Goal: Information Seeking & Learning: Learn about a topic

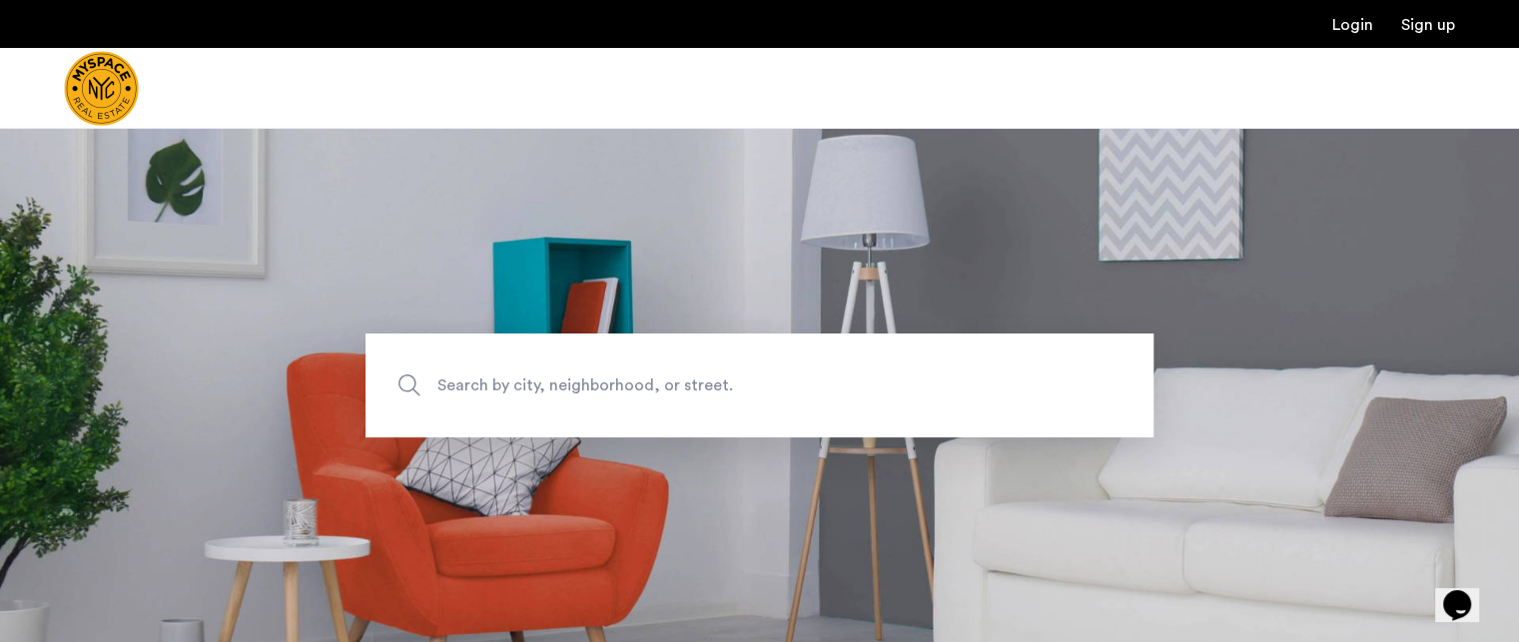
click at [584, 388] on span "Search by city, neighborhood, or street." at bounding box center [712, 384] width 551 height 27
click at [584, 388] on input "Search by city, neighborhood, or street." at bounding box center [760, 386] width 788 height 104
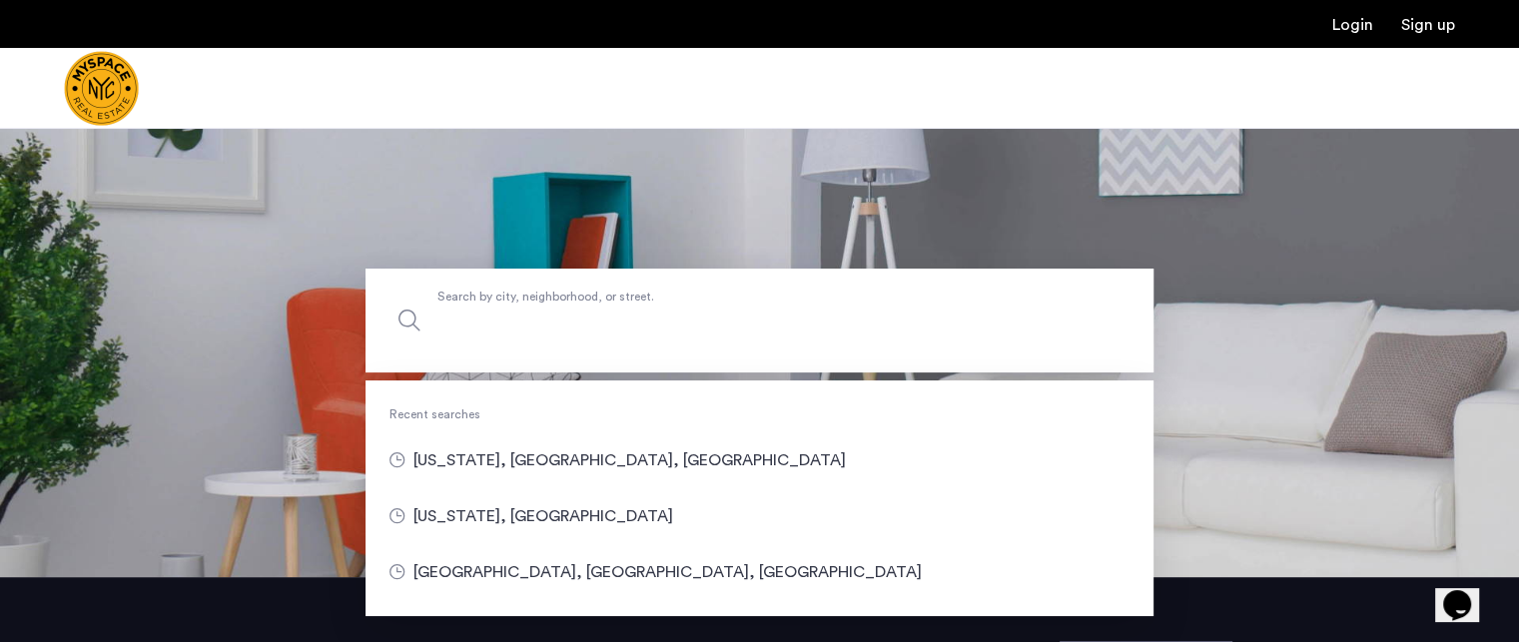
scroll to position [100, 0]
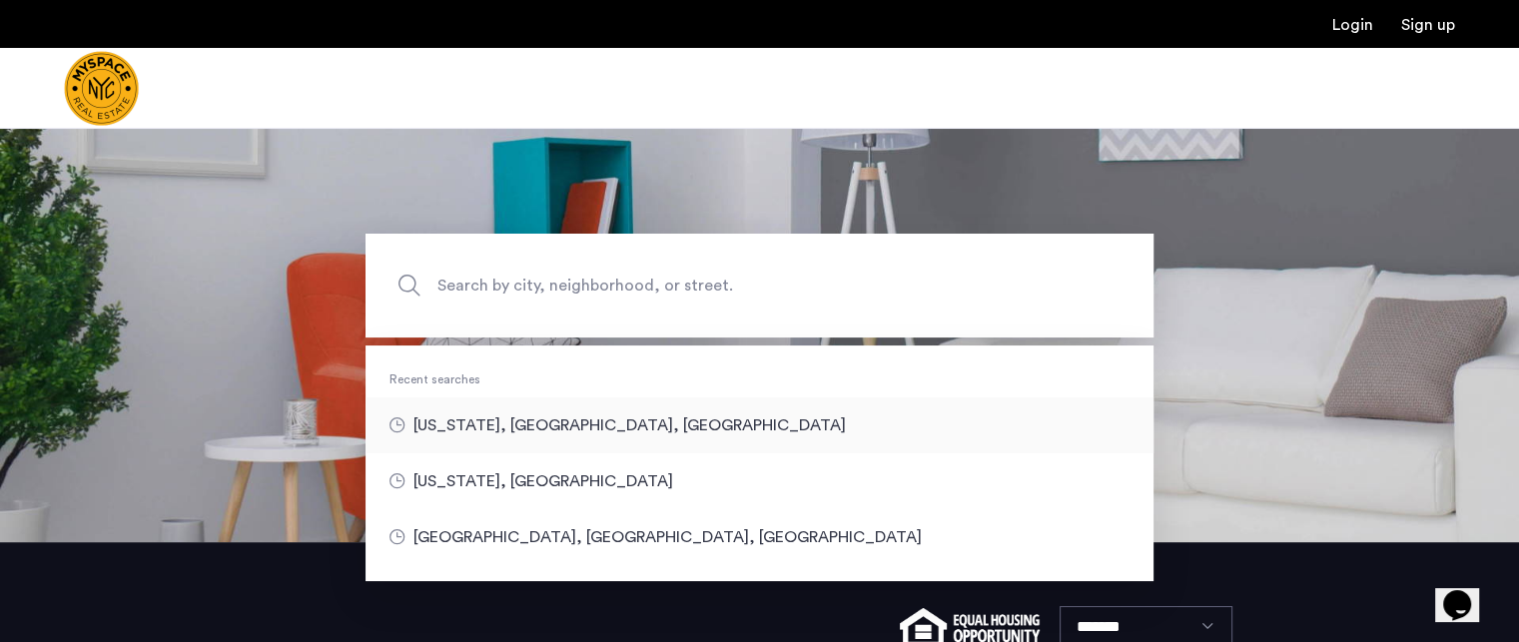
type input "**********"
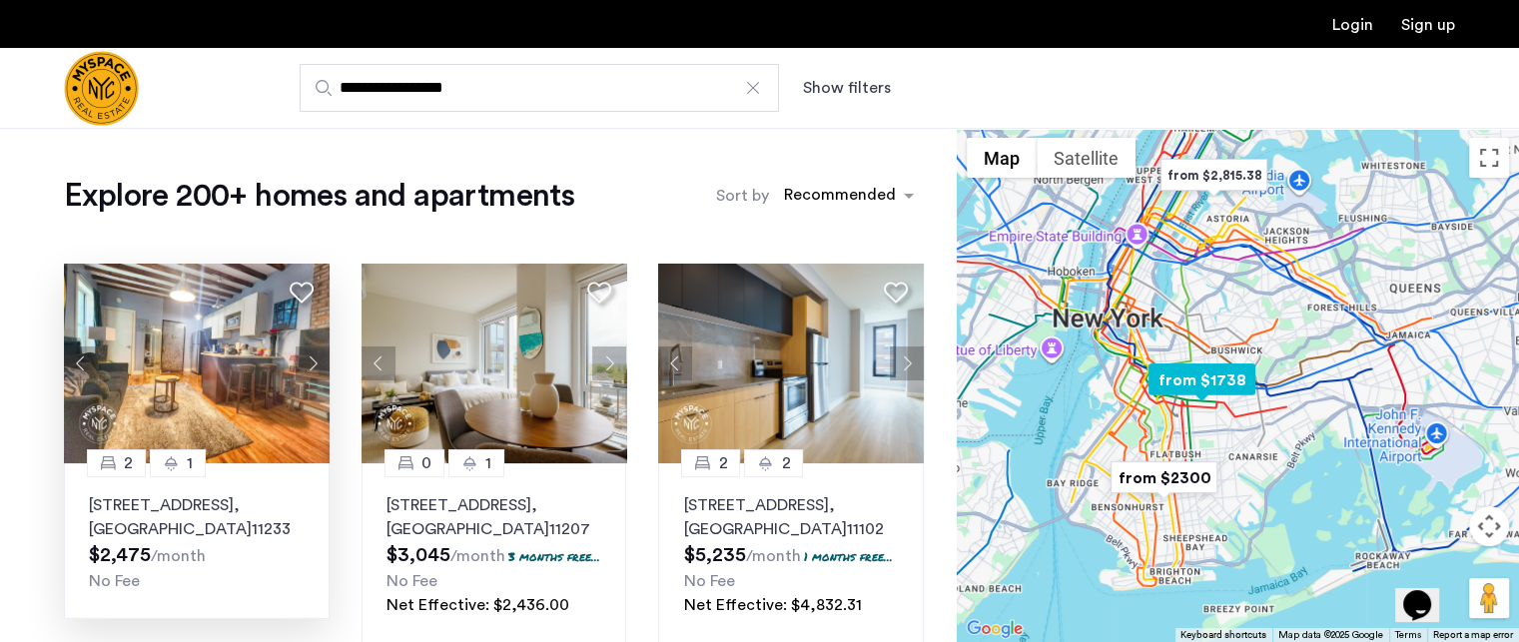
click at [250, 393] on img at bounding box center [197, 364] width 266 height 200
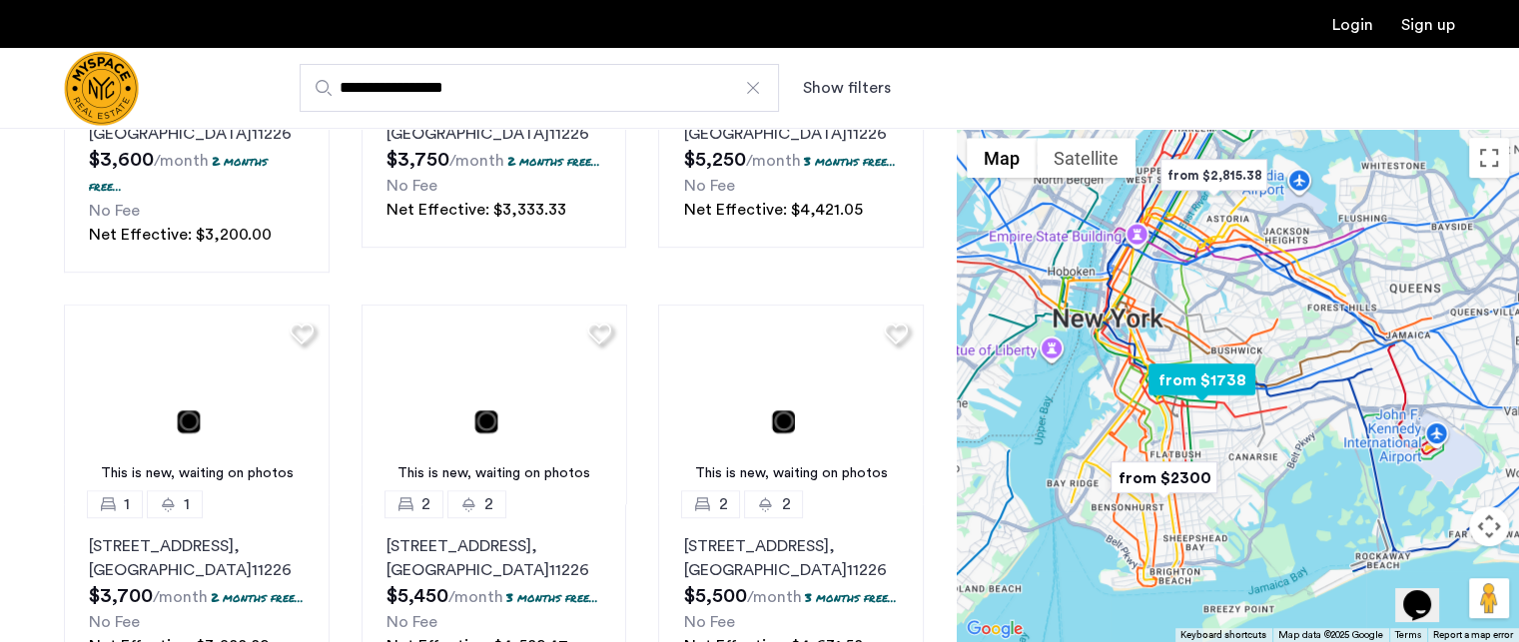
scroll to position [1298, 0]
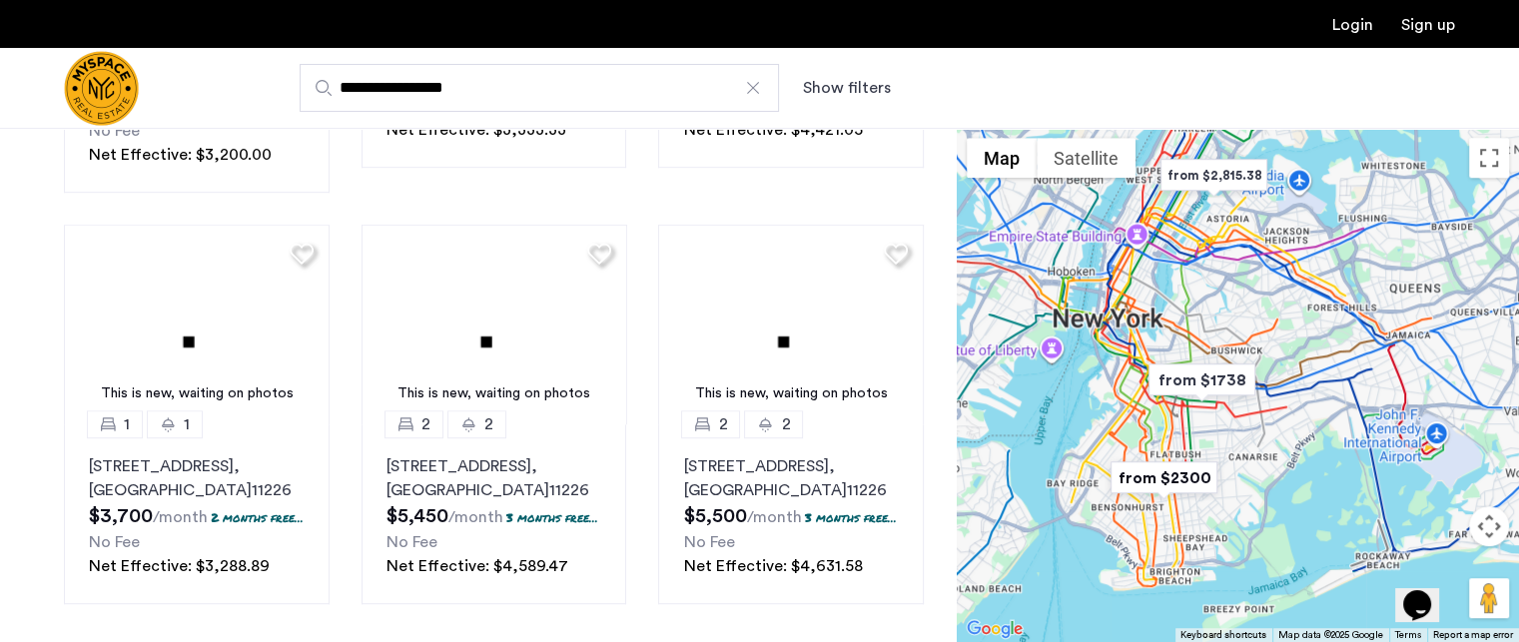
click at [823, 88] on button "Show filters" at bounding box center [847, 88] width 88 height 24
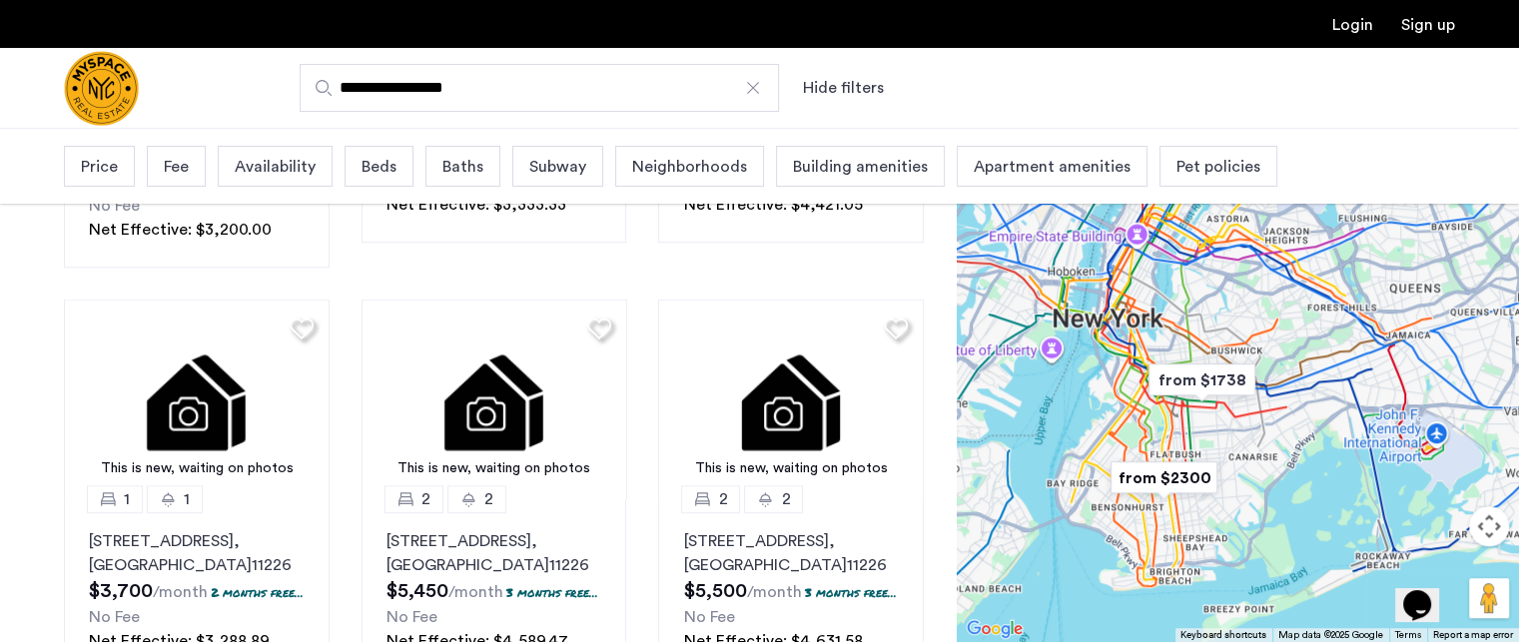
click at [88, 172] on span "Price" at bounding box center [99, 167] width 37 height 24
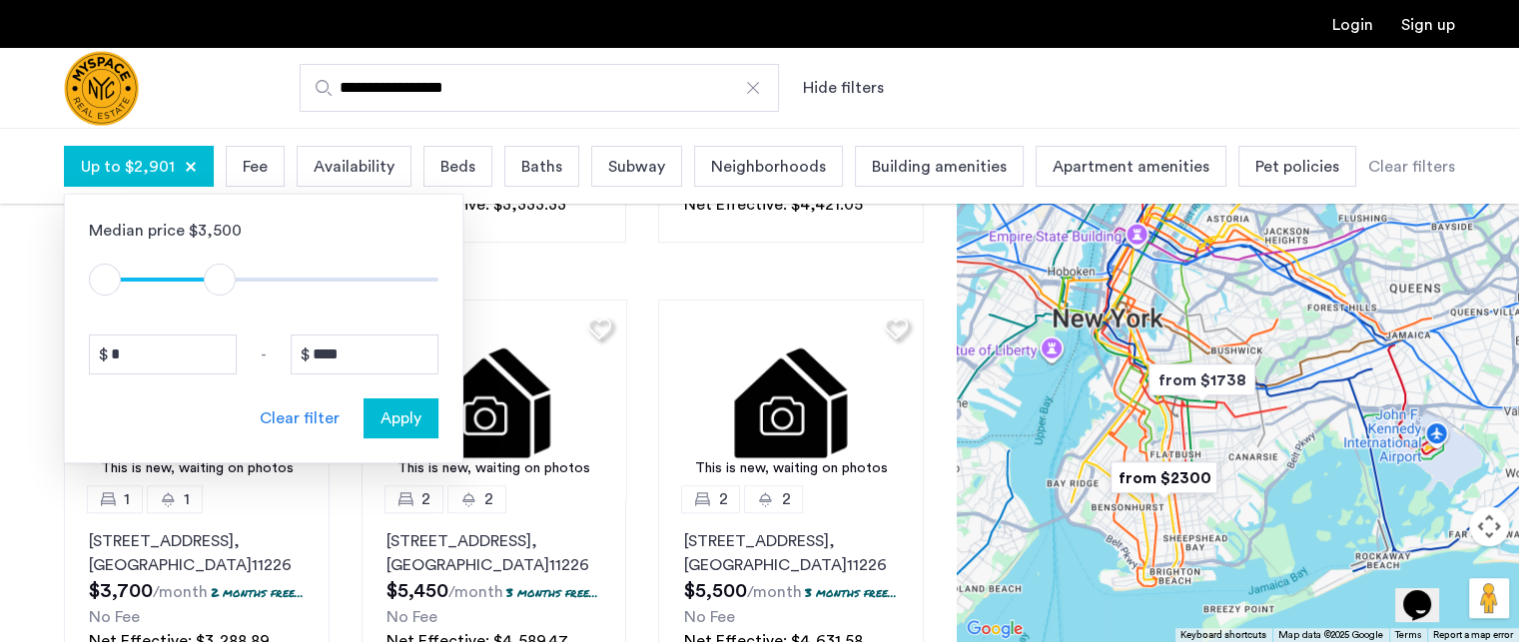
drag, startPoint x: 431, startPoint y: 278, endPoint x: 221, endPoint y: 295, distance: 211.4
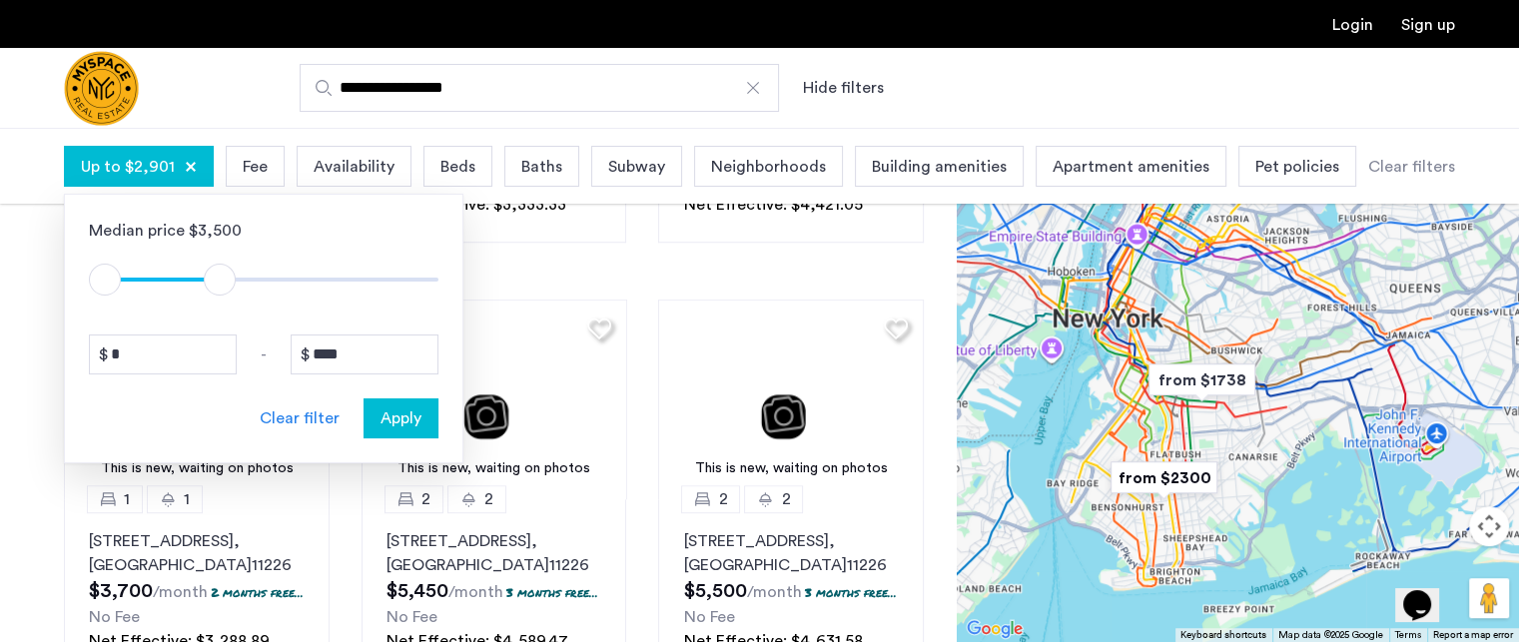
click at [221, 295] on span "ngx-slider-max" at bounding box center [220, 280] width 32 height 32
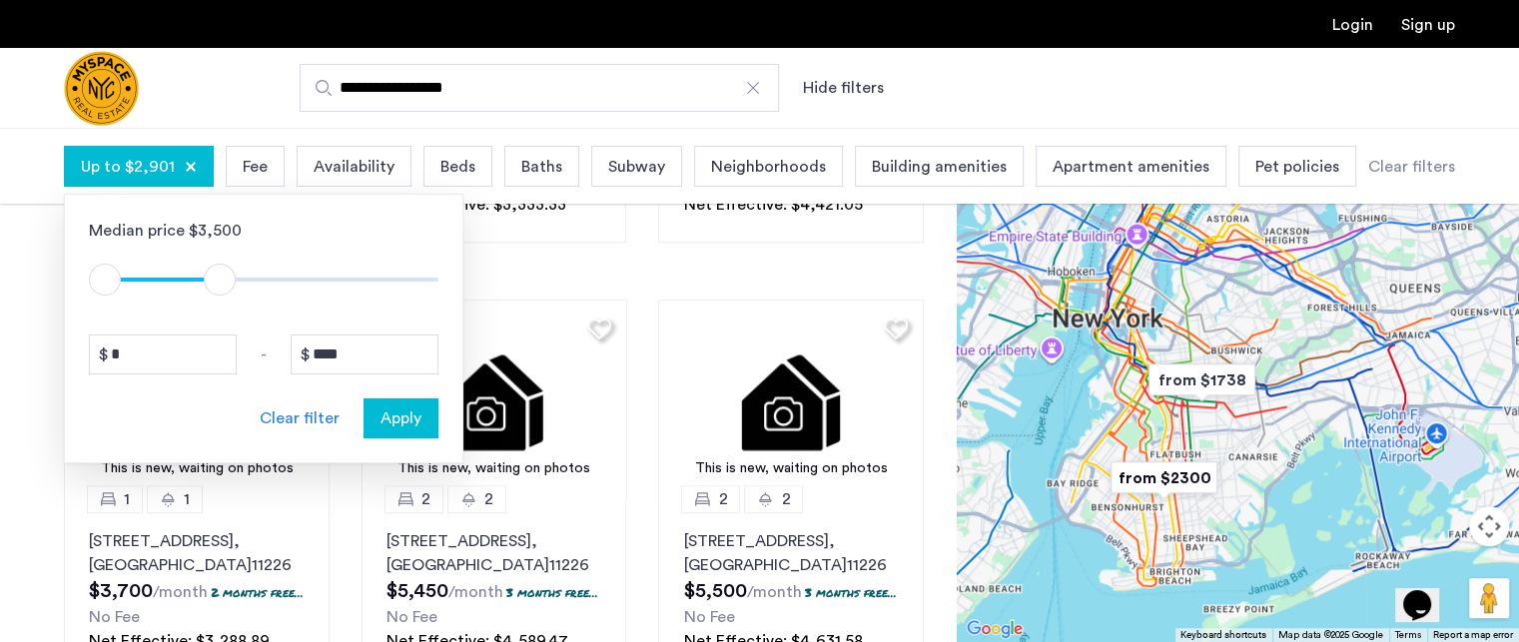
type input "****"
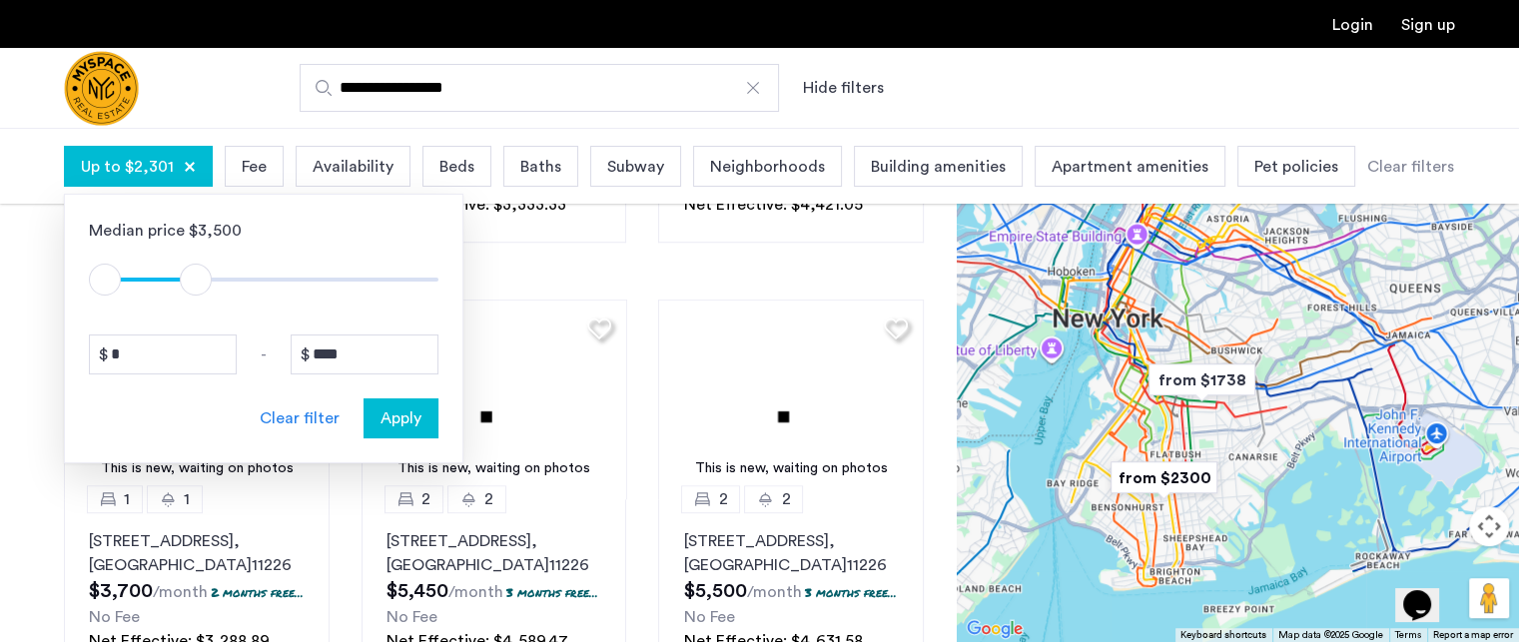
drag, startPoint x: 221, startPoint y: 295, endPoint x: 196, endPoint y: 295, distance: 25.0
click at [196, 295] on div "$1 $8000 $1 $2301" at bounding box center [264, 270] width 350 height 54
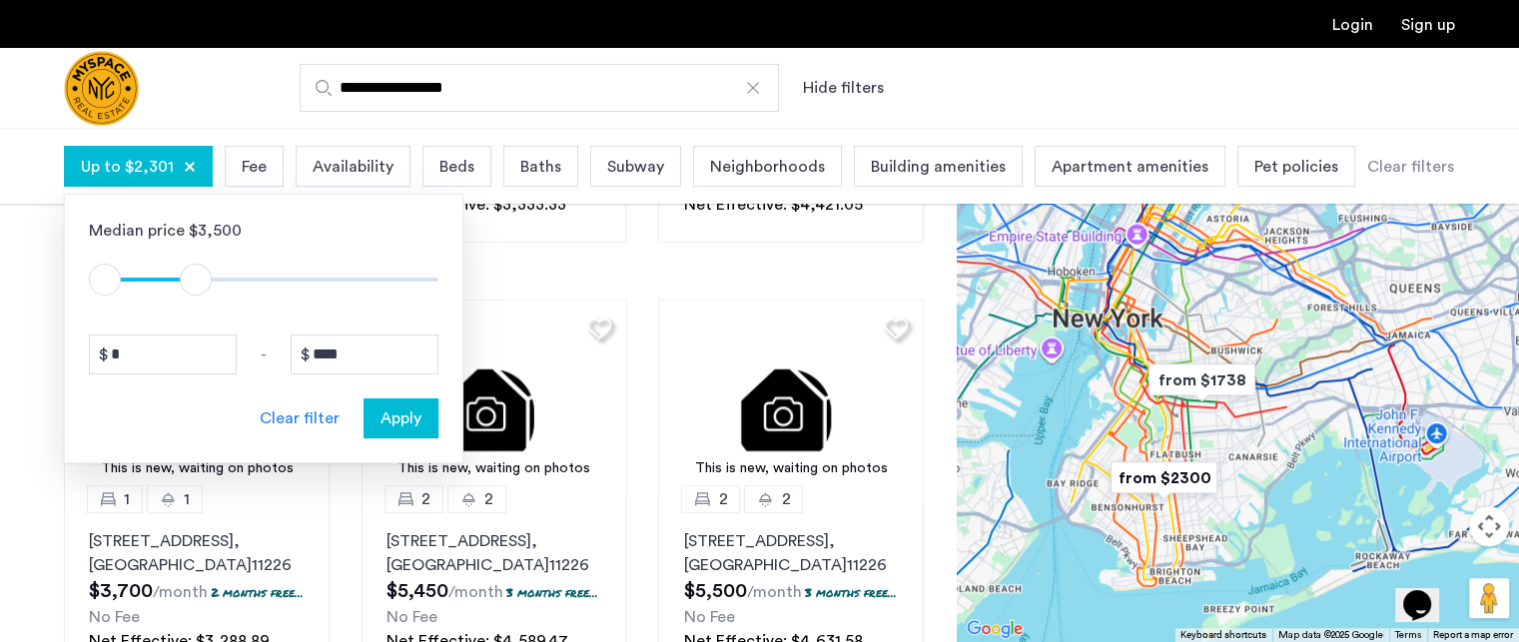
click at [403, 419] on span "Apply" at bounding box center [400, 418] width 41 height 24
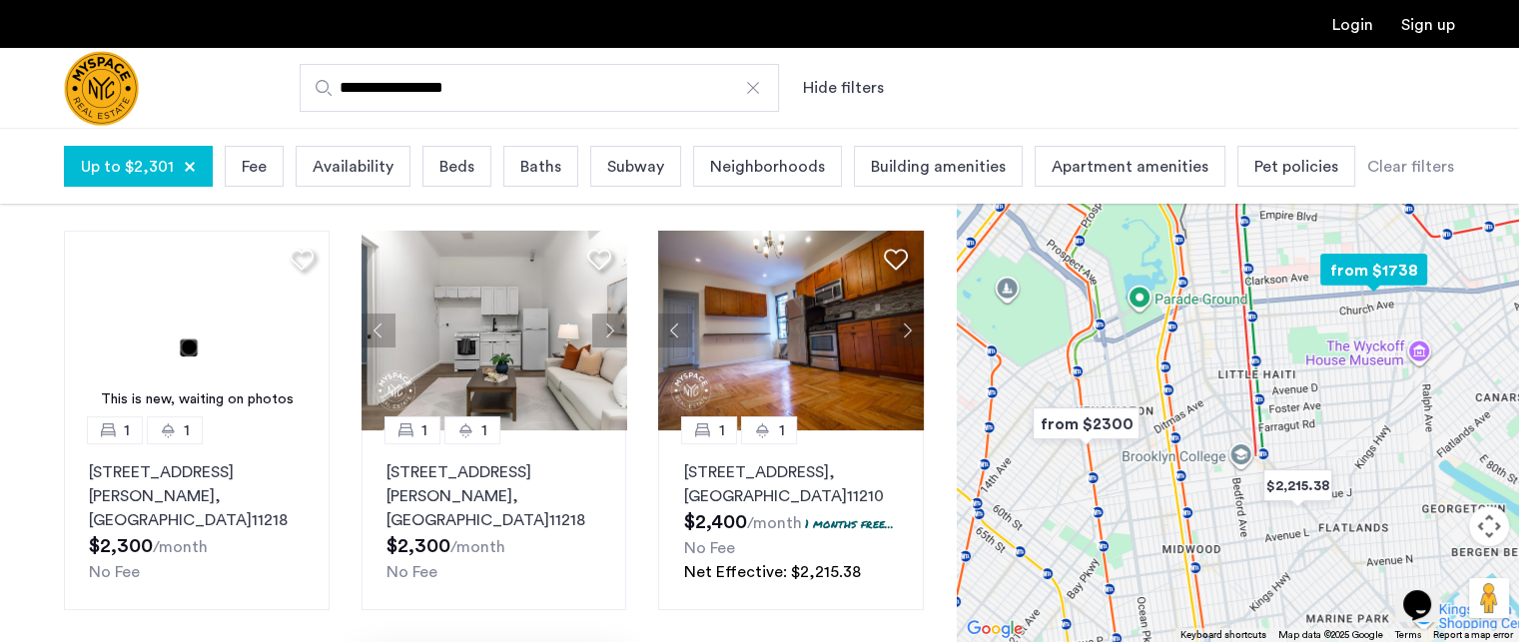
scroll to position [100, 0]
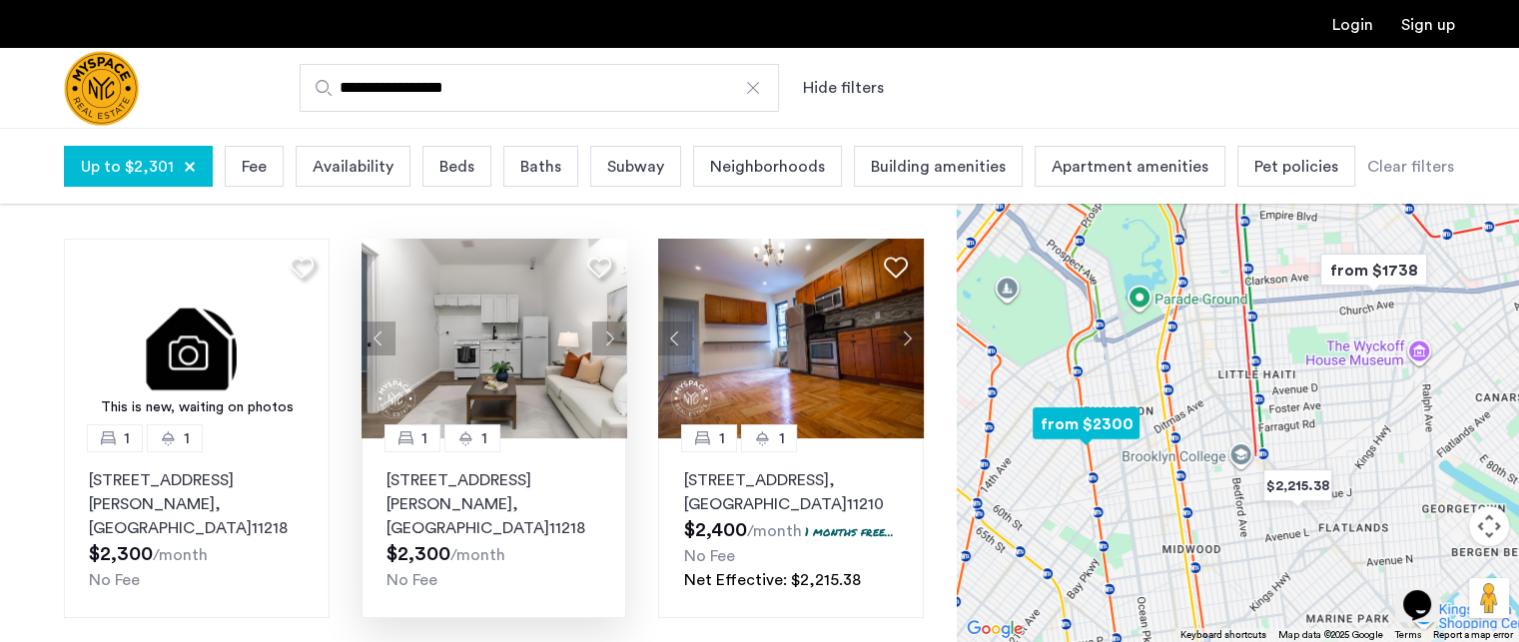
click at [477, 507] on p "824 McDonald Avenue, Unit 2F, Brooklyn , NY 11218" at bounding box center [494, 504] width 216 height 72
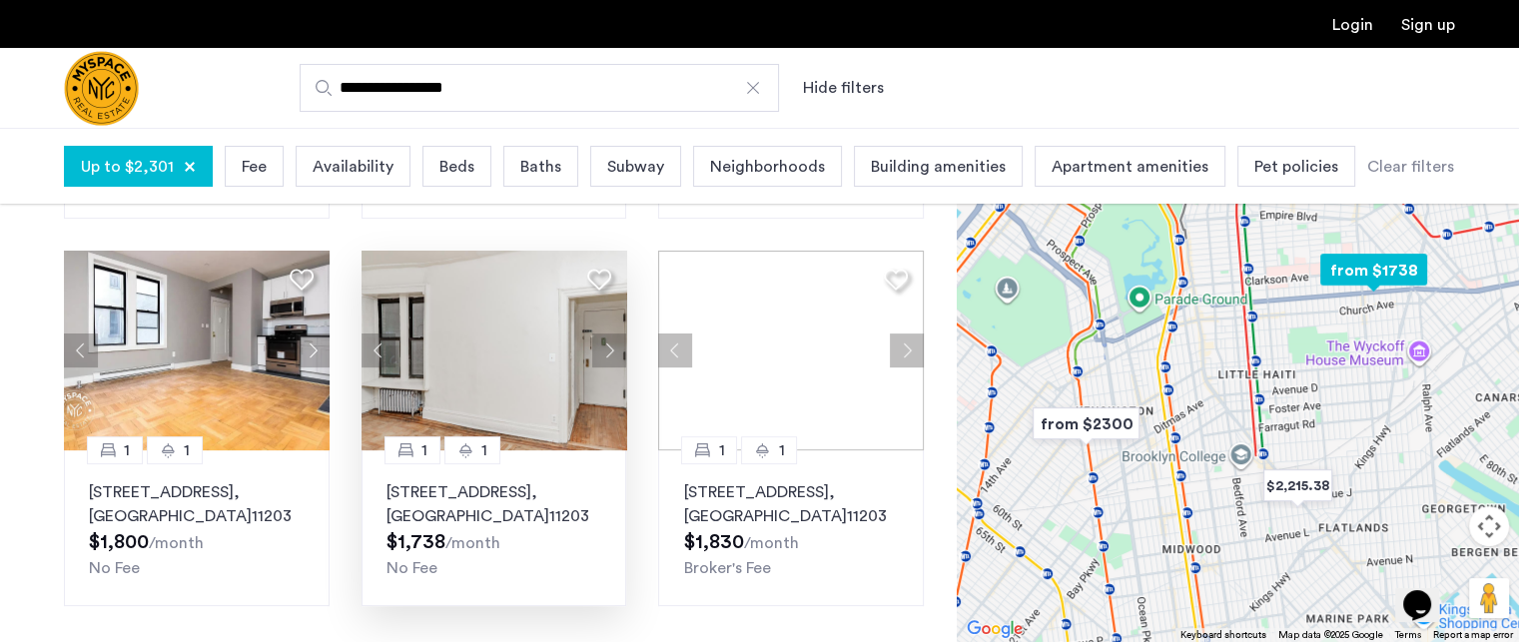
scroll to position [599, 0]
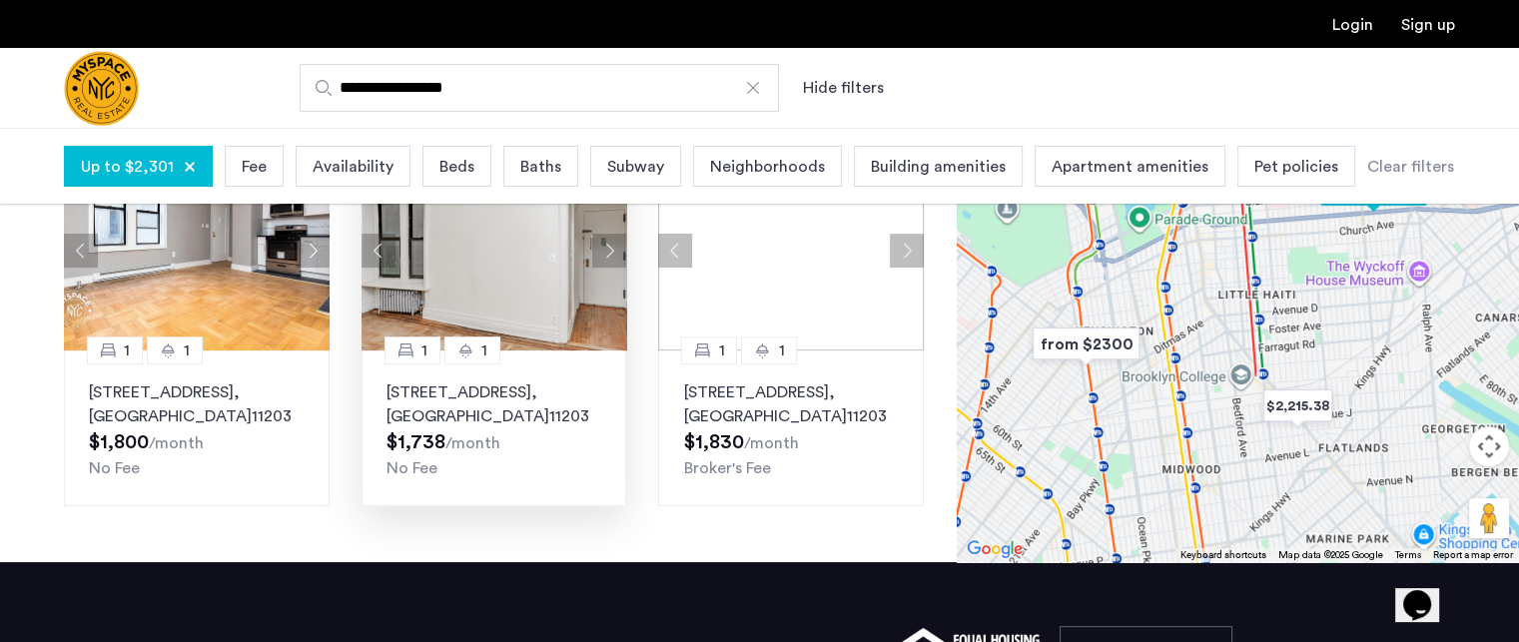
click at [495, 295] on img at bounding box center [495, 251] width 266 height 200
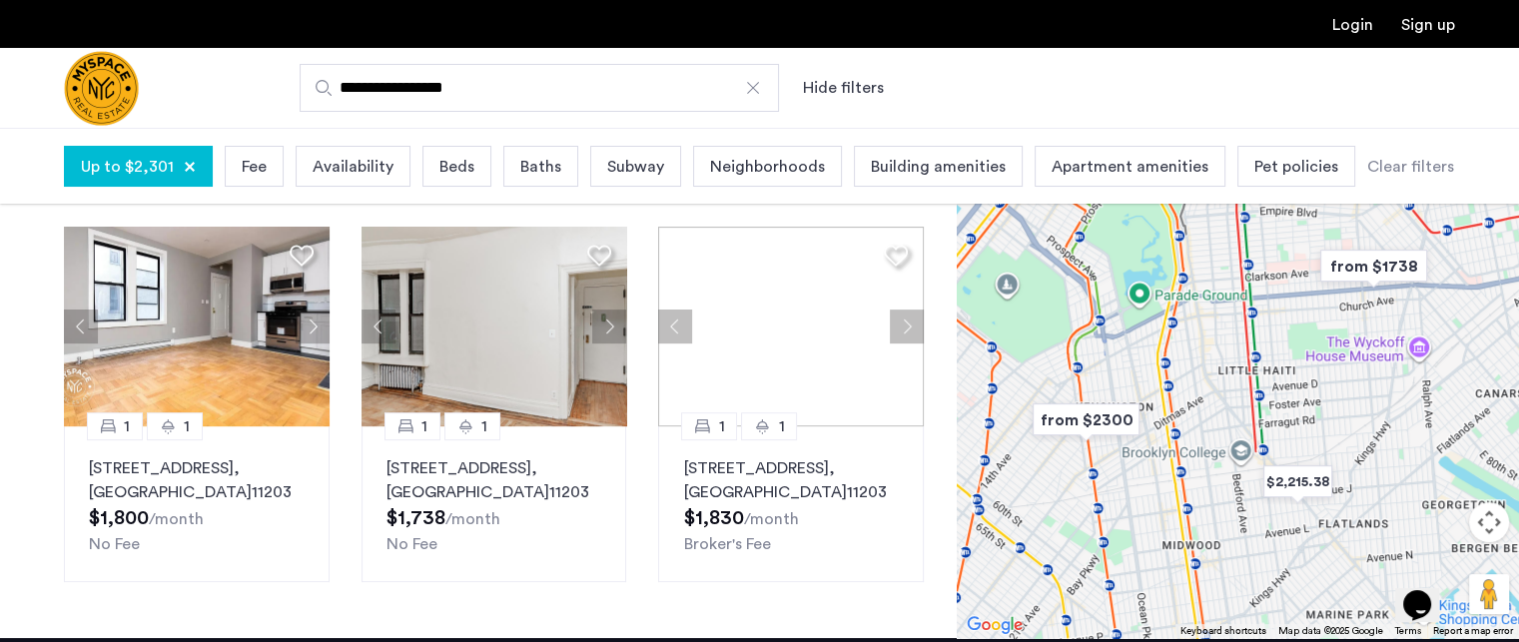
scroll to position [499, 0]
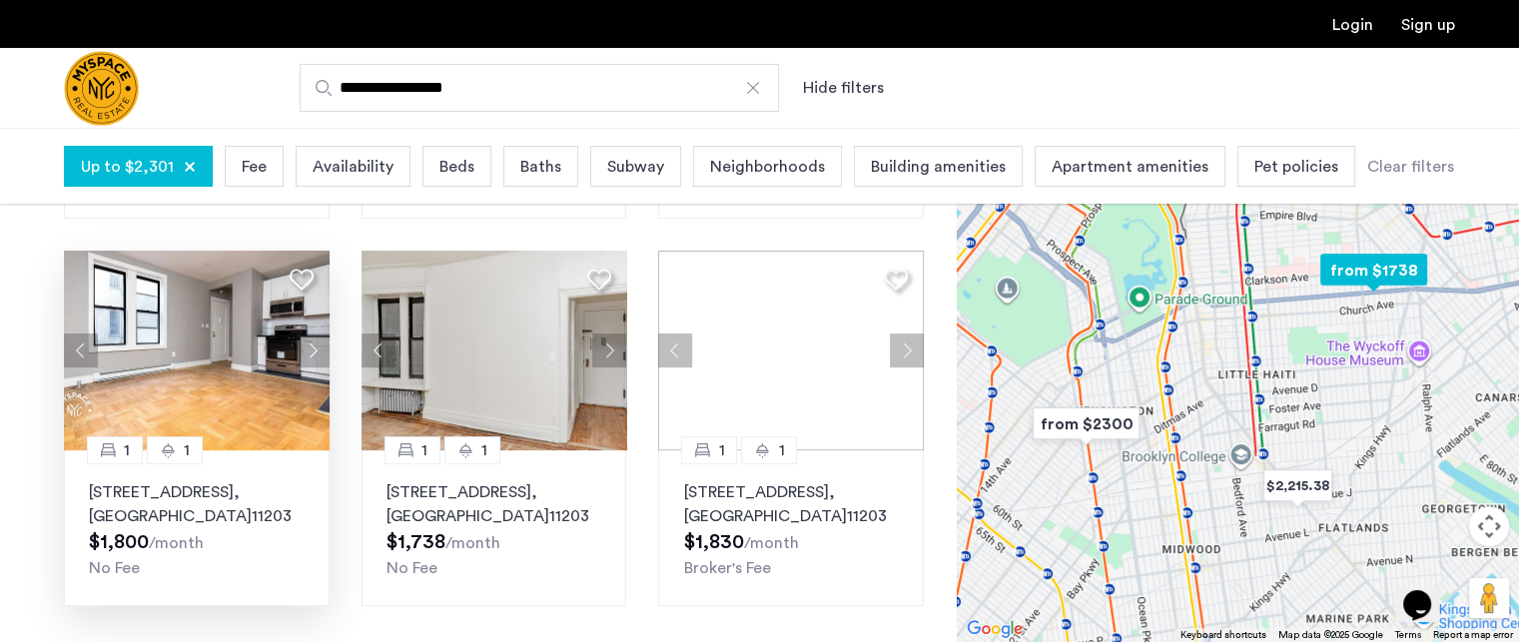
click at [147, 426] on img at bounding box center [197, 351] width 266 height 200
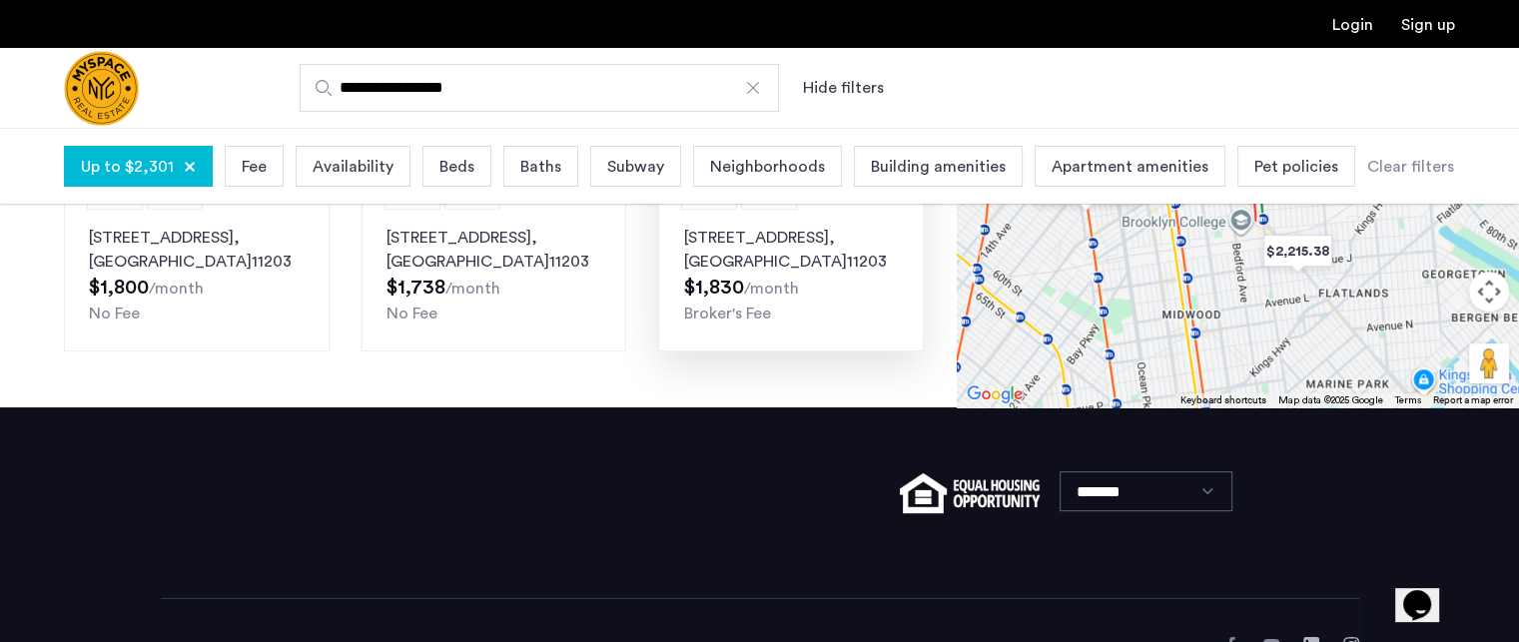
scroll to position [799, 0]
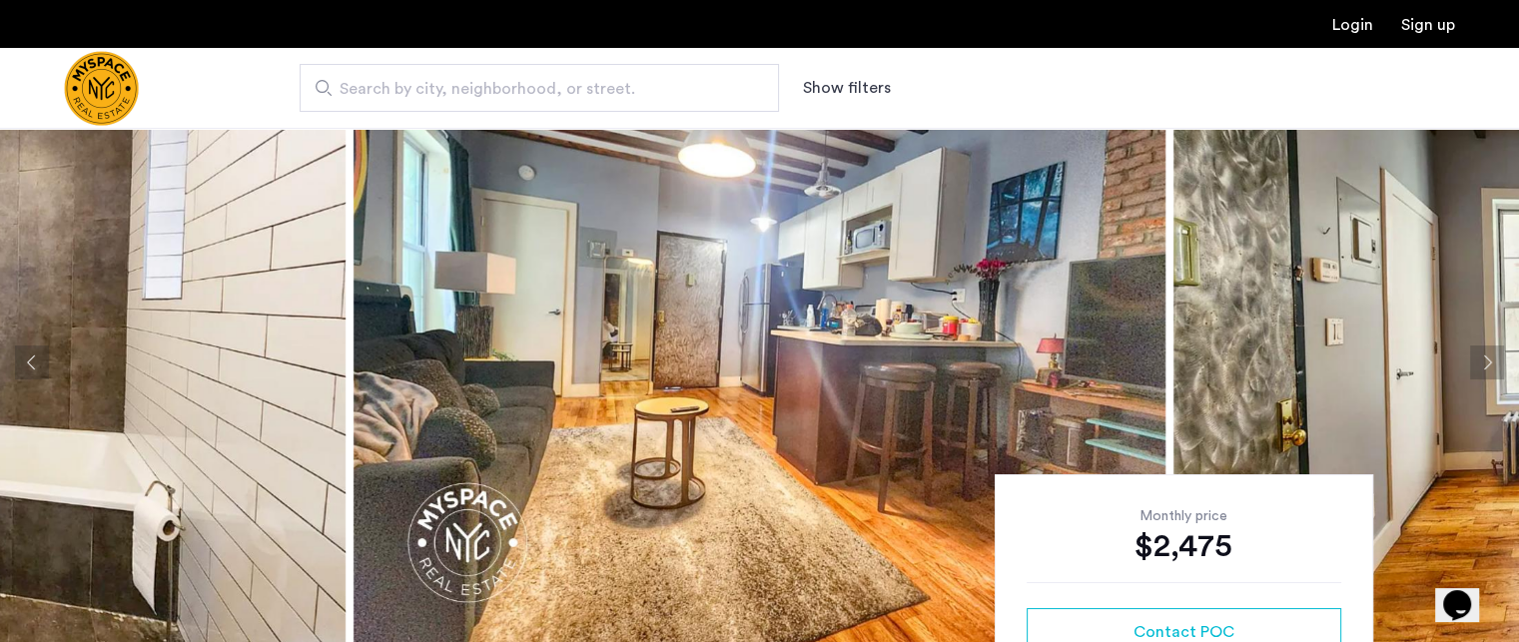
scroll to position [100, 0]
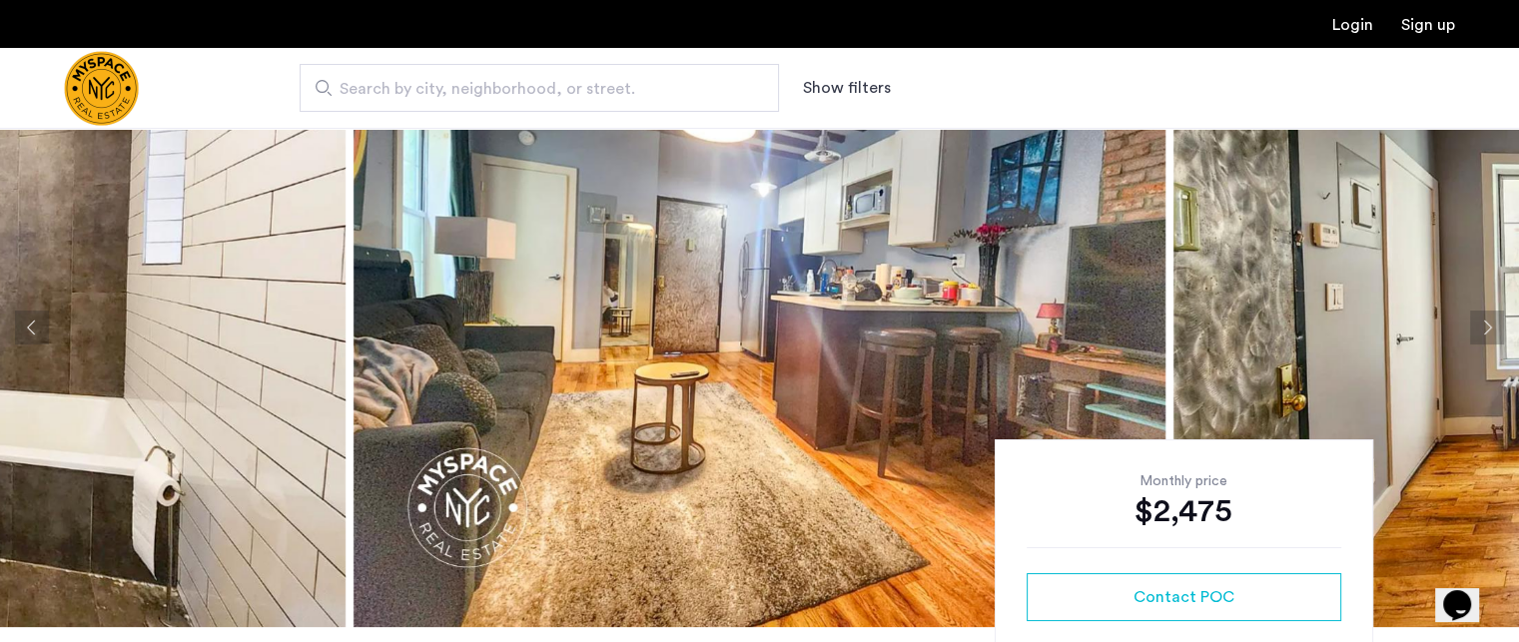
click at [867, 255] on img at bounding box center [760, 327] width 812 height 599
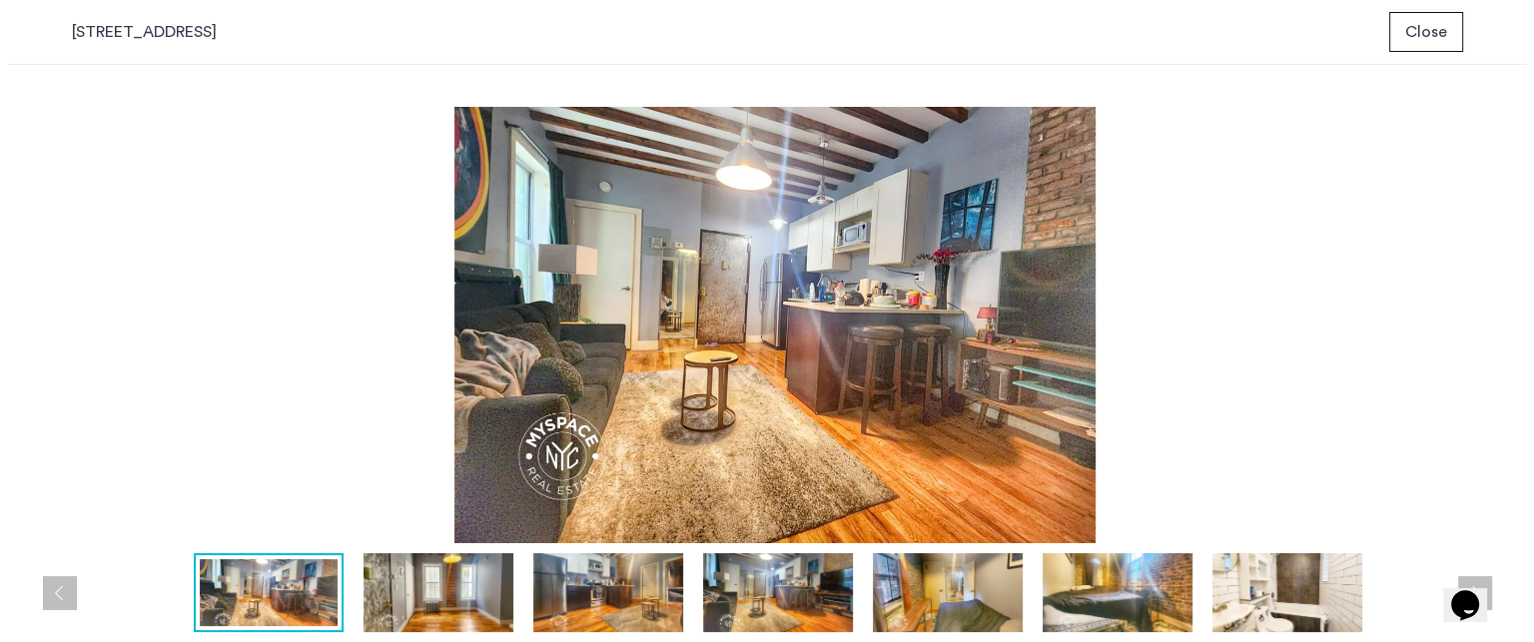
scroll to position [0, 0]
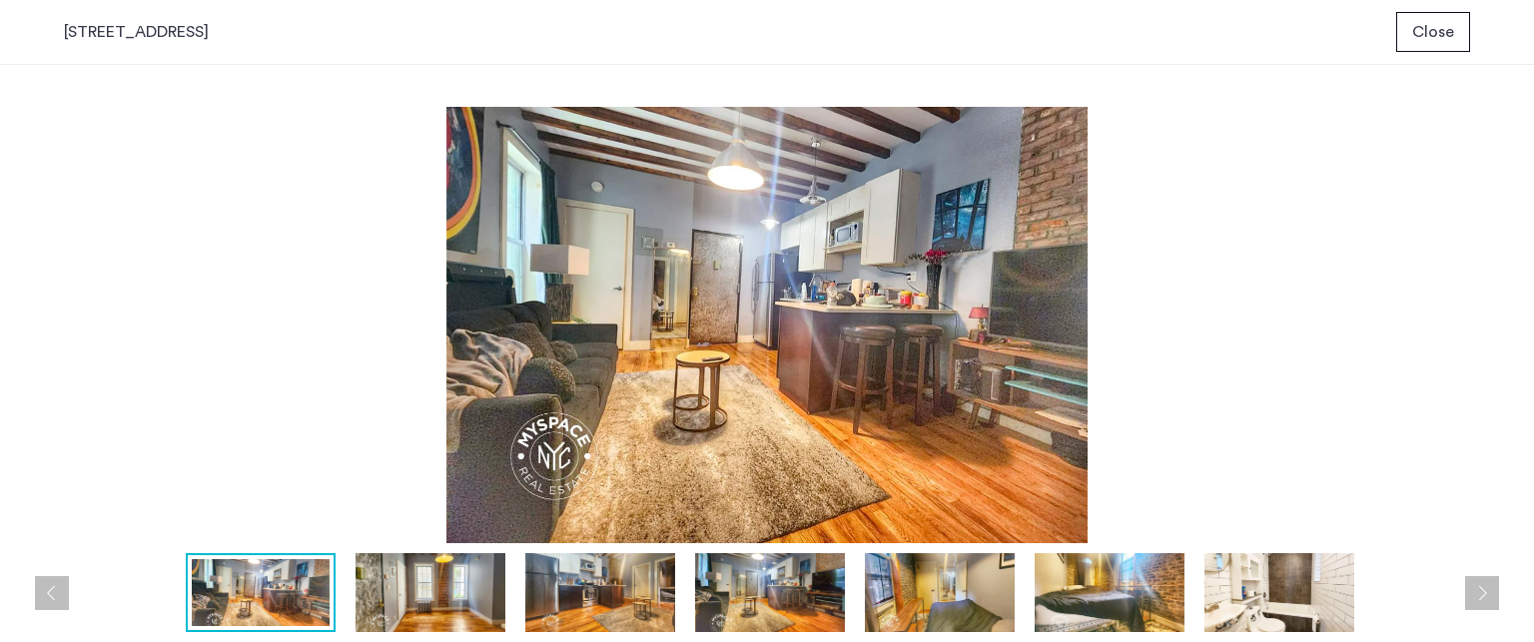
click at [1487, 599] on button "Next apartment" at bounding box center [1482, 593] width 34 height 34
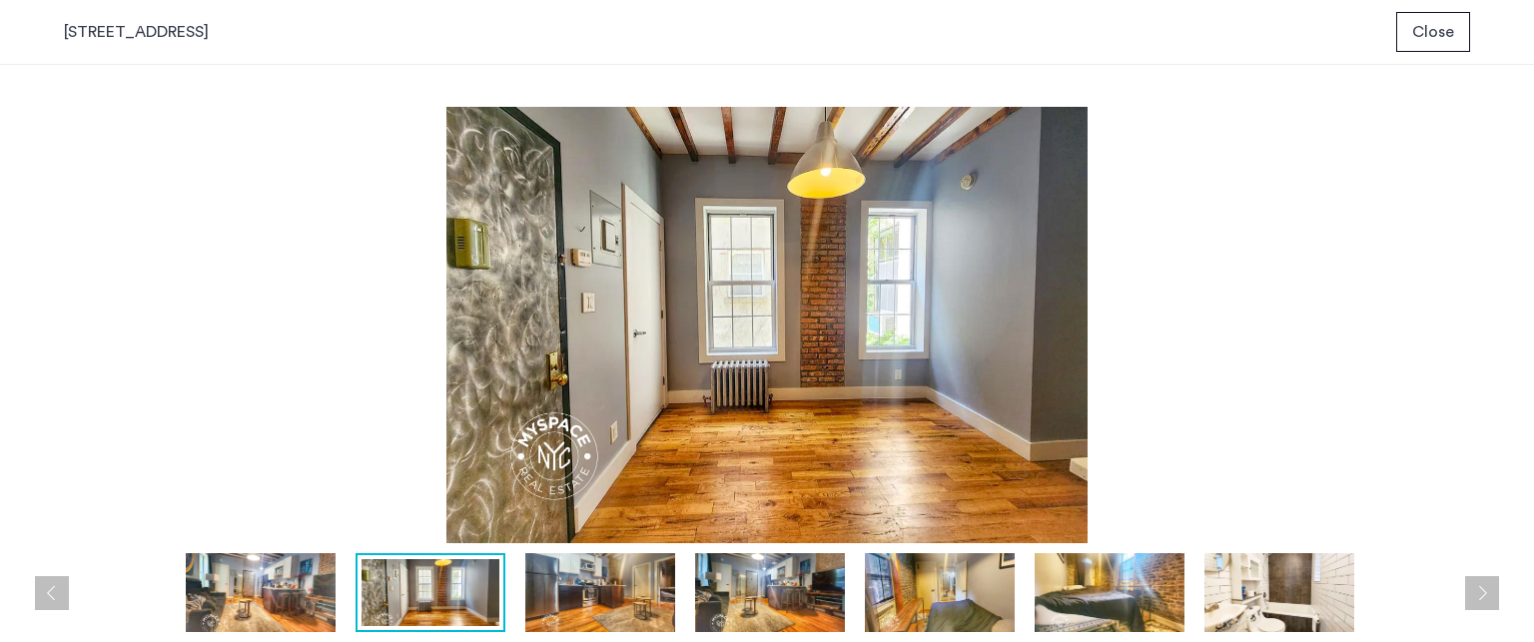
click at [1487, 599] on button "Next apartment" at bounding box center [1482, 593] width 34 height 34
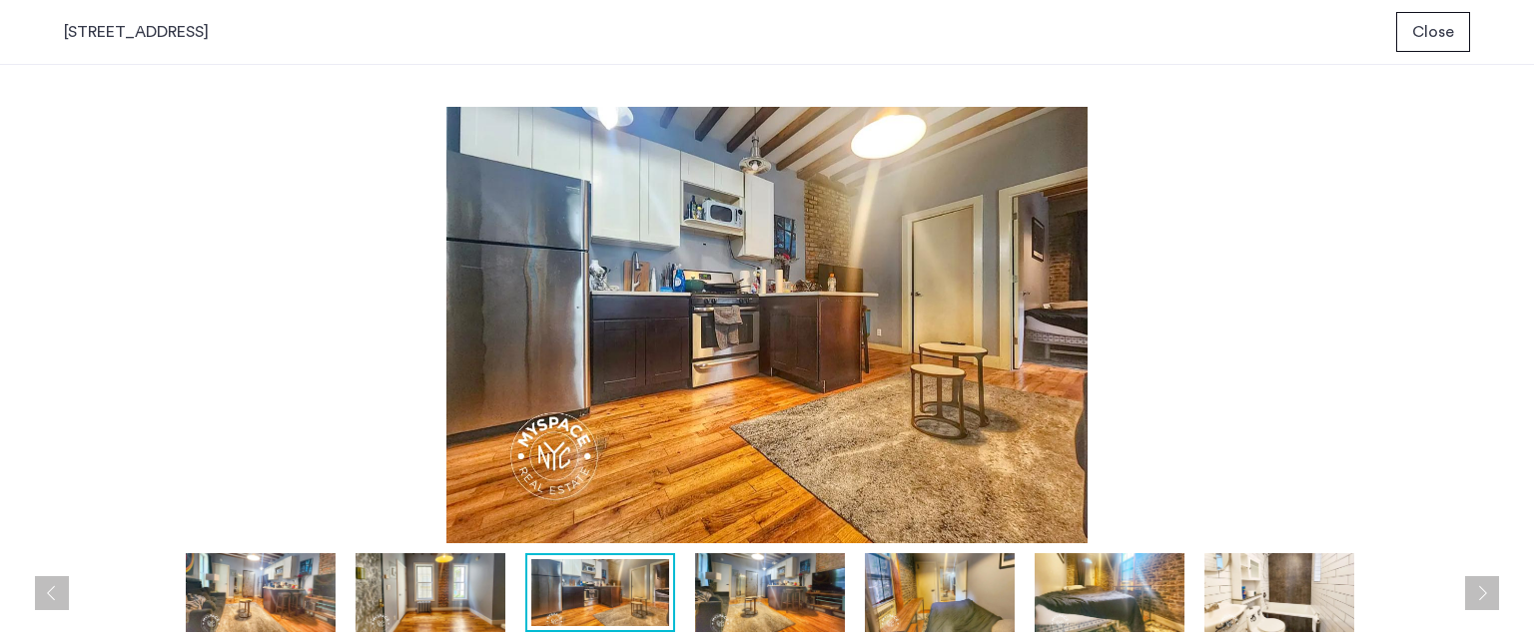
click at [1487, 599] on button "Next apartment" at bounding box center [1482, 593] width 34 height 34
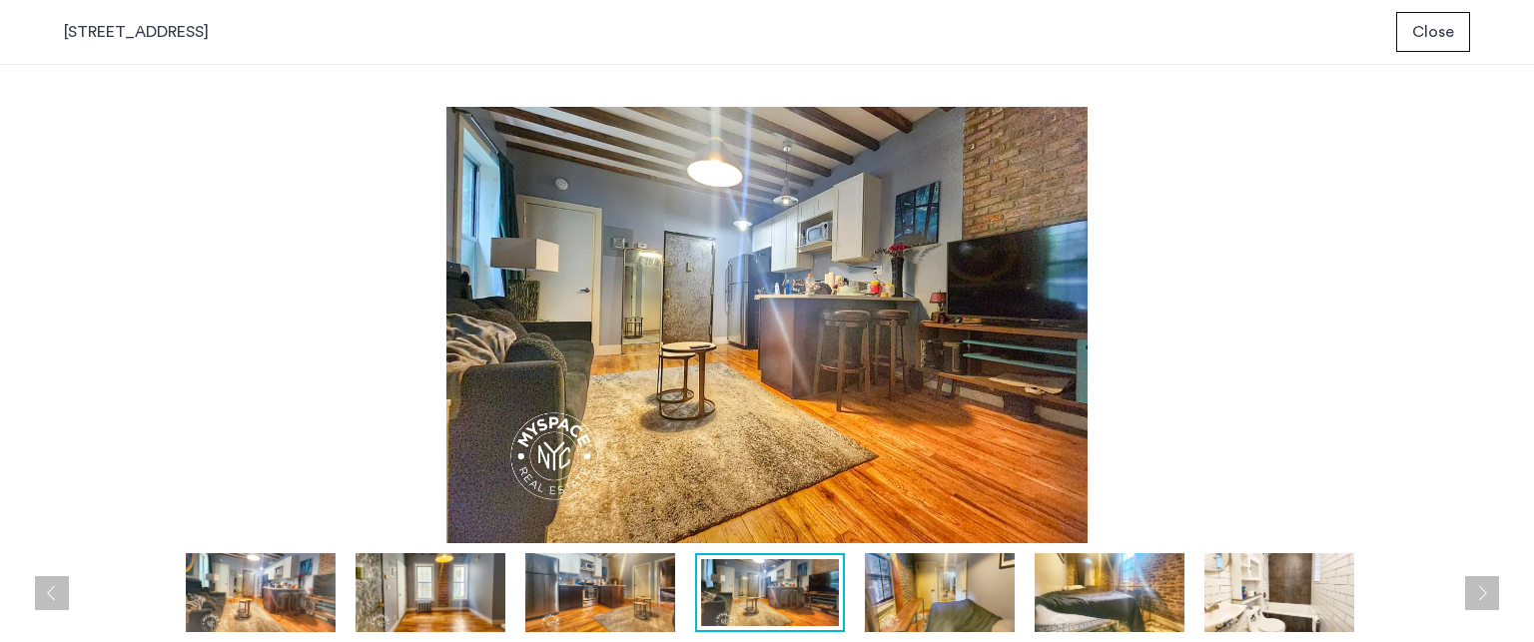
click at [1487, 599] on button "Next apartment" at bounding box center [1482, 593] width 34 height 34
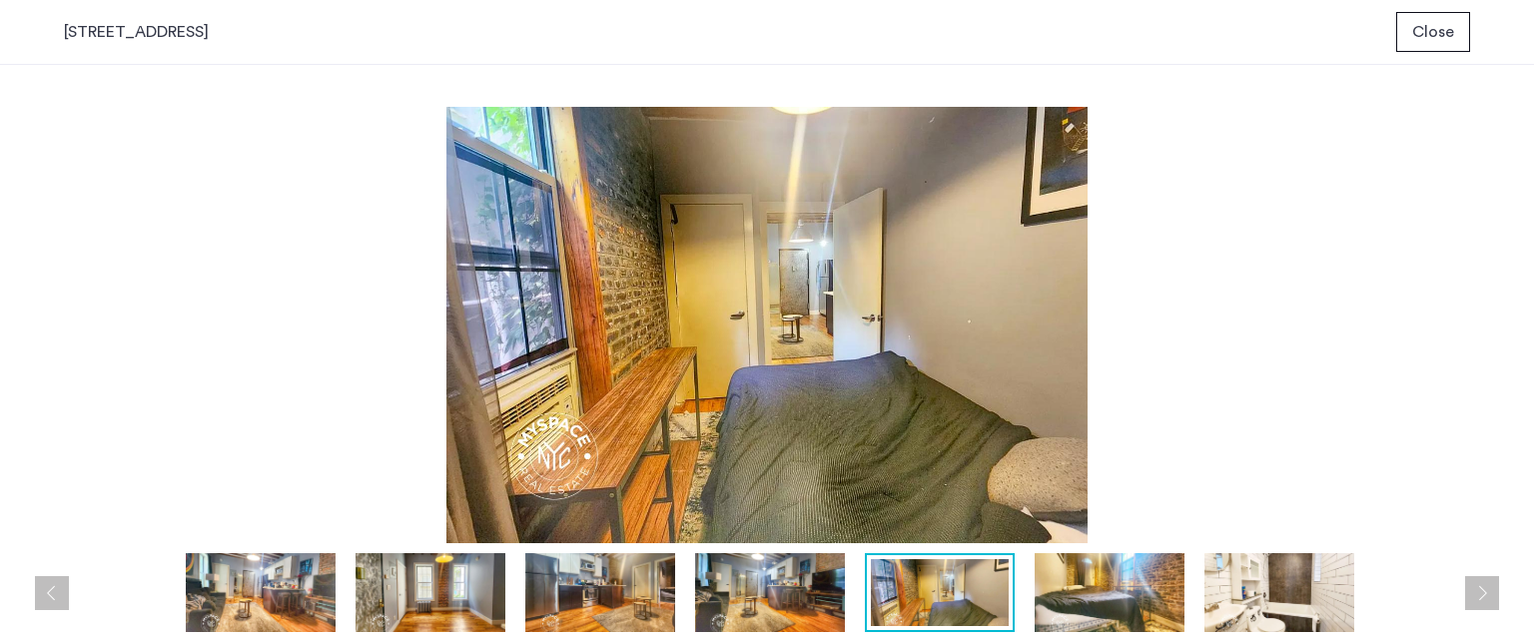
click at [1487, 599] on button "Next apartment" at bounding box center [1482, 593] width 34 height 34
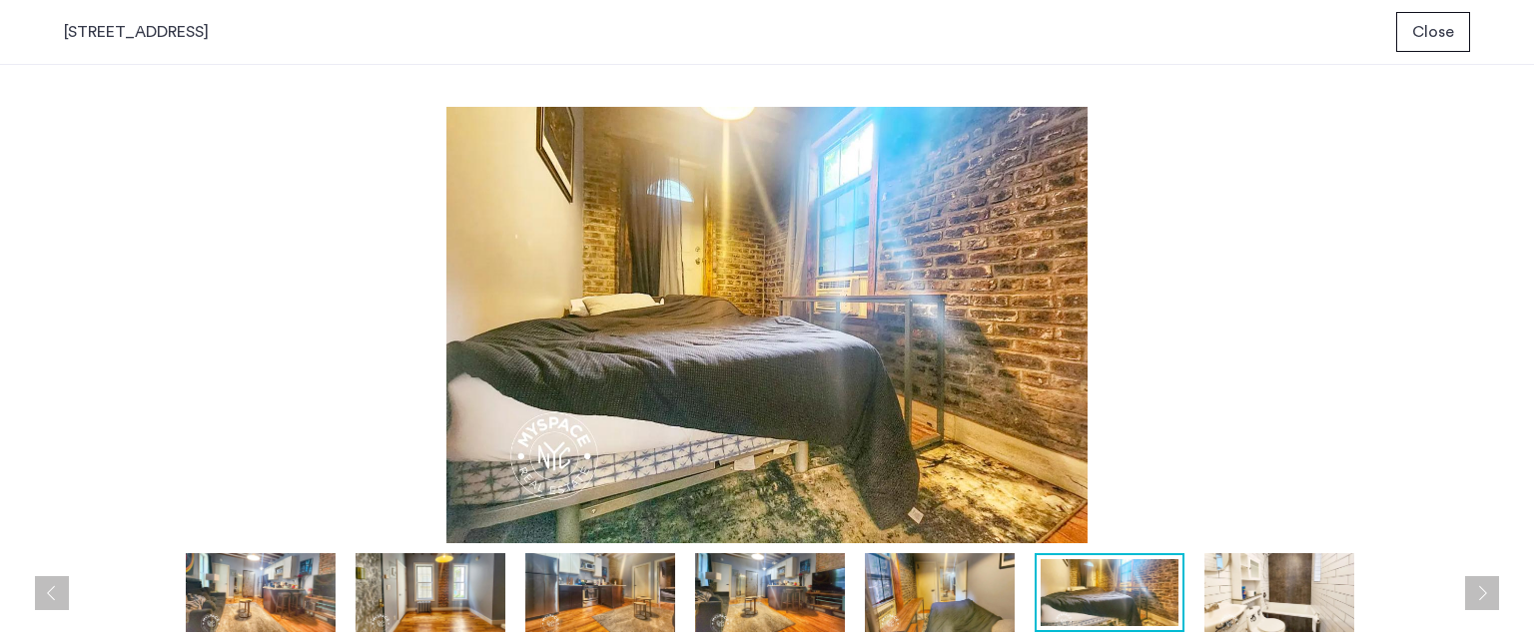
click at [1487, 599] on button "Next apartment" at bounding box center [1482, 593] width 34 height 34
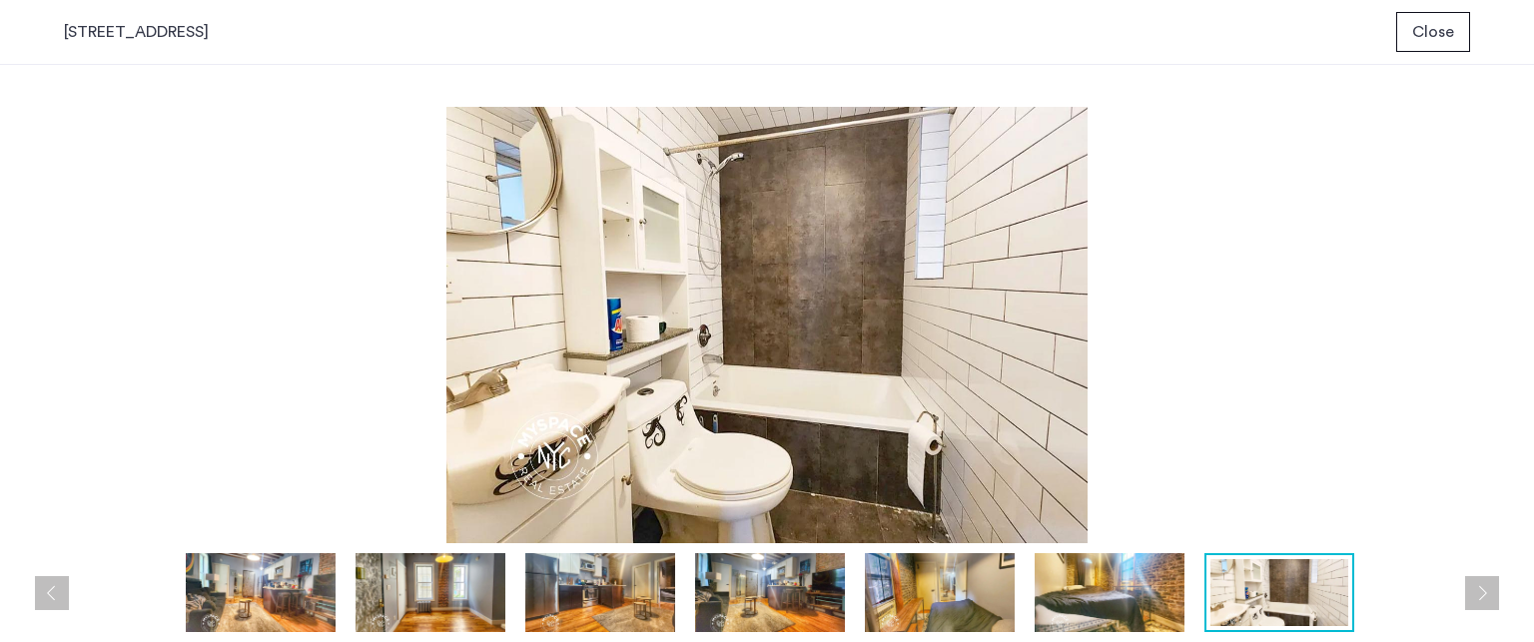
click at [1487, 599] on button "Next apartment" at bounding box center [1482, 593] width 34 height 34
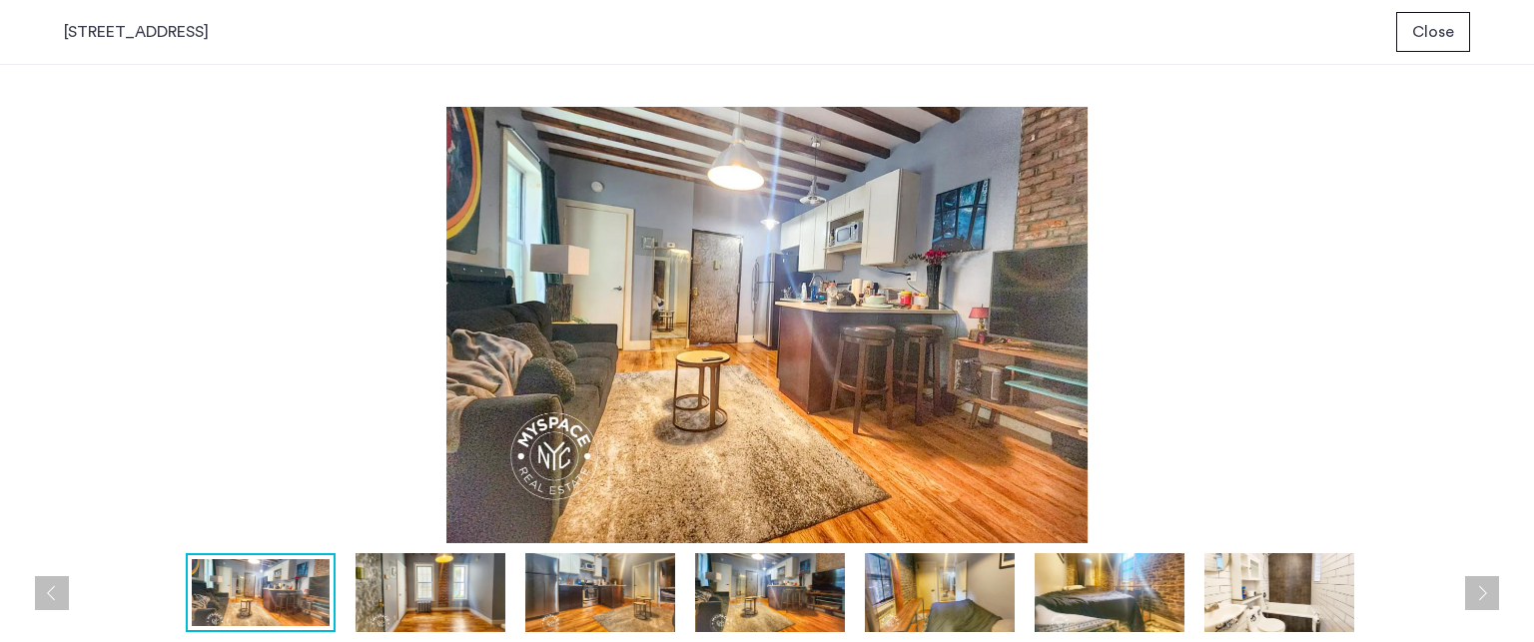
click at [1487, 599] on button "Next apartment" at bounding box center [1482, 593] width 34 height 34
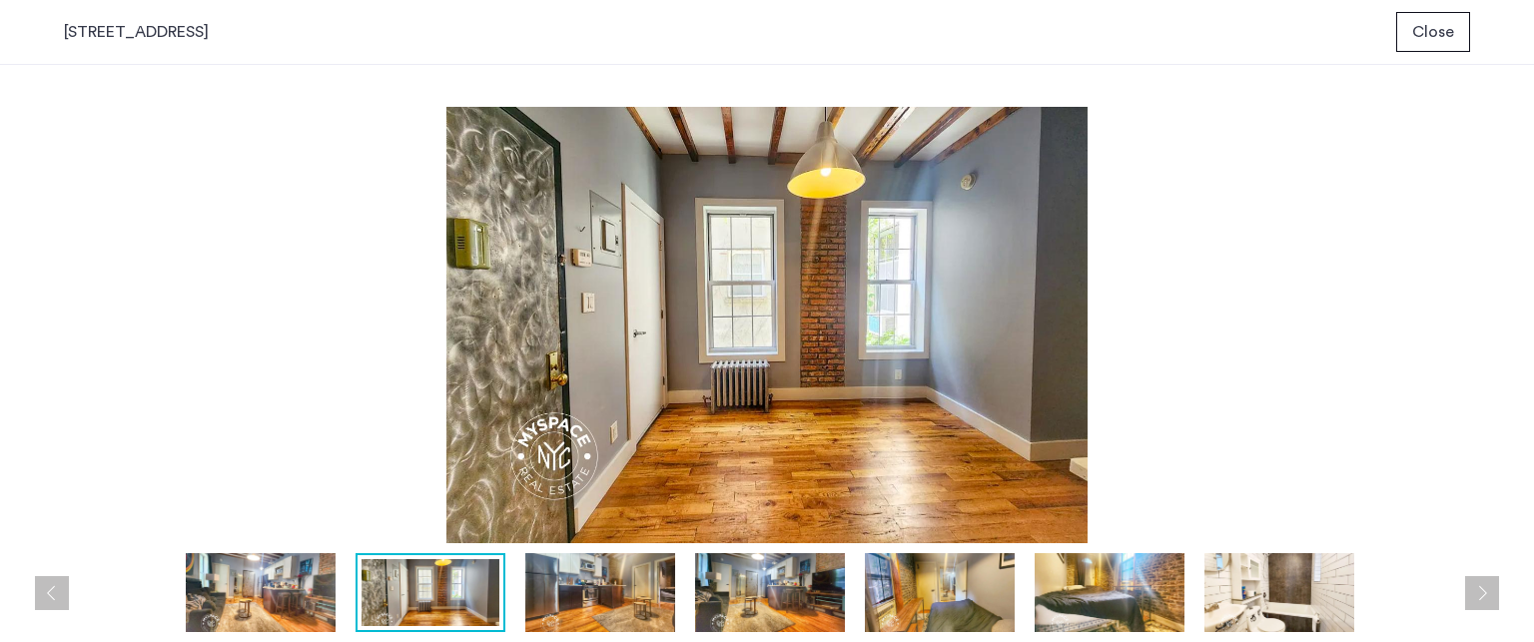
click at [1487, 599] on button "Next apartment" at bounding box center [1482, 593] width 34 height 34
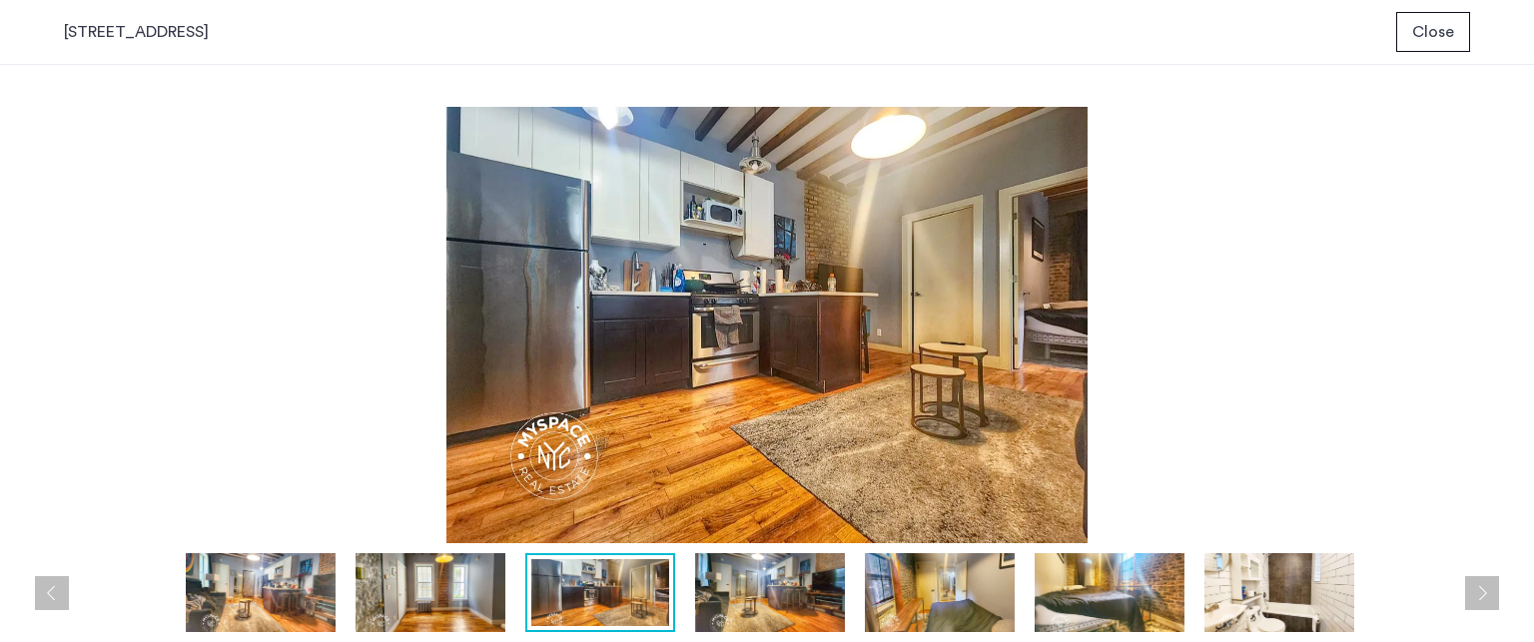
click at [1487, 599] on button "Next apartment" at bounding box center [1482, 593] width 34 height 34
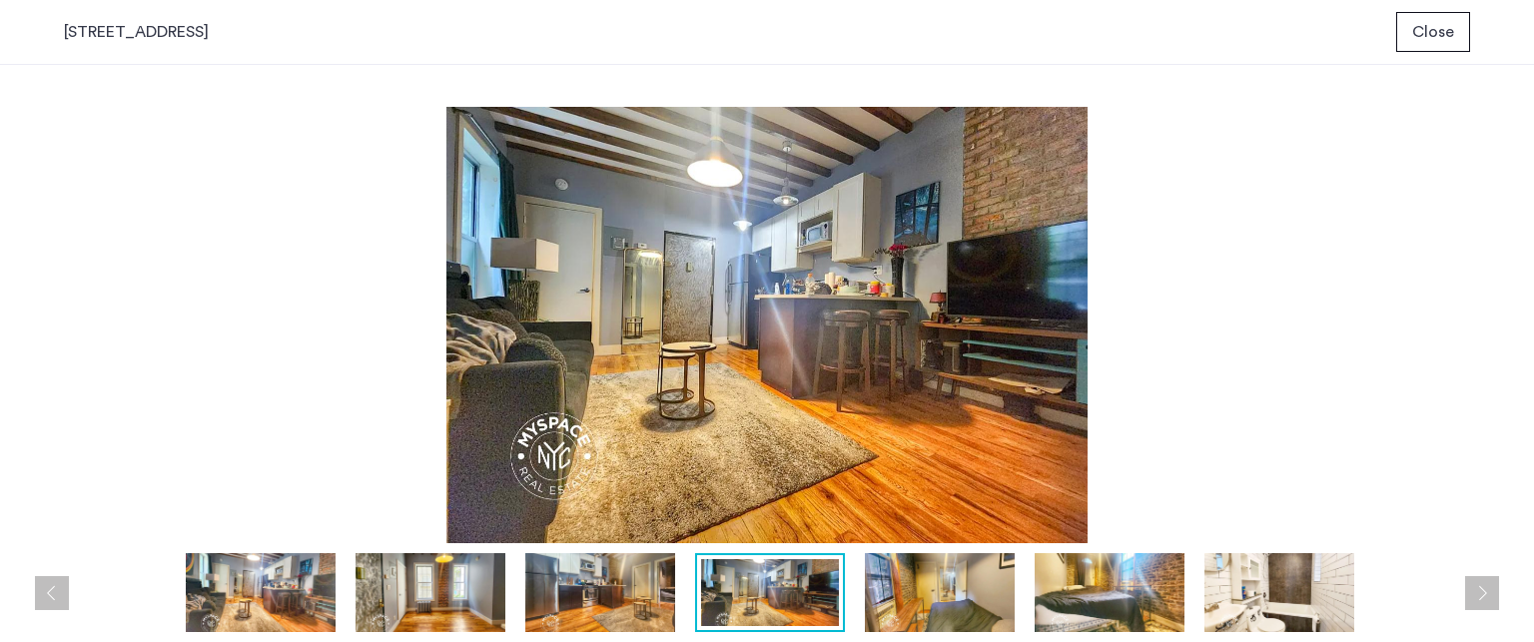
click at [1487, 599] on button "Next apartment" at bounding box center [1482, 593] width 34 height 34
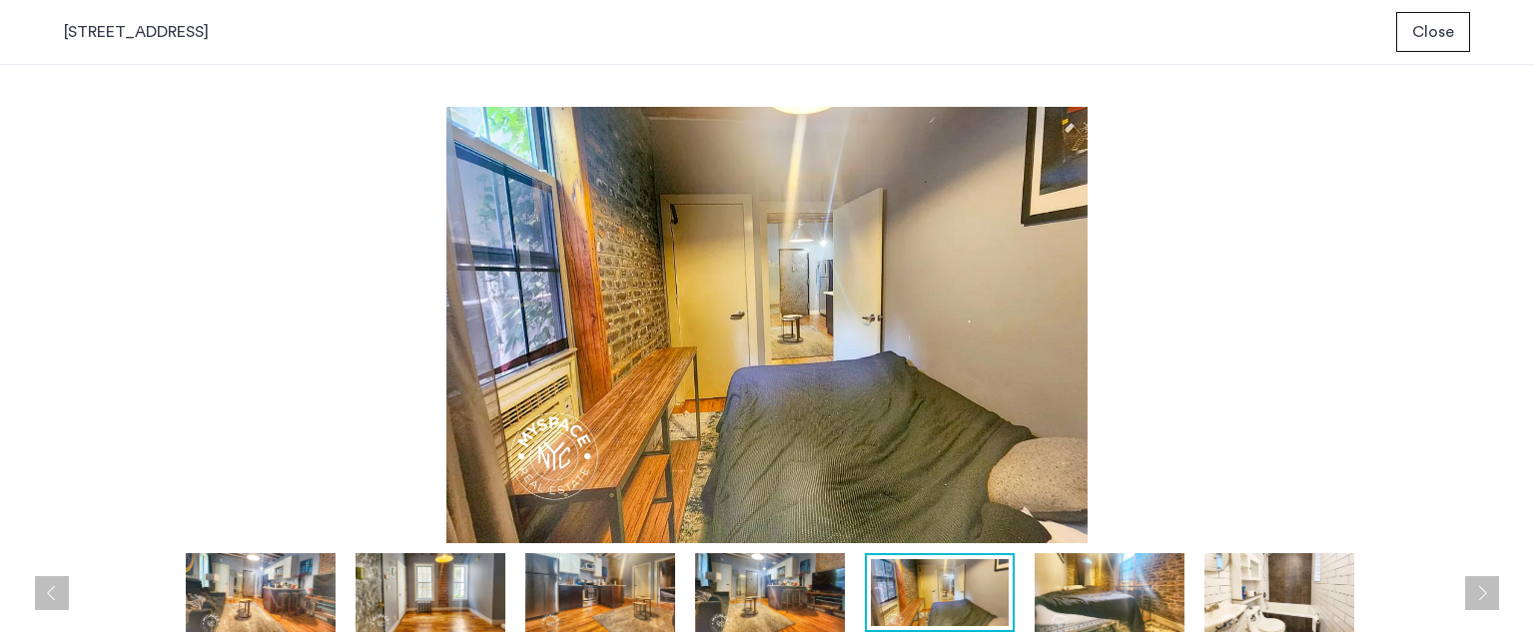
click at [1487, 599] on button "Next apartment" at bounding box center [1482, 593] width 34 height 34
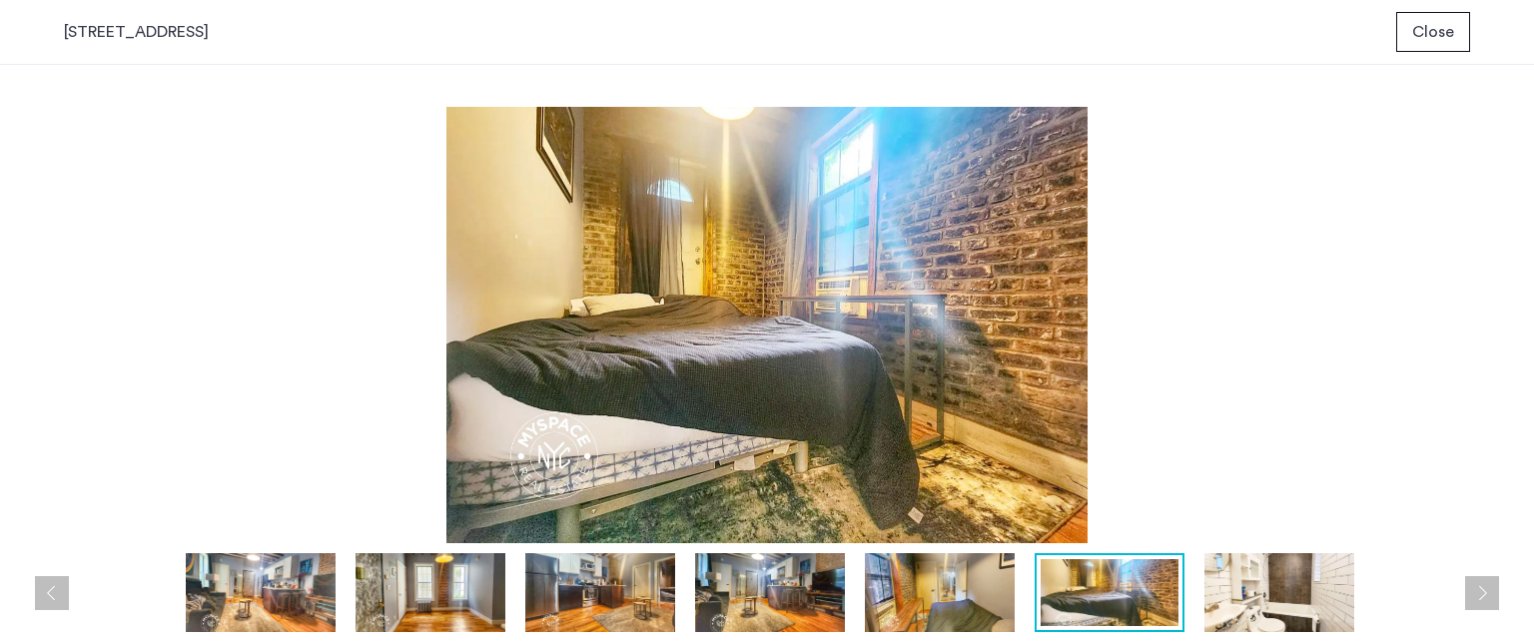
click at [1487, 599] on button "Next apartment" at bounding box center [1482, 593] width 34 height 34
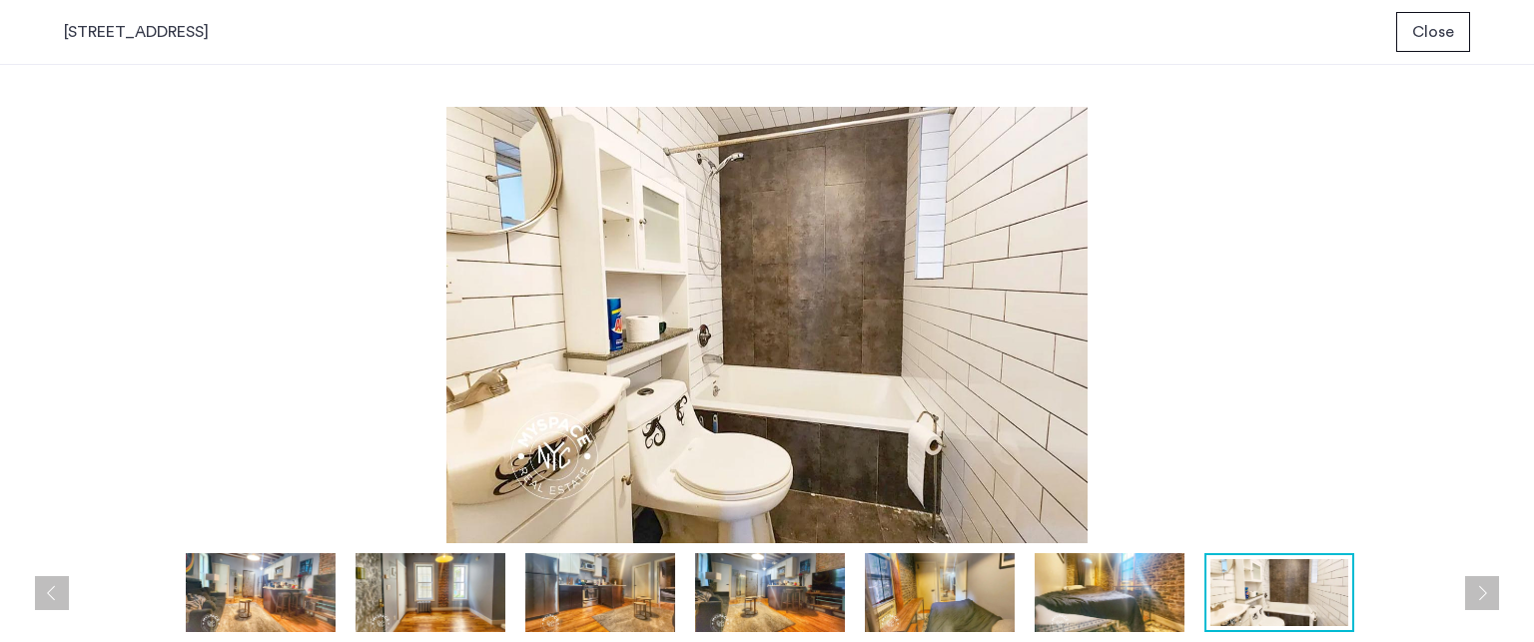
click at [1487, 599] on button "Next apartment" at bounding box center [1482, 593] width 34 height 34
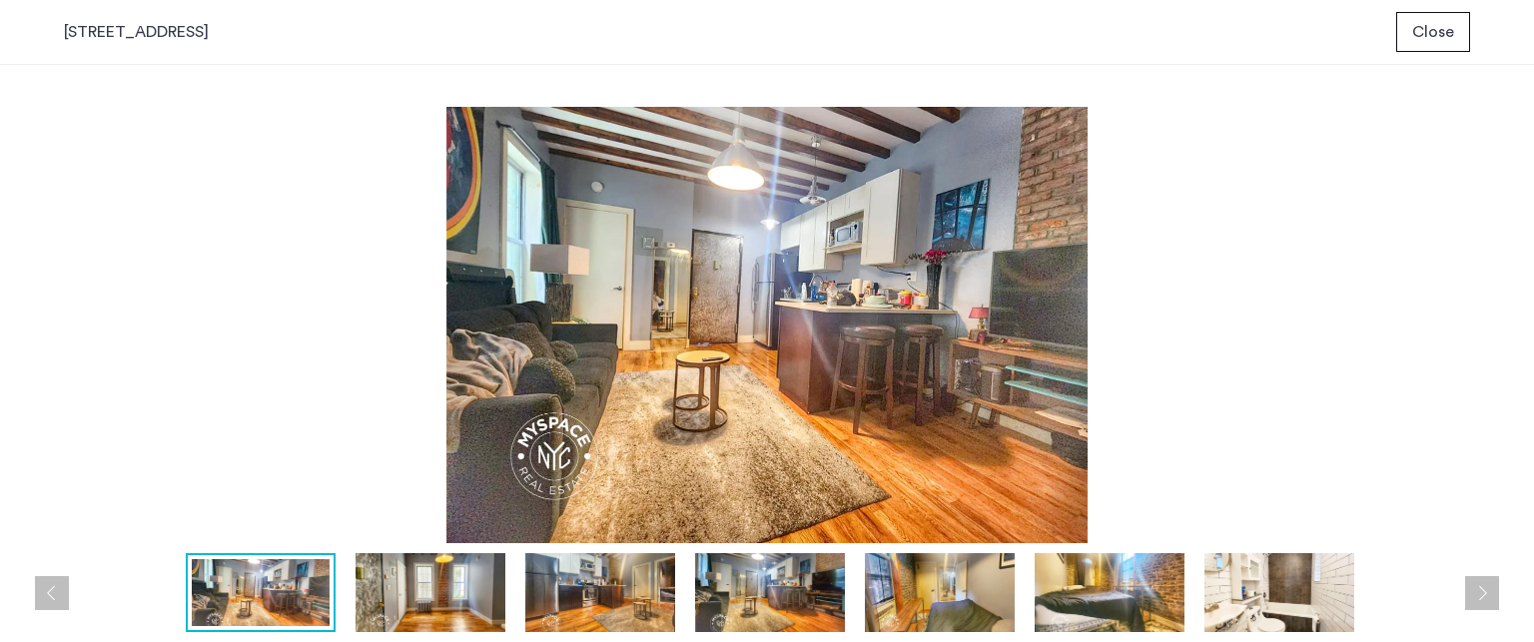
click at [1487, 599] on button "Next apartment" at bounding box center [1482, 593] width 34 height 34
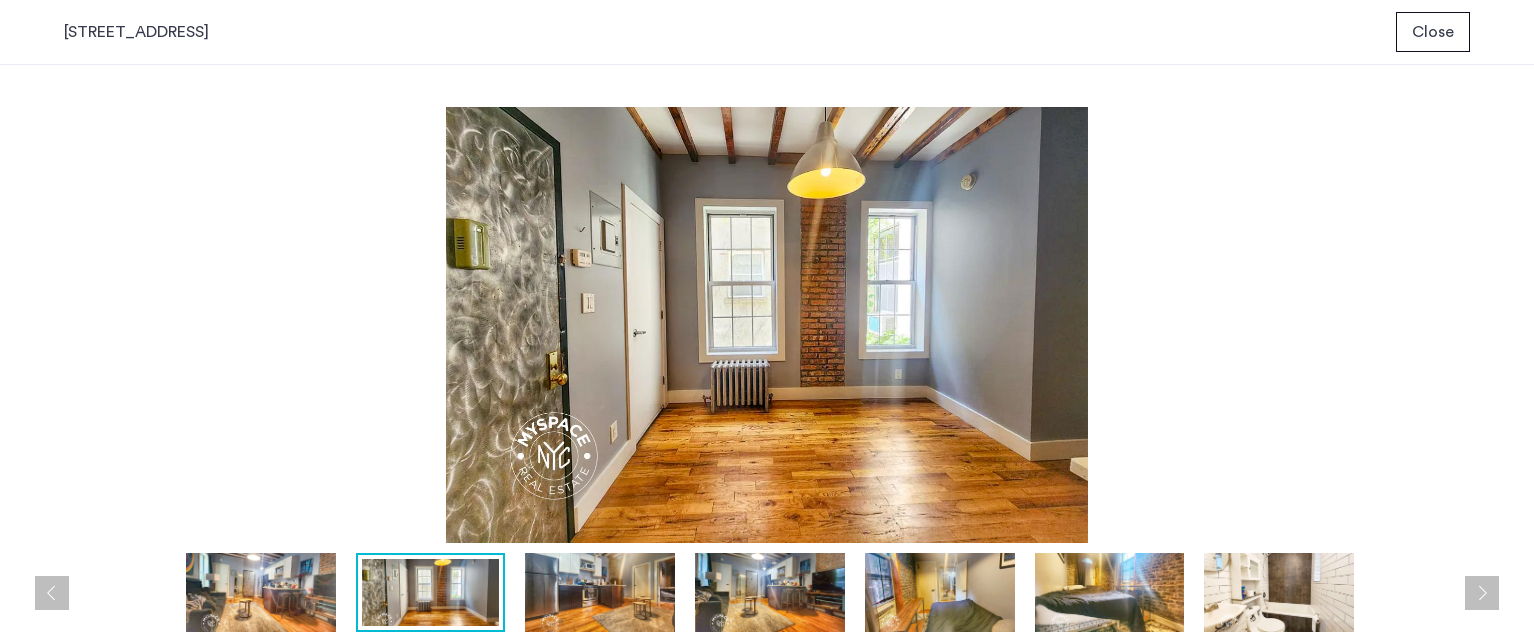
click at [1267, 297] on img at bounding box center [767, 325] width 1406 height 436
click at [1446, 36] on span "Close" at bounding box center [1433, 32] width 42 height 24
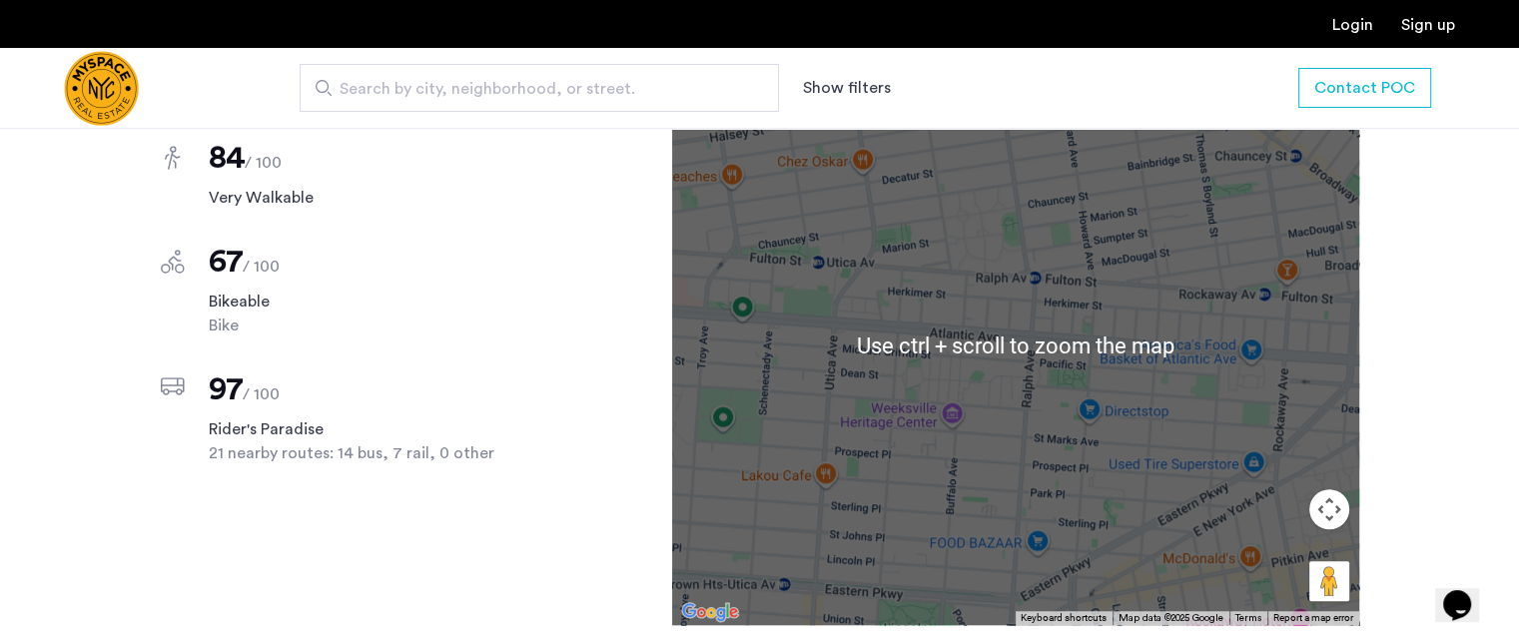
scroll to position [1598, 0]
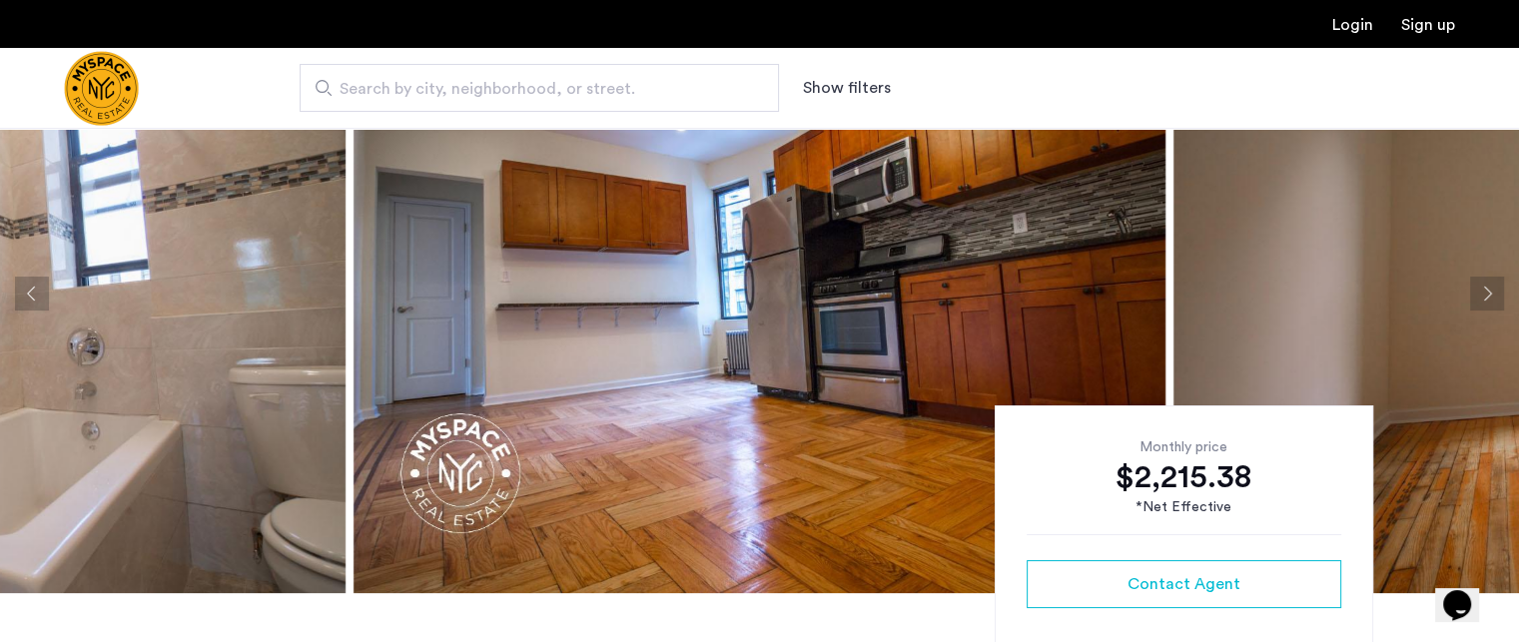
scroll to position [100, 0]
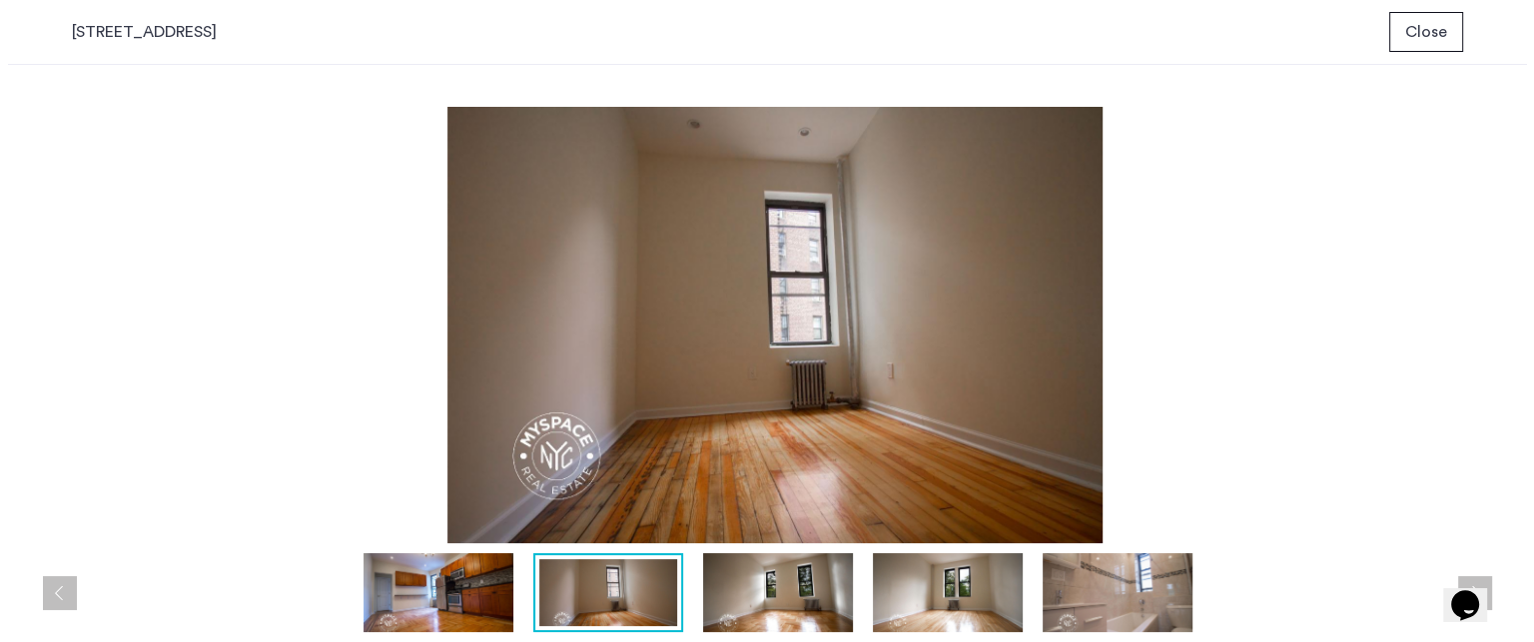
scroll to position [0, 0]
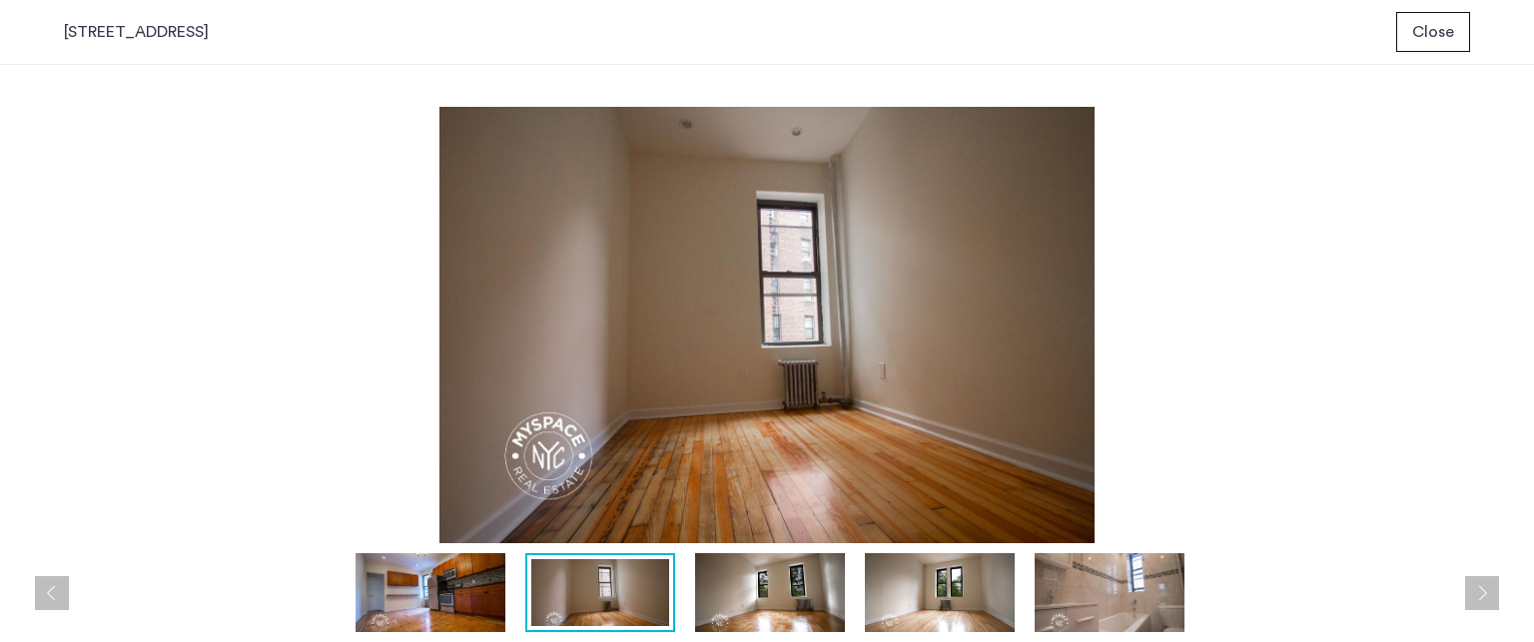
click at [1483, 598] on button "Next apartment" at bounding box center [1482, 593] width 34 height 34
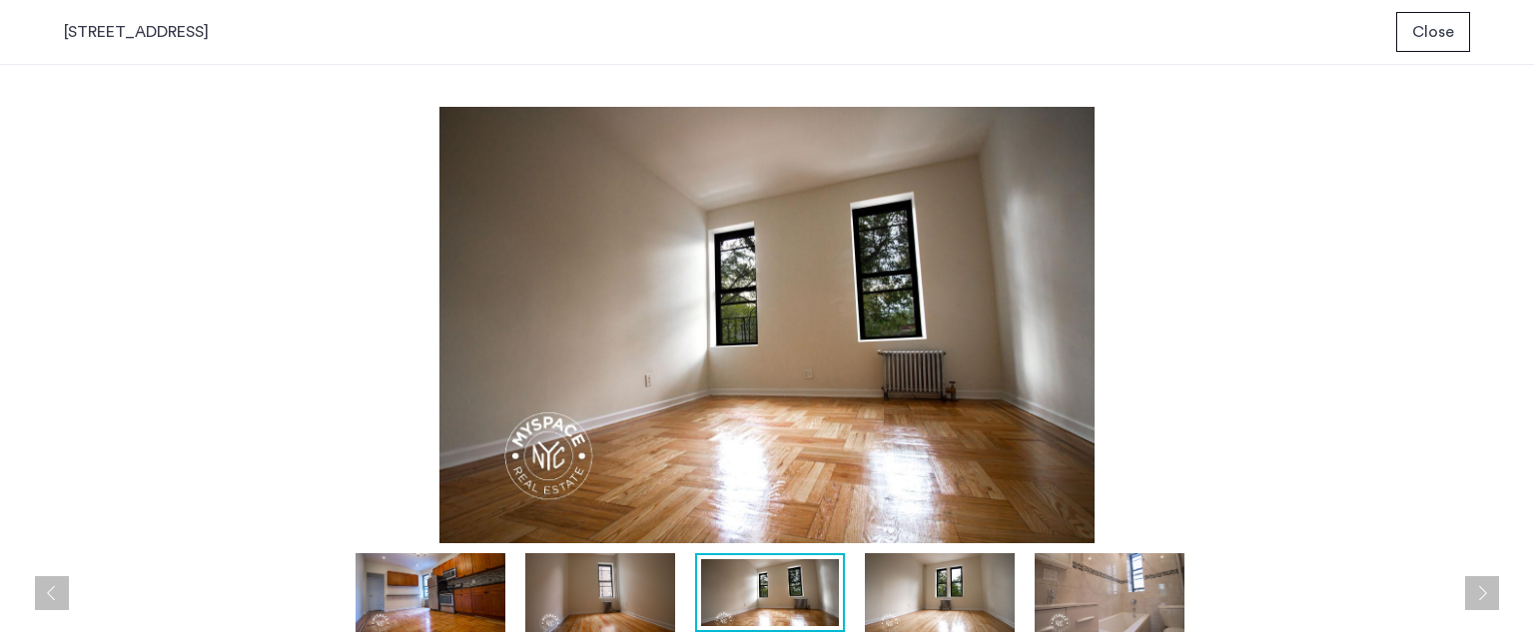
click at [1483, 598] on button "Next apartment" at bounding box center [1482, 593] width 34 height 34
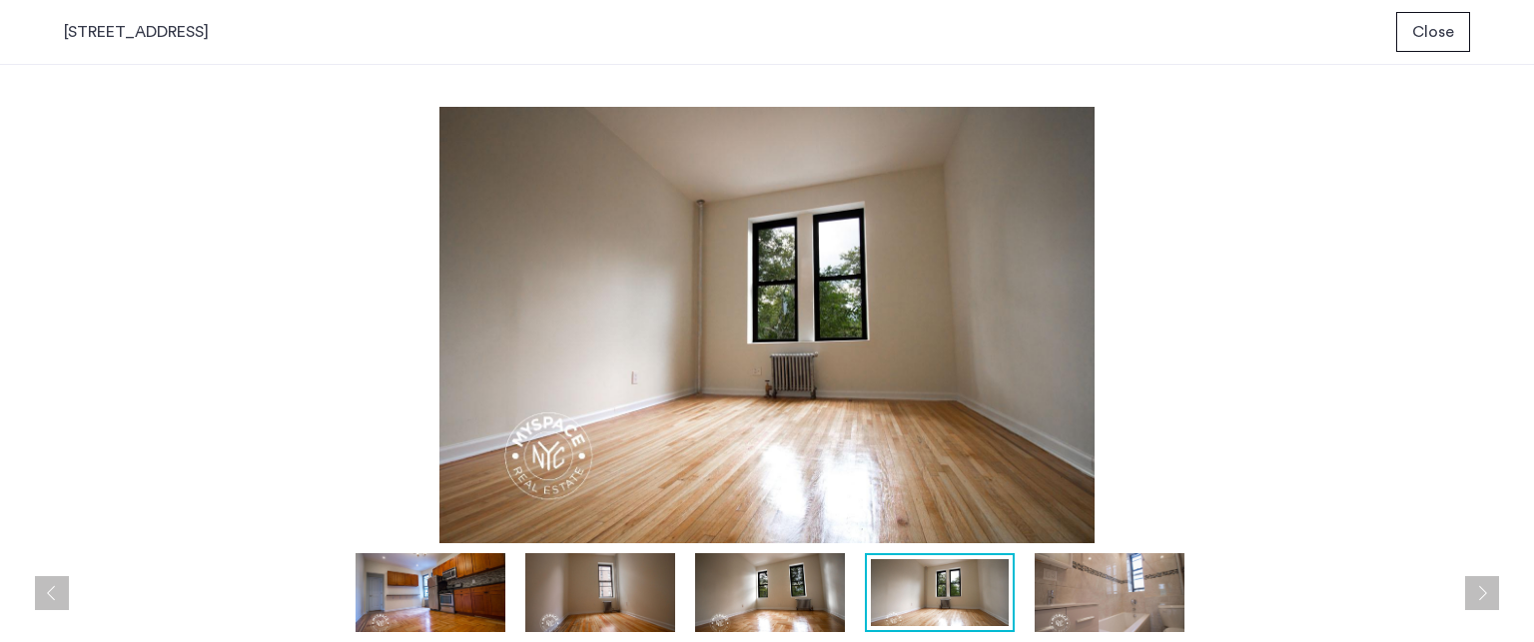
click at [1483, 598] on button "Next apartment" at bounding box center [1482, 593] width 34 height 34
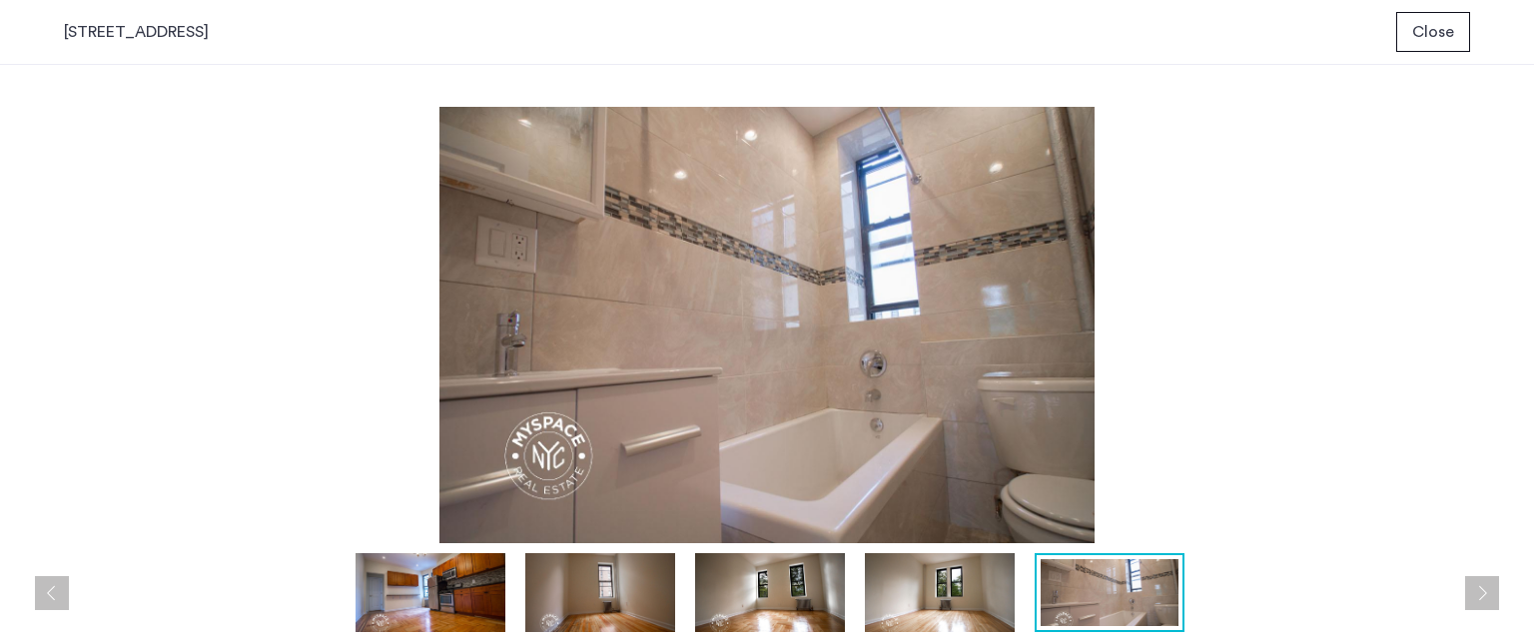
click at [1483, 598] on button "Next apartment" at bounding box center [1482, 593] width 34 height 34
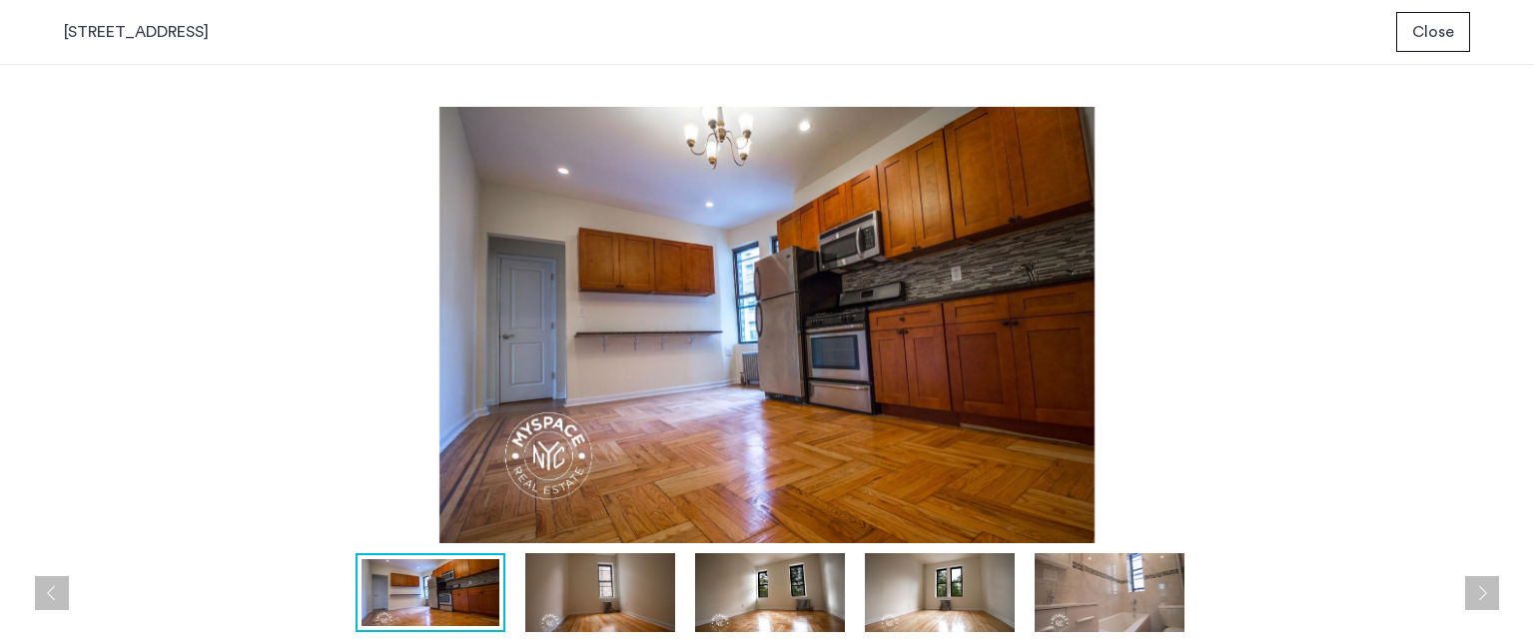
click at [1483, 598] on button "Next apartment" at bounding box center [1482, 593] width 34 height 34
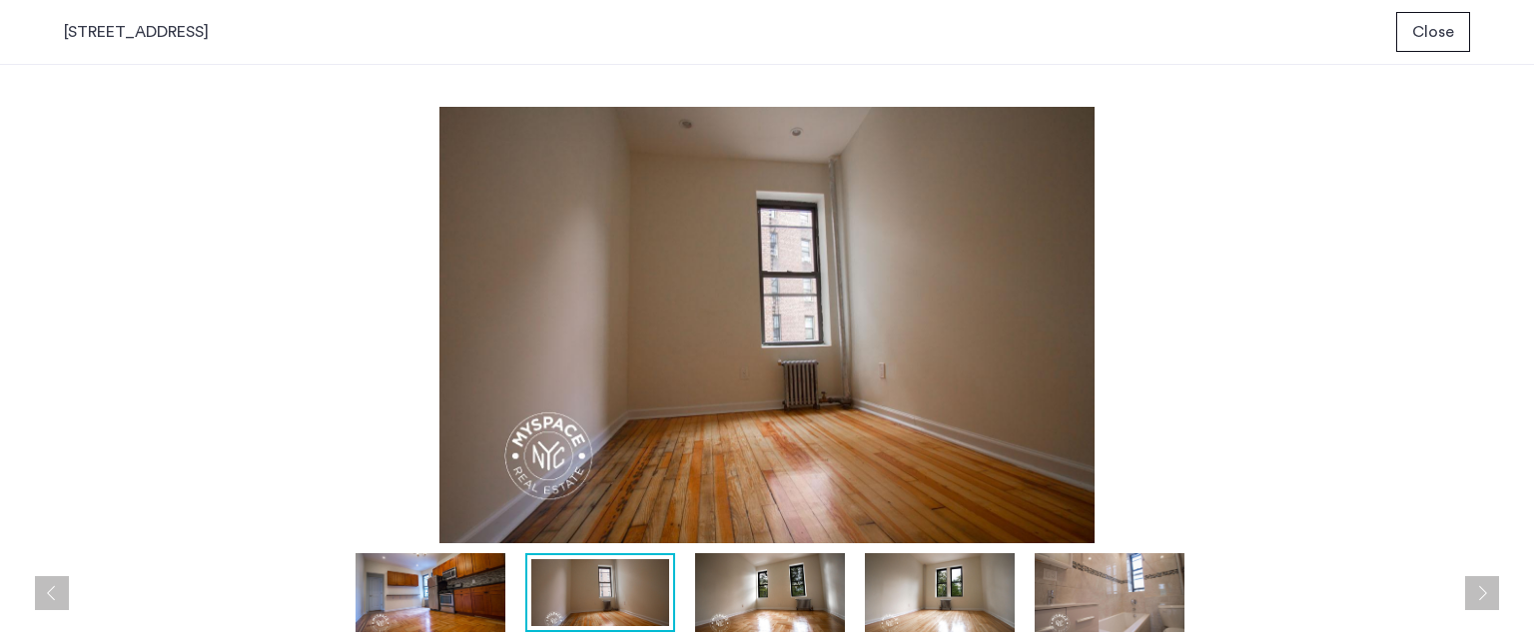
click at [1483, 598] on button "Next apartment" at bounding box center [1482, 593] width 34 height 34
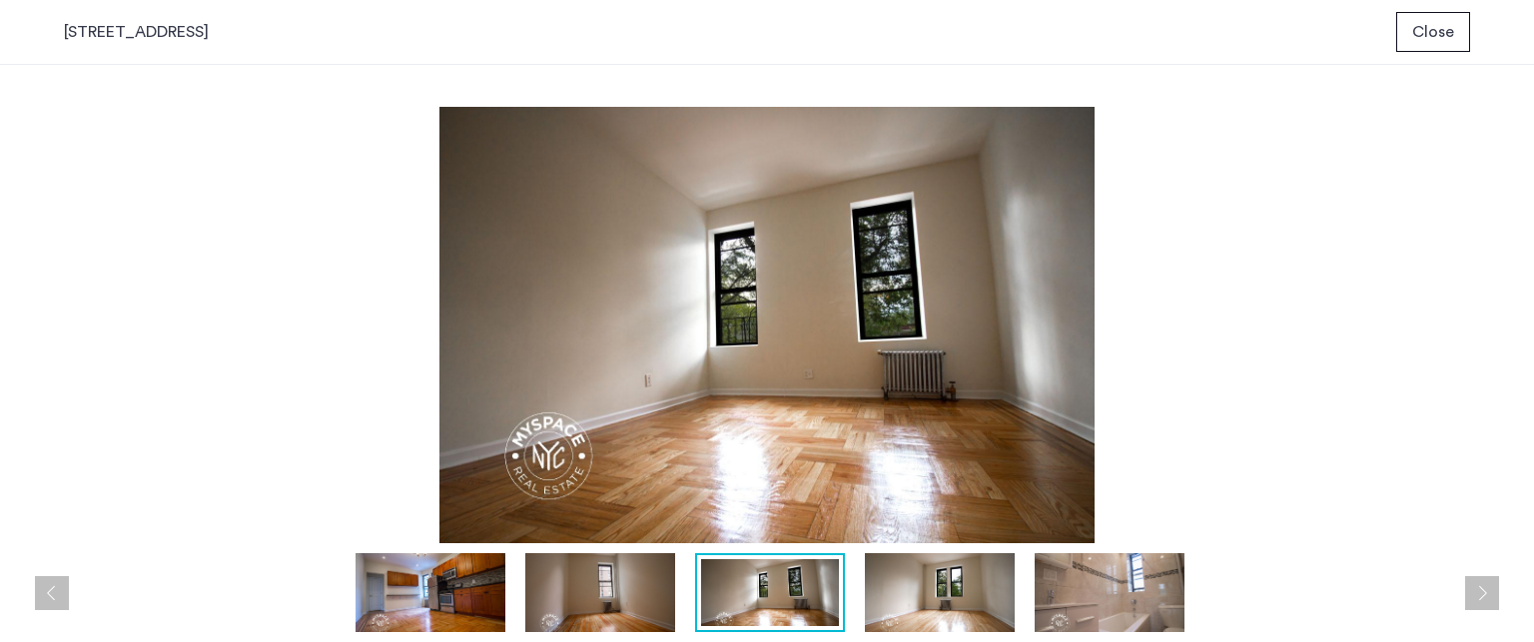
click at [1483, 598] on button "Next apartment" at bounding box center [1482, 593] width 34 height 34
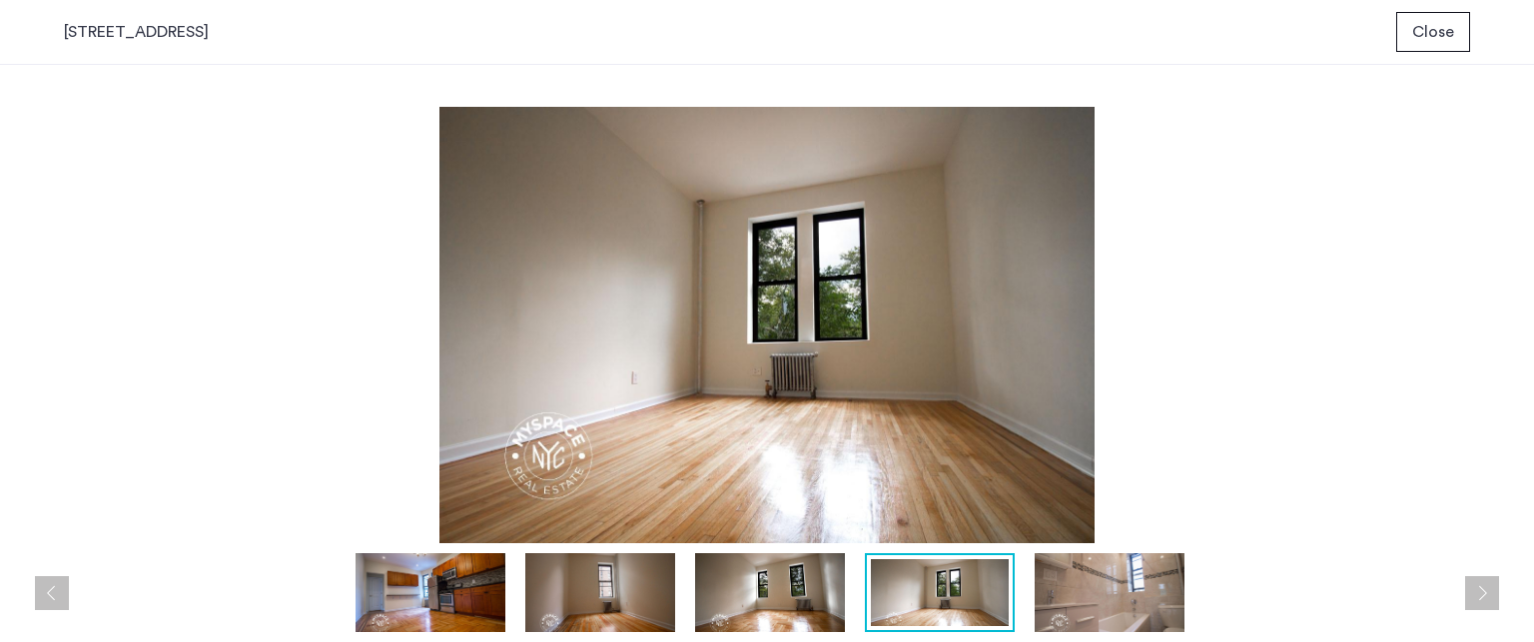
click at [1430, 39] on span "Close" at bounding box center [1433, 32] width 42 height 24
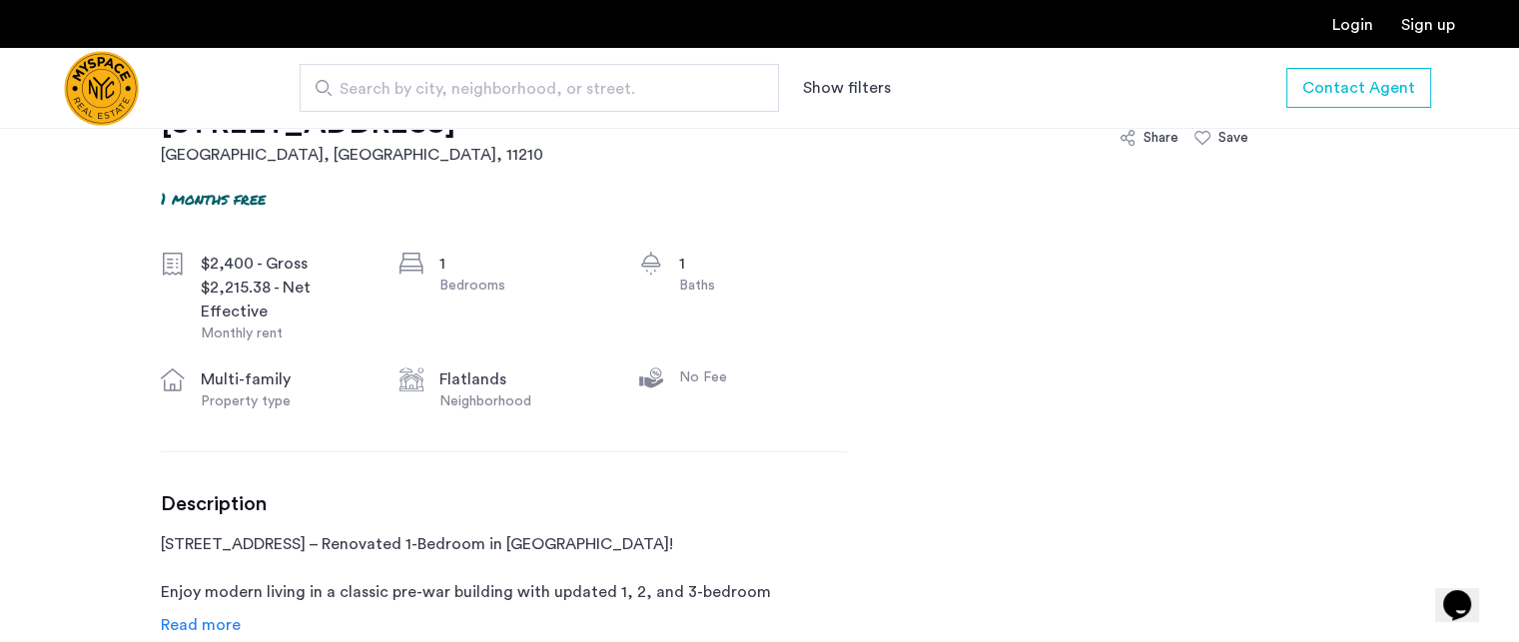
scroll to position [699, 0]
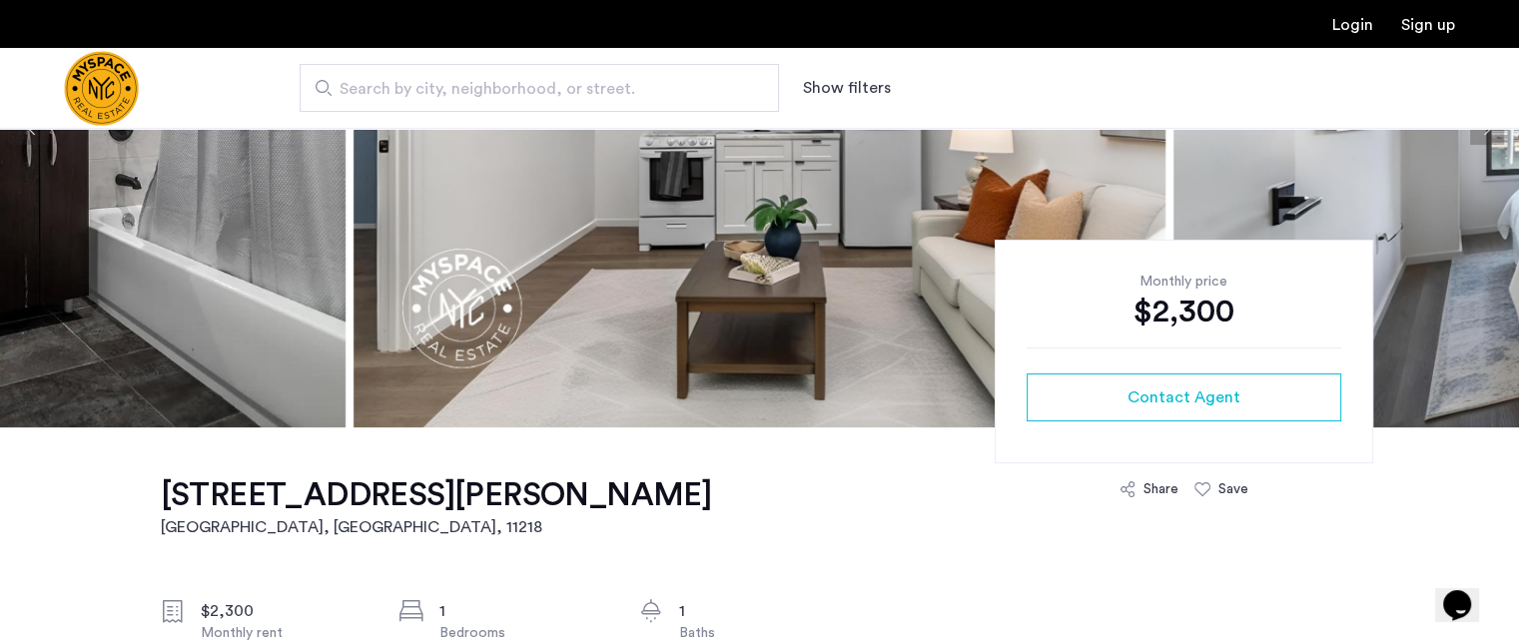
scroll to position [200, 0]
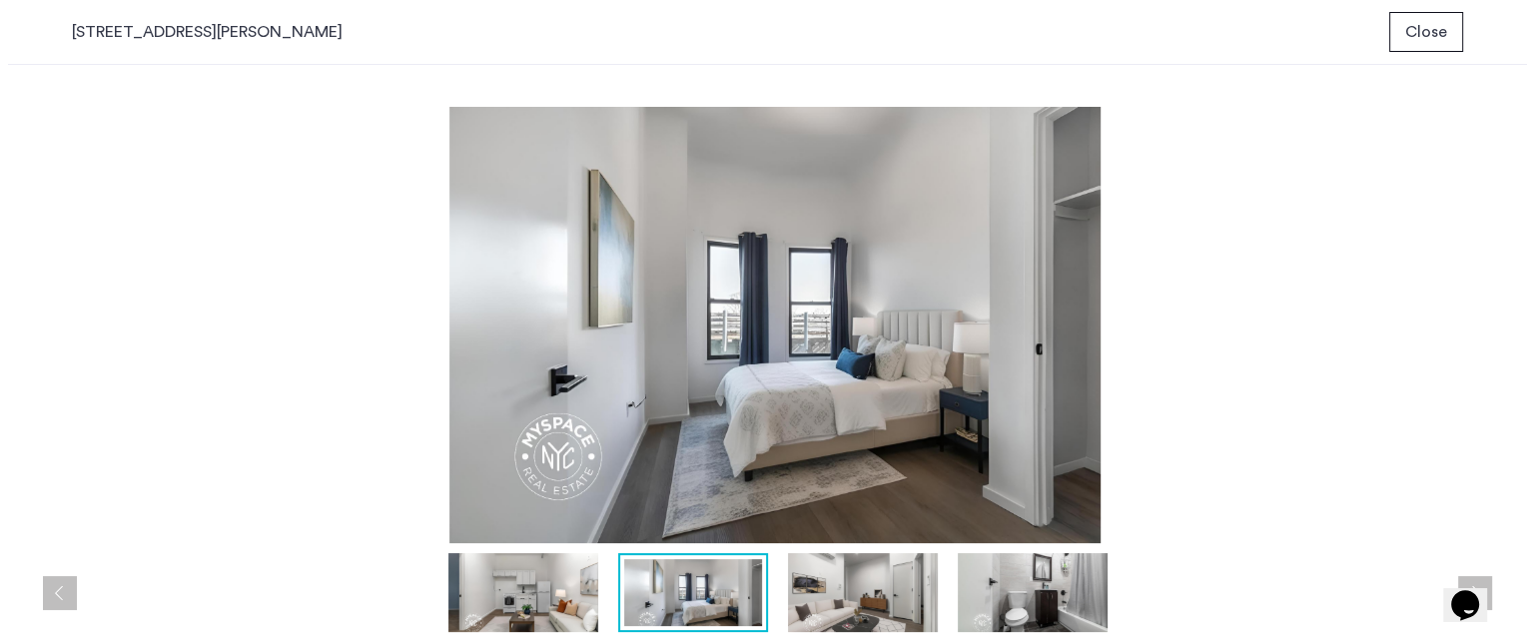
scroll to position [0, 0]
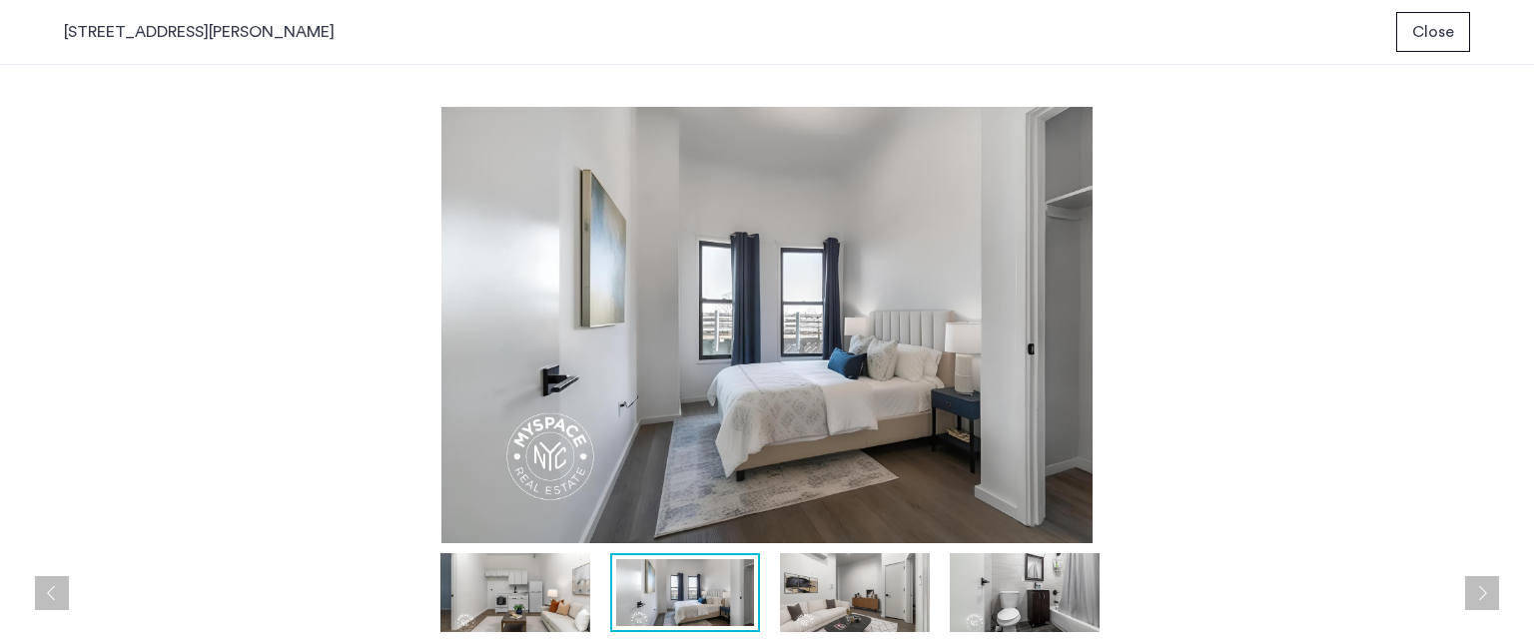
click at [1482, 586] on button "Next apartment" at bounding box center [1482, 593] width 34 height 34
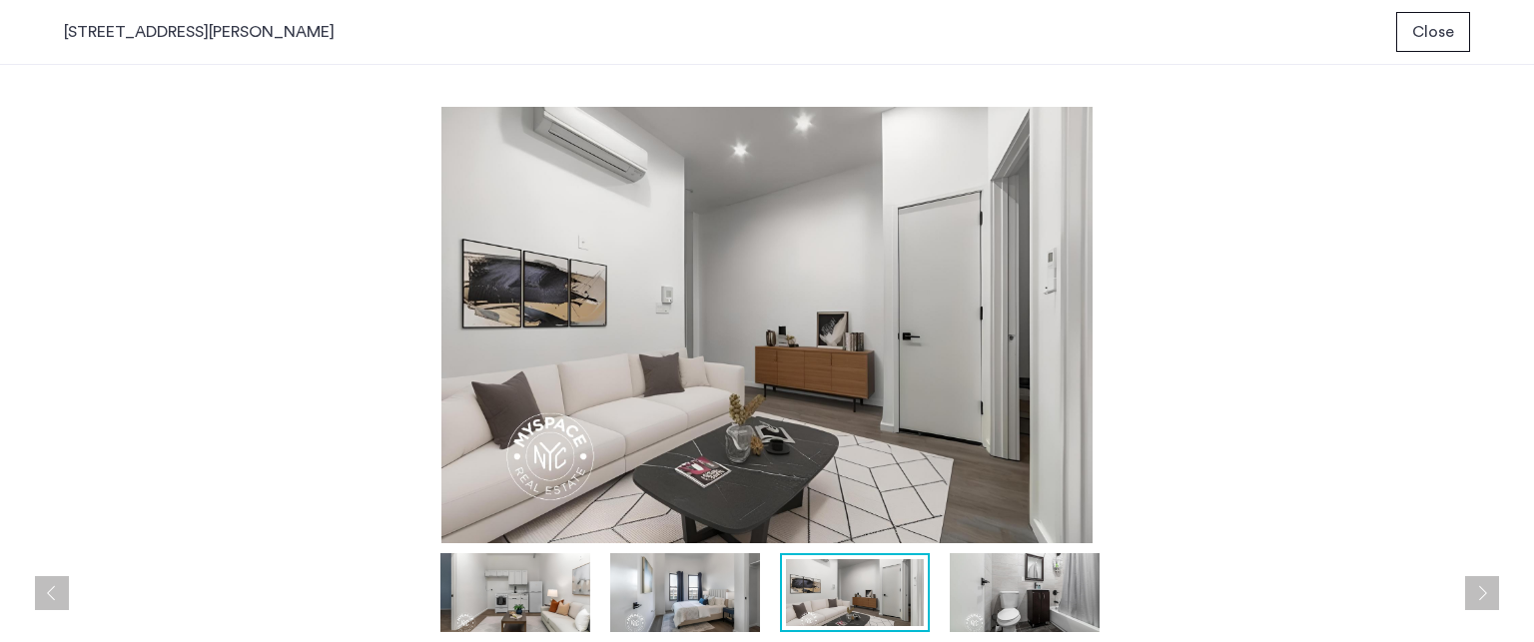
click at [1482, 586] on button "Next apartment" at bounding box center [1482, 593] width 34 height 34
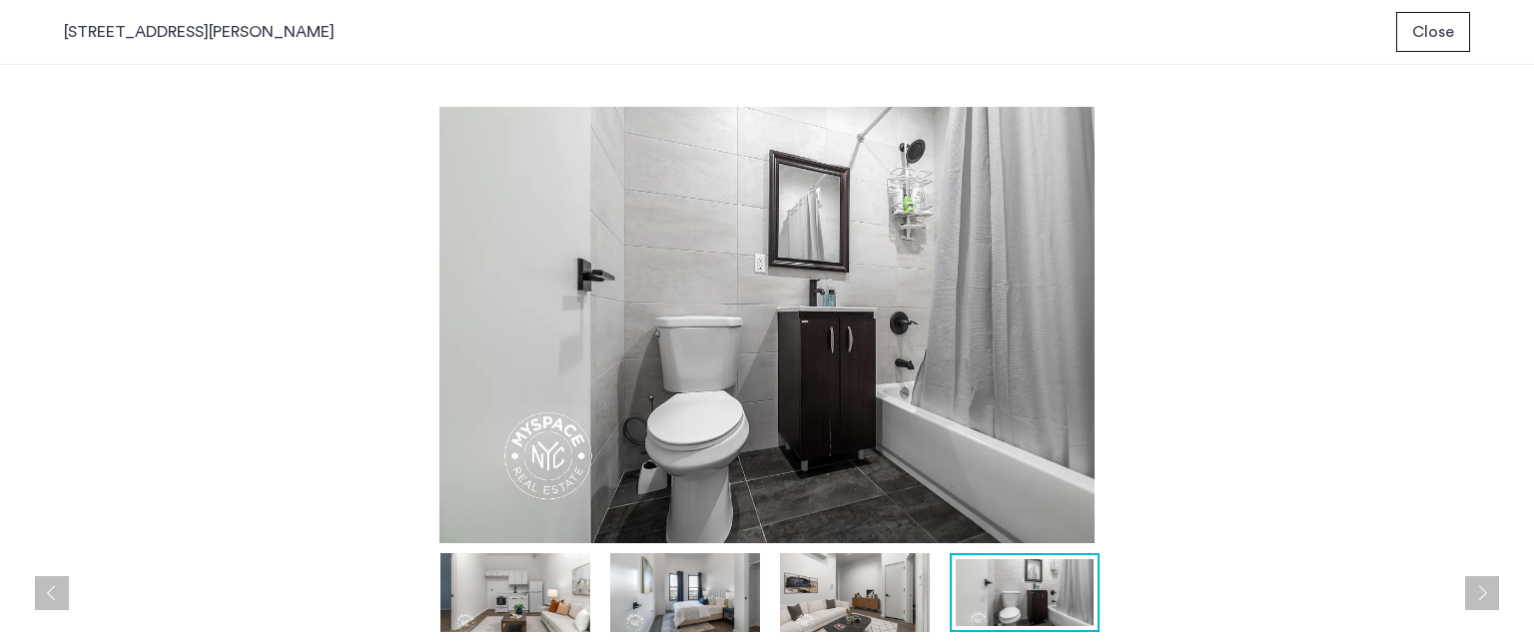
click at [1482, 586] on button "Next apartment" at bounding box center [1482, 593] width 34 height 34
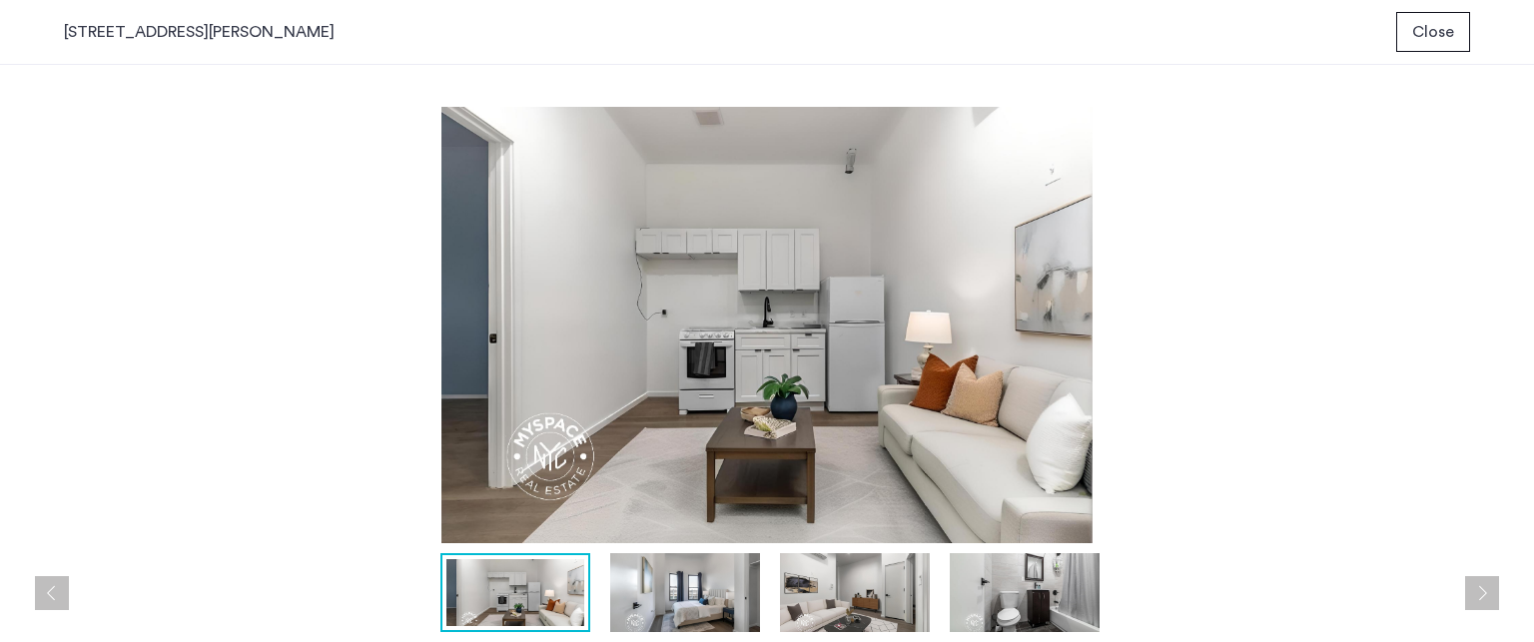
click at [1482, 586] on button "Next apartment" at bounding box center [1482, 593] width 34 height 34
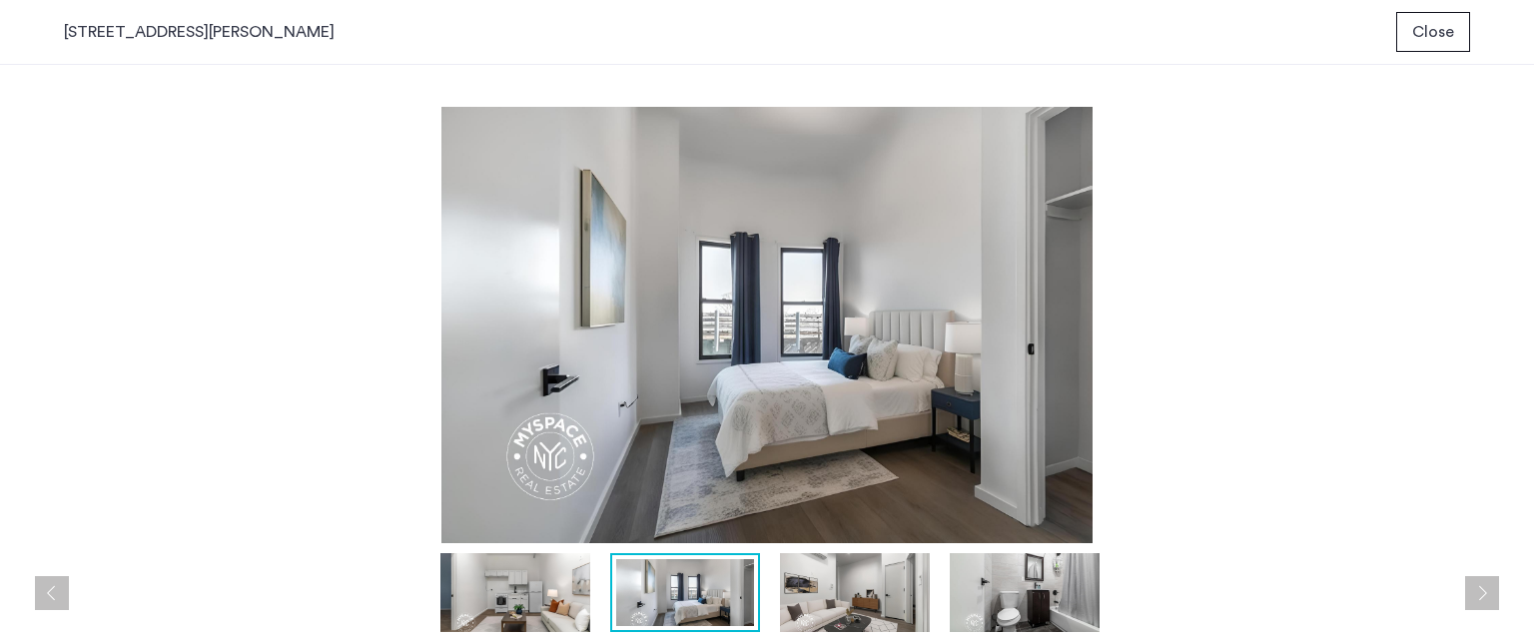
click at [1482, 586] on button "Next apartment" at bounding box center [1482, 593] width 34 height 34
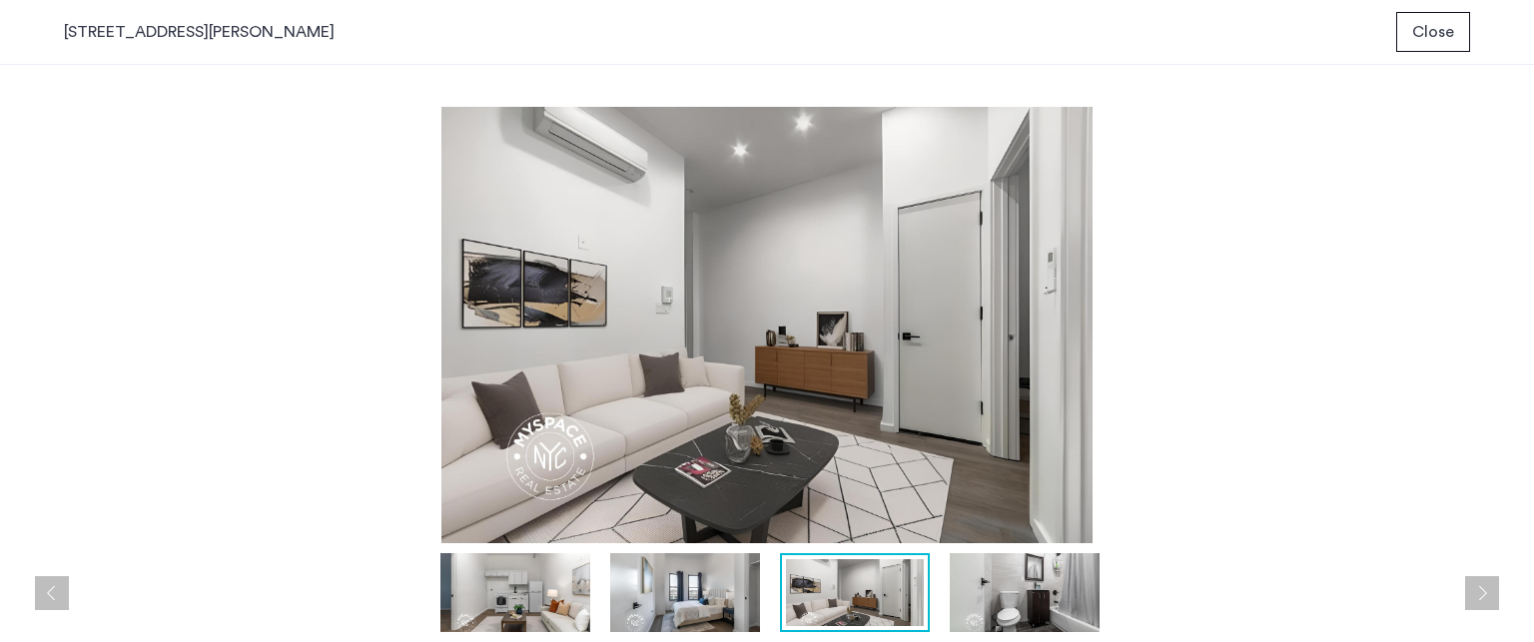
click at [1482, 586] on button "Next apartment" at bounding box center [1482, 593] width 34 height 34
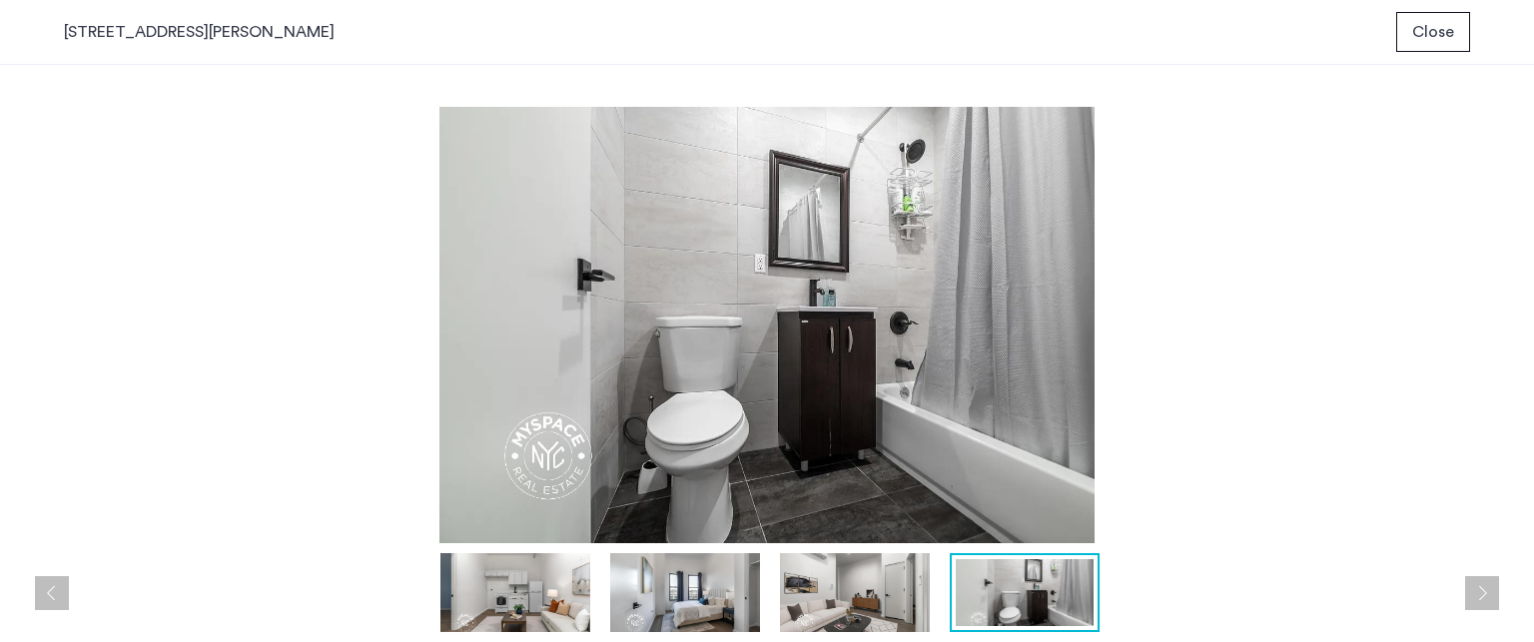
click at [1482, 586] on button "Next apartment" at bounding box center [1482, 593] width 34 height 34
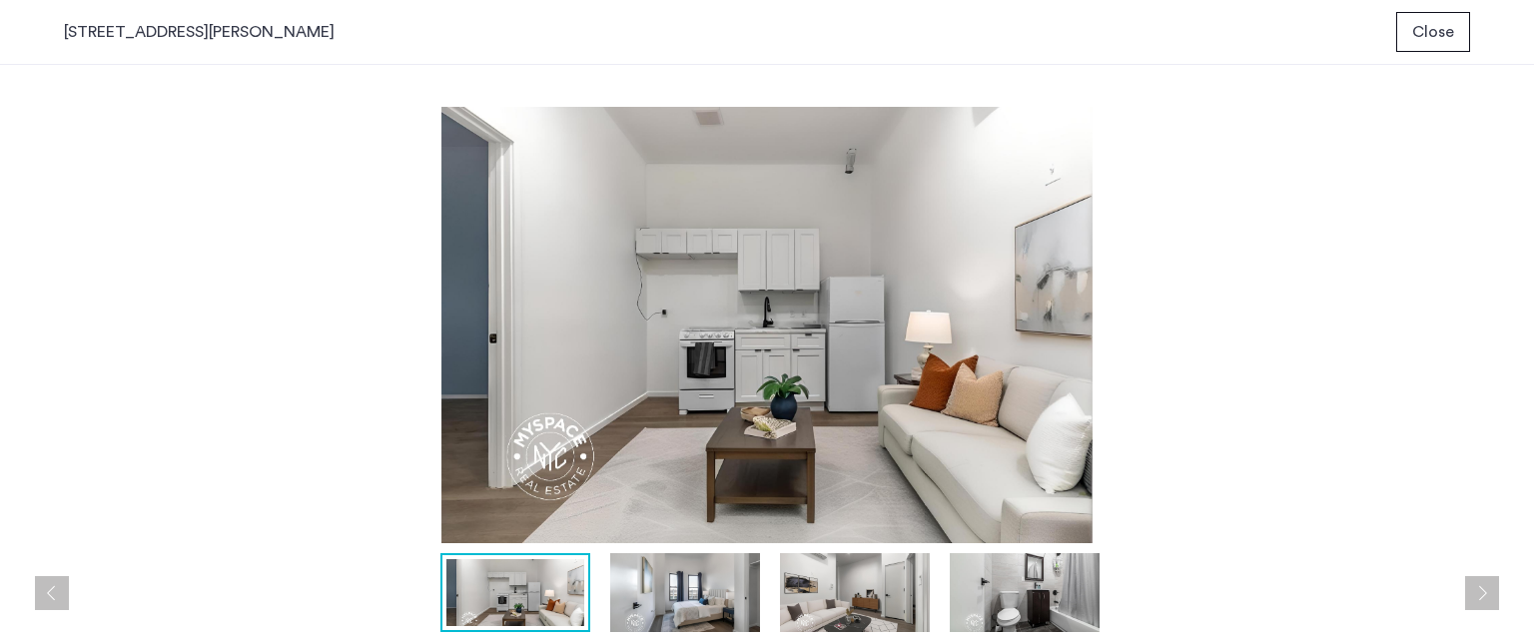
click at [1482, 586] on button "Next apartment" at bounding box center [1482, 593] width 34 height 34
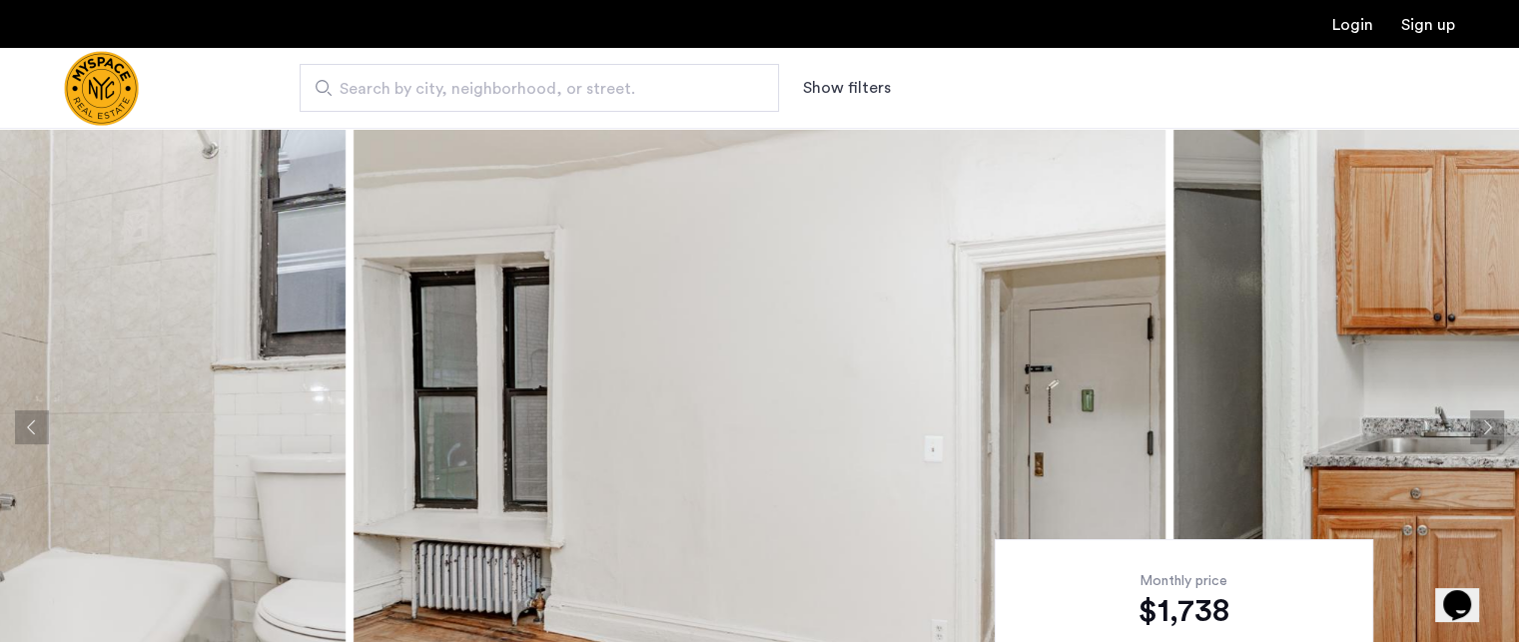
click at [961, 337] on img at bounding box center [760, 427] width 812 height 599
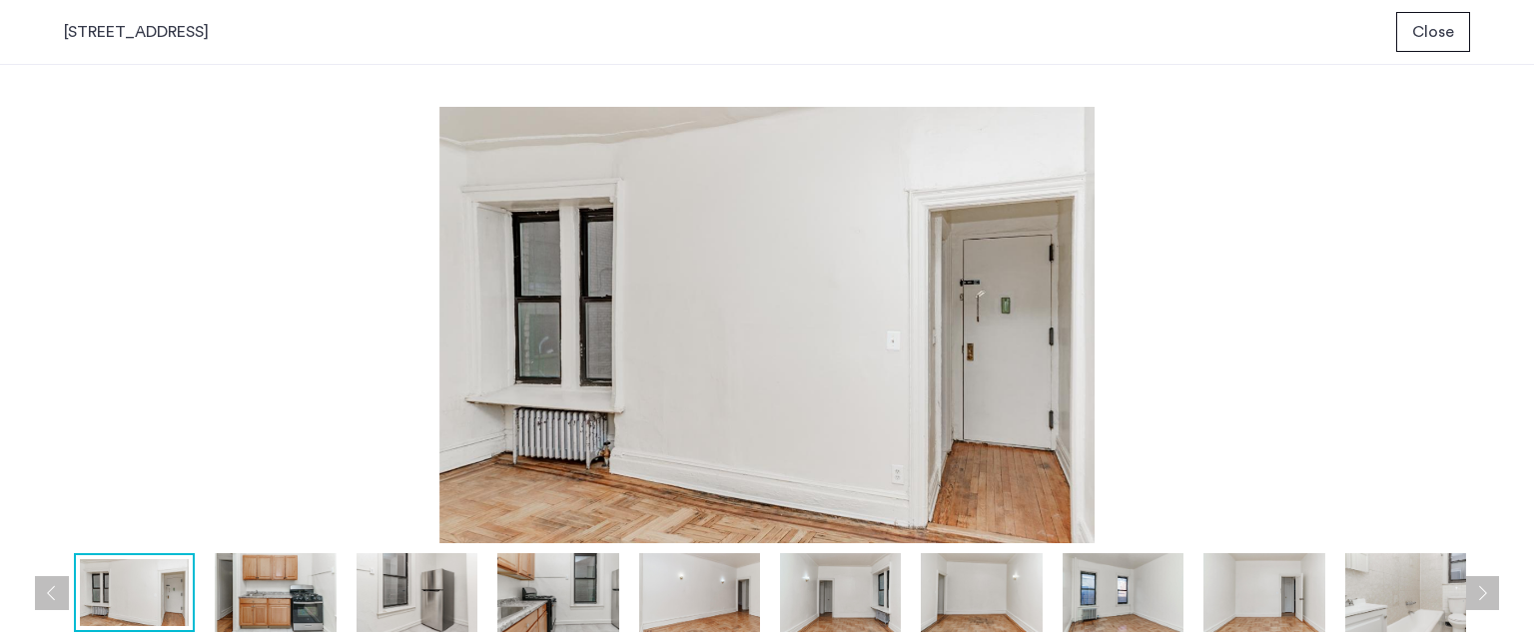
click at [1496, 589] on button "Next apartment" at bounding box center [1482, 593] width 34 height 34
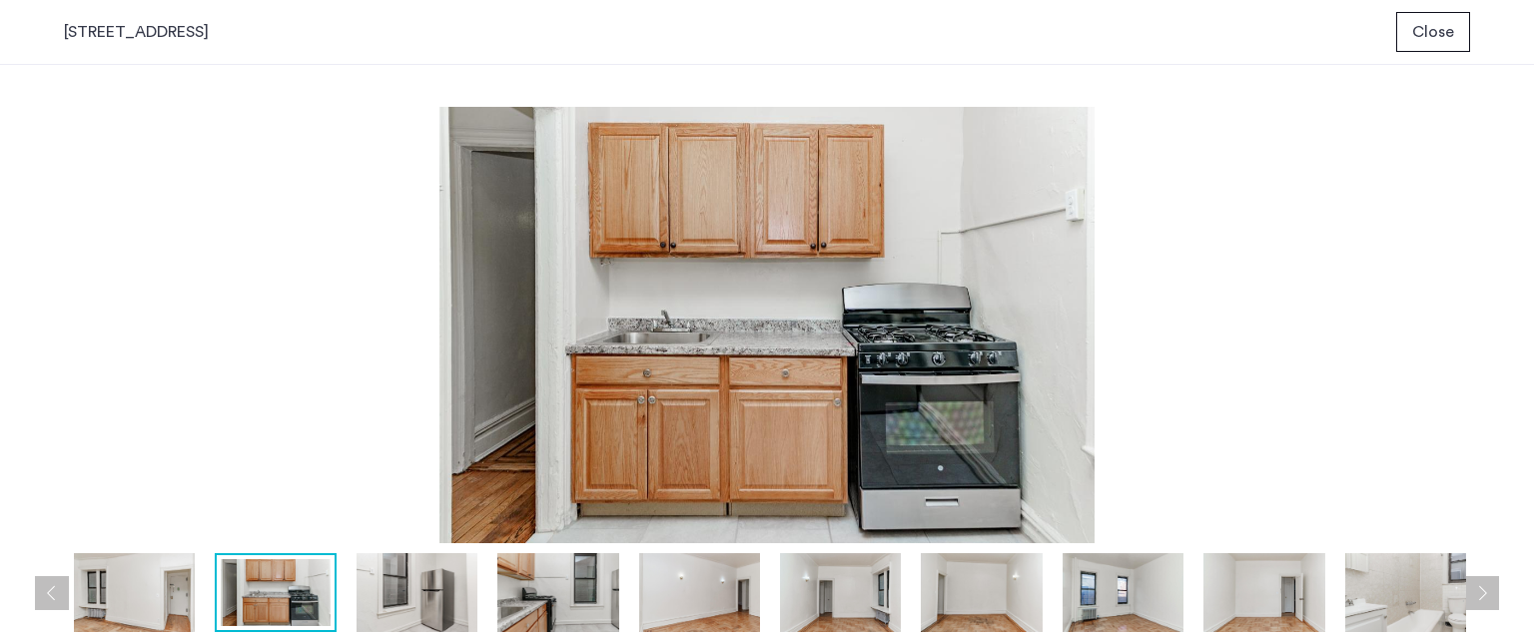
click at [1496, 589] on button "Next apartment" at bounding box center [1482, 593] width 34 height 34
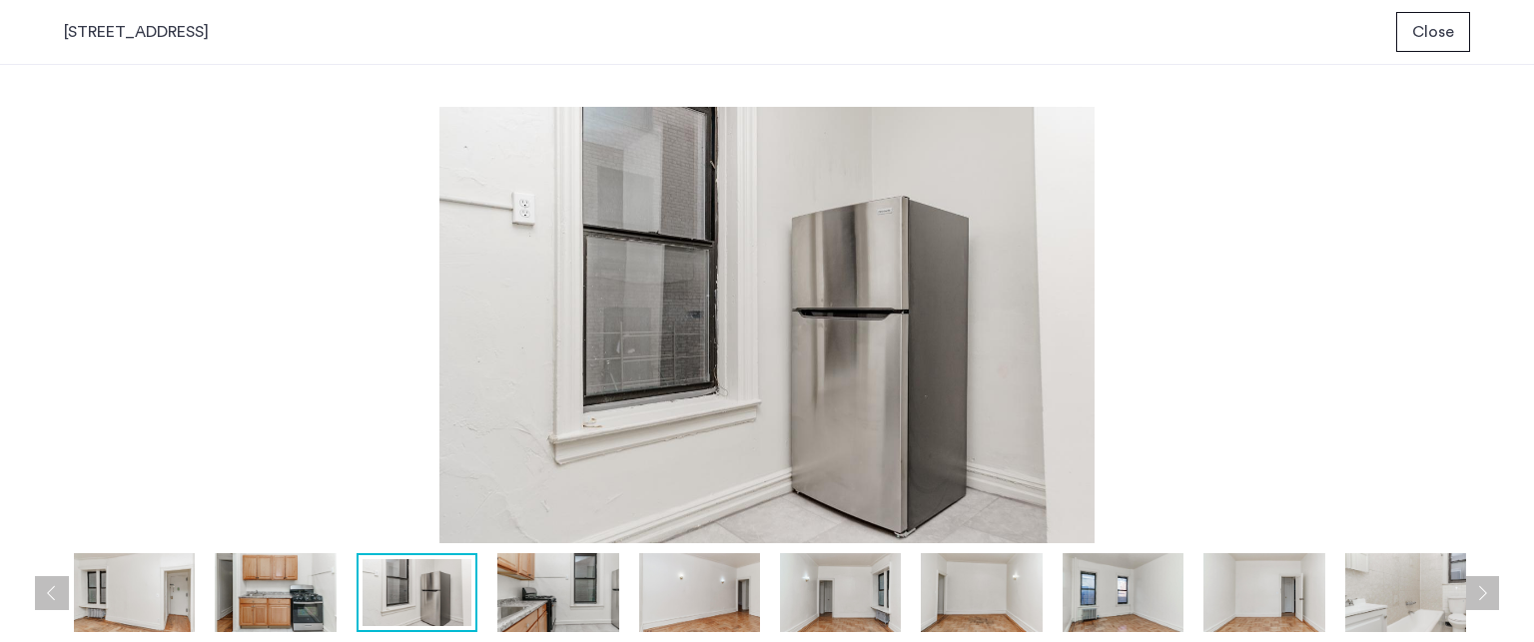
click at [1496, 589] on button "Next apartment" at bounding box center [1482, 593] width 34 height 34
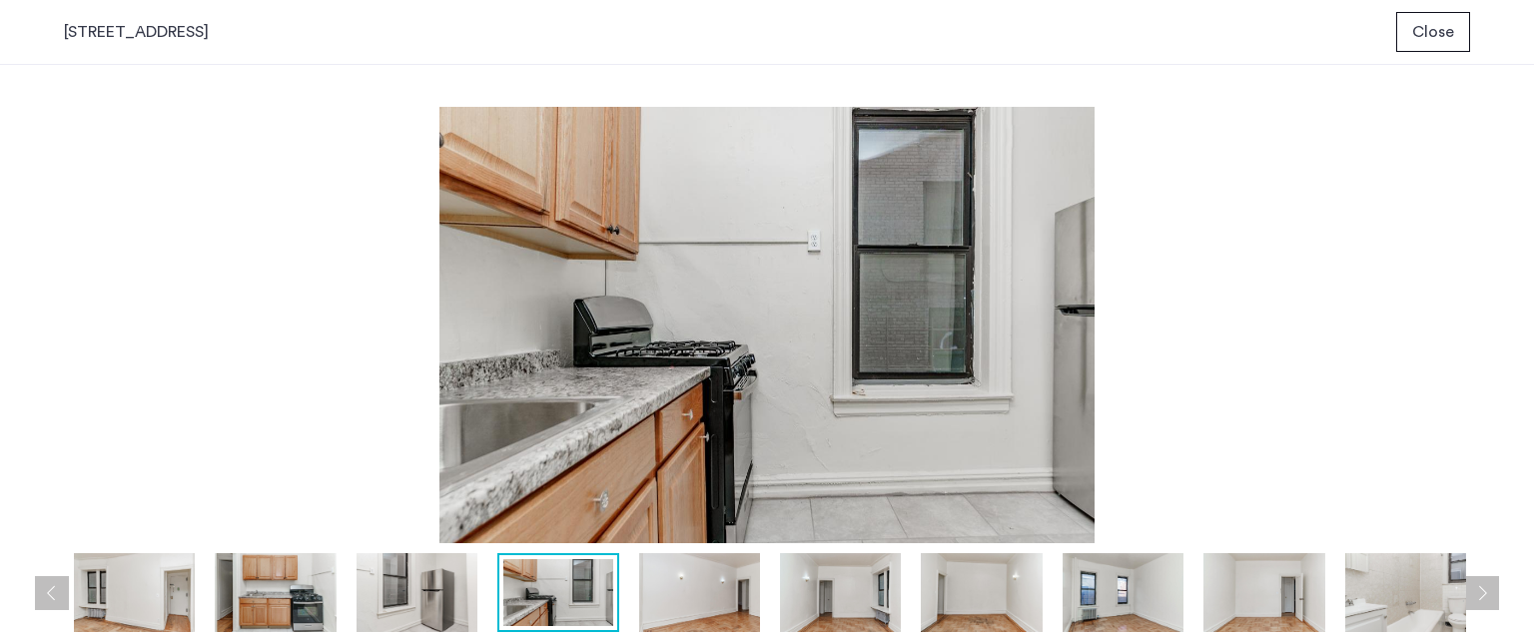
click at [1496, 589] on button "Next apartment" at bounding box center [1482, 593] width 34 height 34
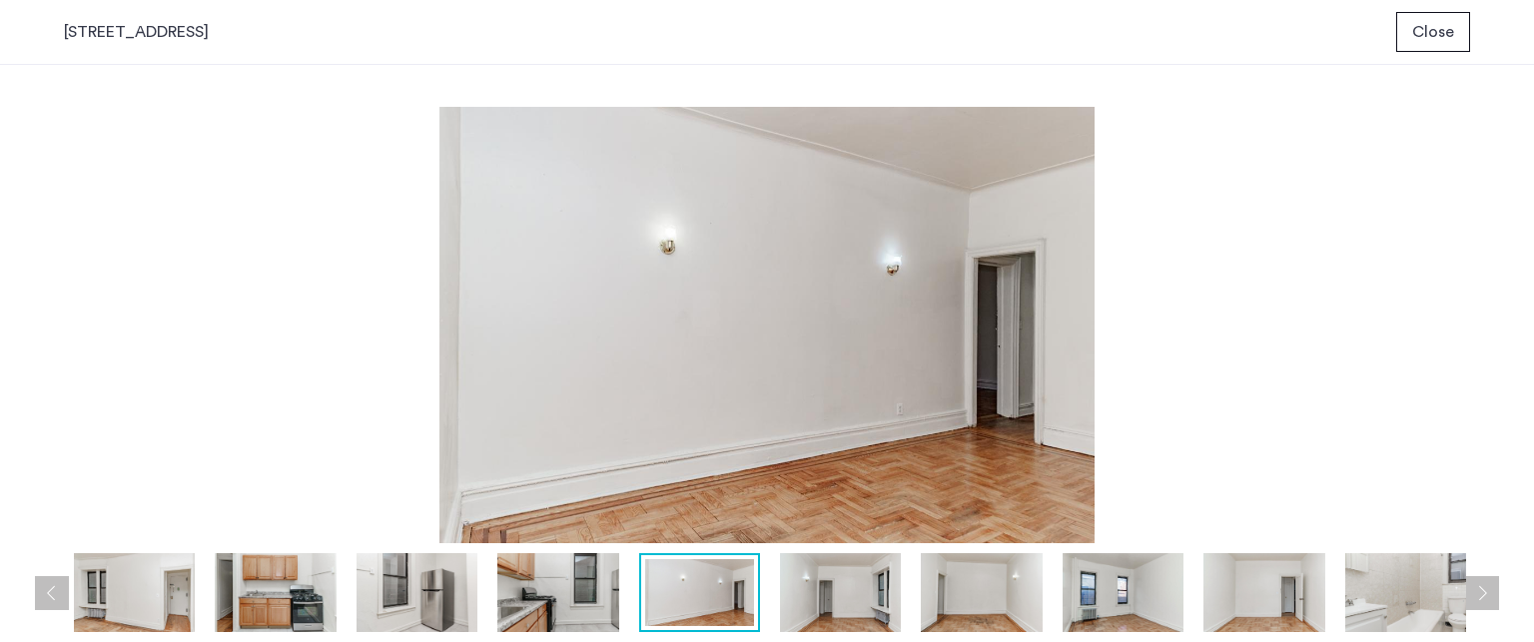
click at [1496, 589] on button "Next apartment" at bounding box center [1482, 593] width 34 height 34
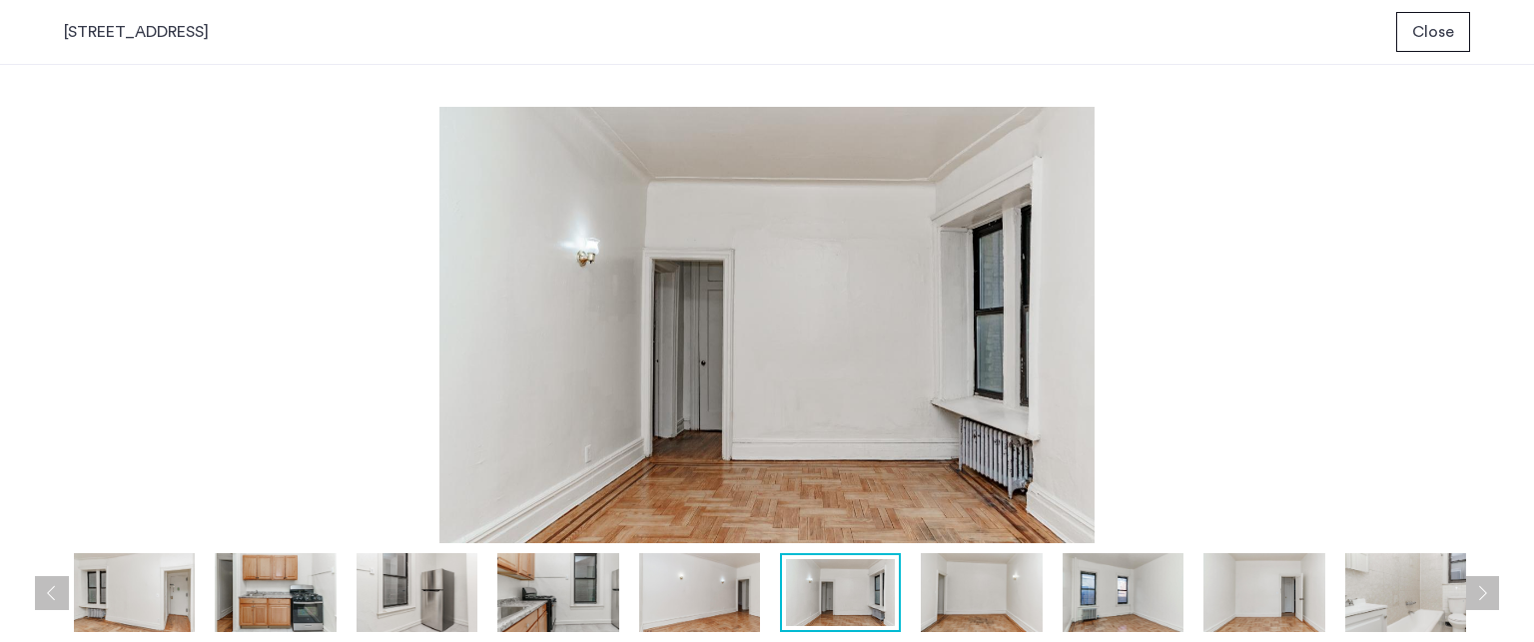
click at [1496, 589] on button "Next apartment" at bounding box center [1482, 593] width 34 height 34
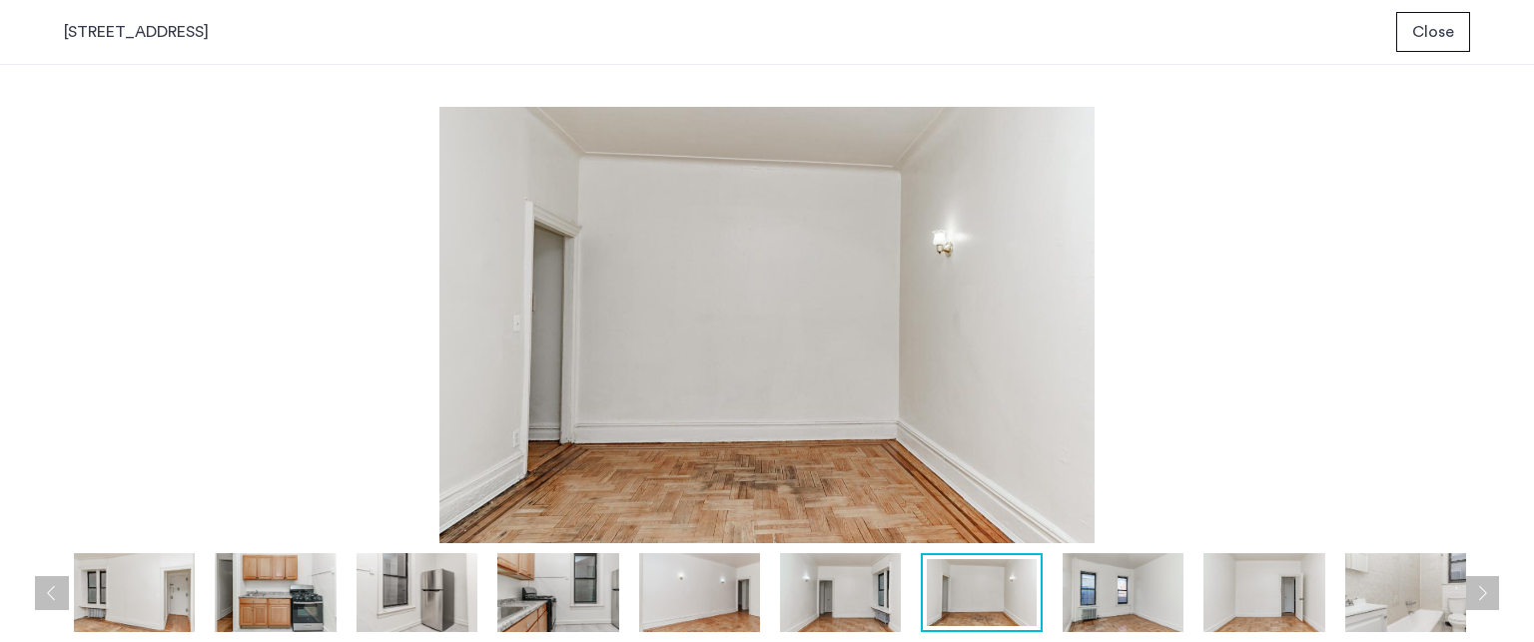
click at [1496, 589] on button "Next apartment" at bounding box center [1482, 593] width 34 height 34
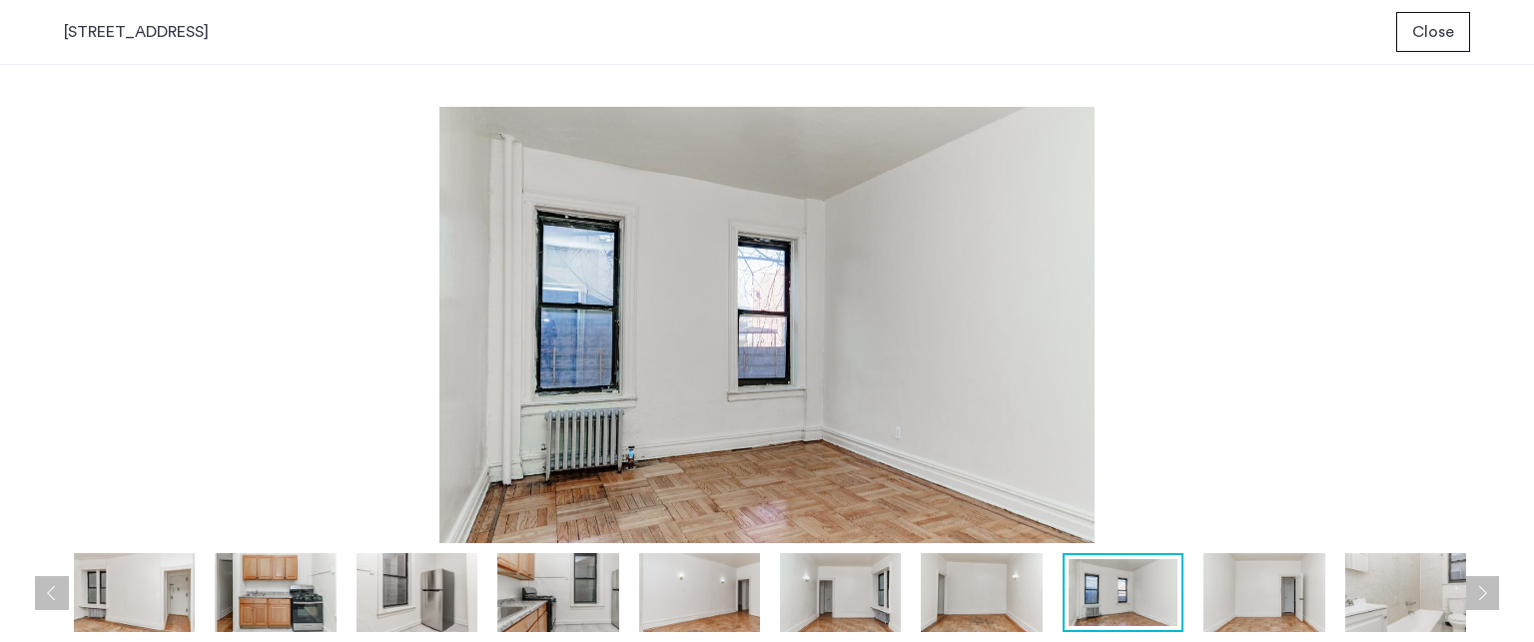
click at [1496, 589] on button "Next apartment" at bounding box center [1482, 593] width 34 height 34
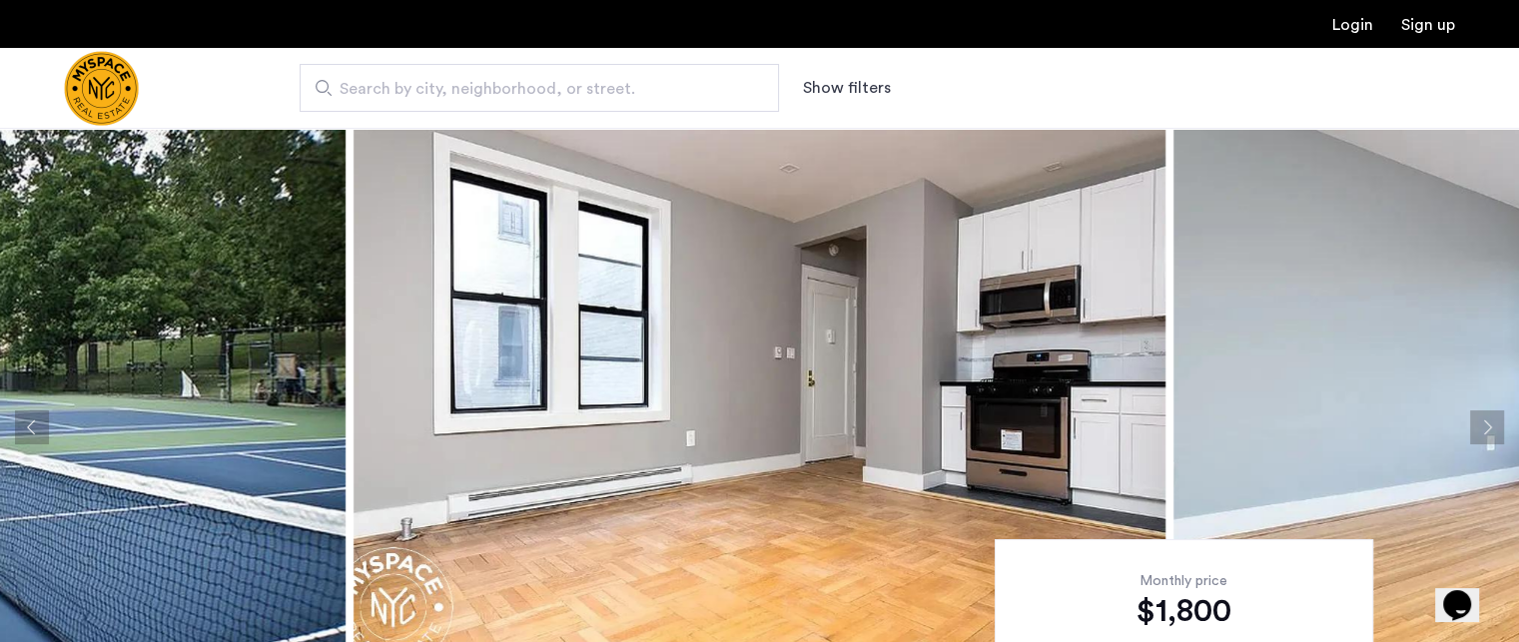
click at [984, 375] on img at bounding box center [760, 427] width 812 height 599
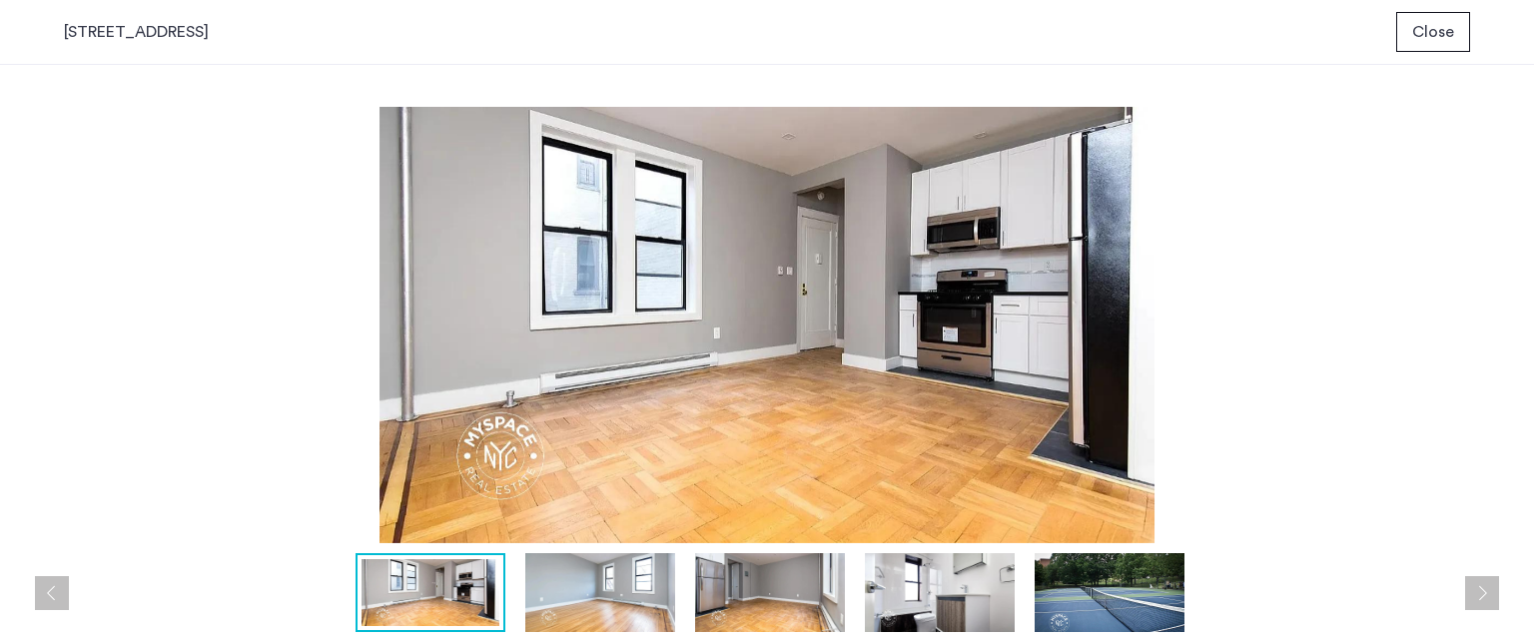
click at [1482, 600] on button "Next apartment" at bounding box center [1482, 593] width 34 height 34
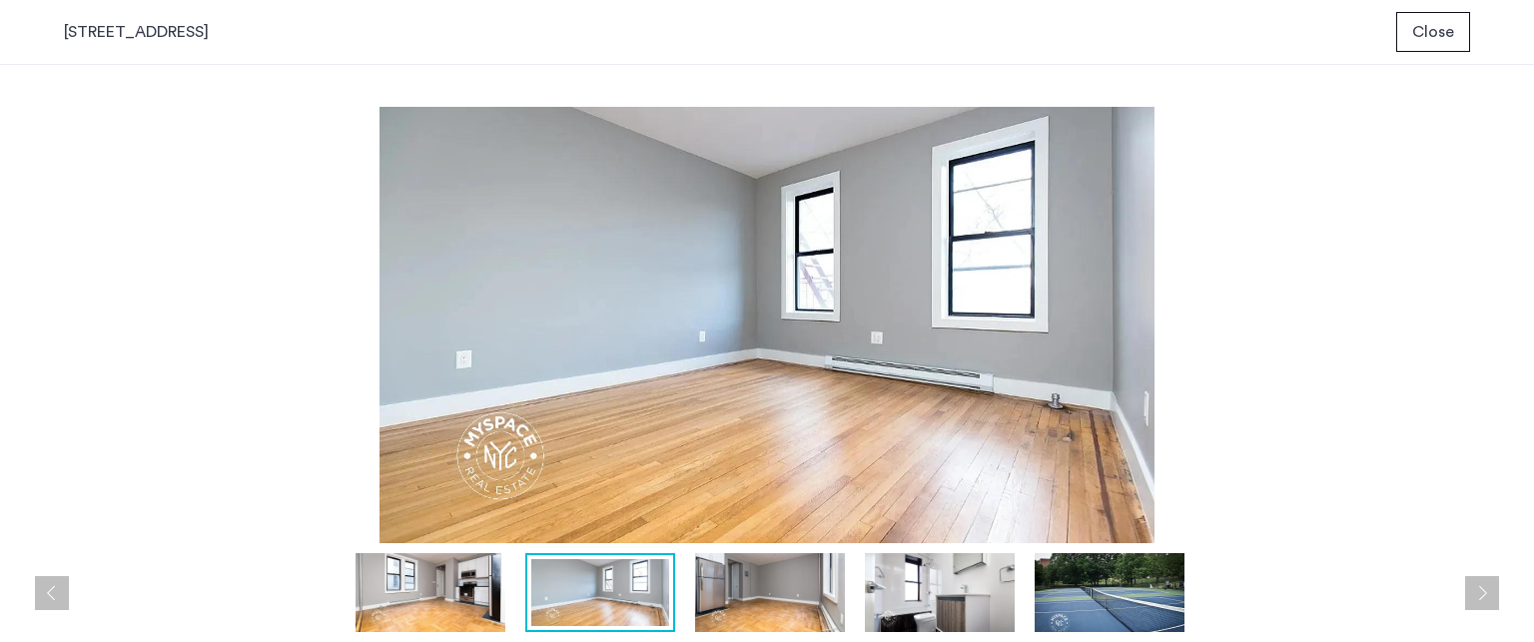
click at [1482, 600] on button "Next apartment" at bounding box center [1482, 593] width 34 height 34
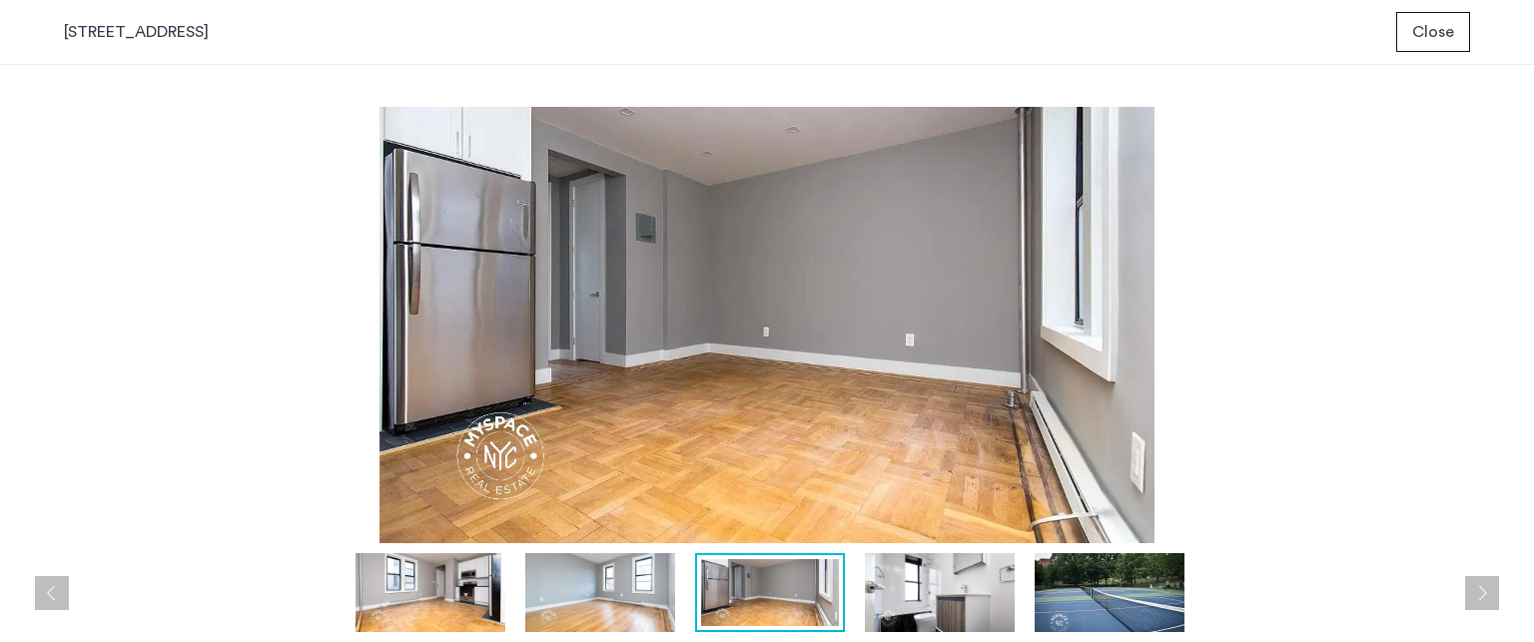
click at [1482, 600] on button "Next apartment" at bounding box center [1482, 593] width 34 height 34
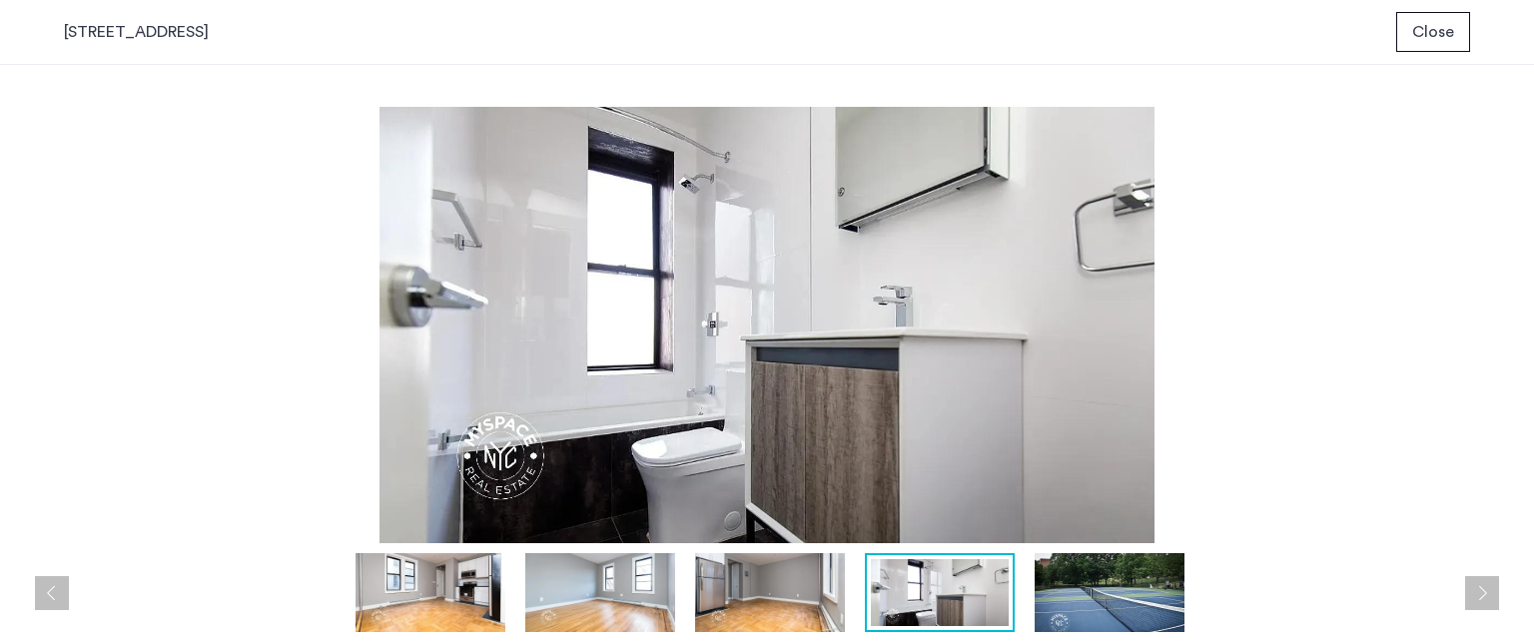
click at [1482, 600] on button "Next apartment" at bounding box center [1482, 593] width 34 height 34
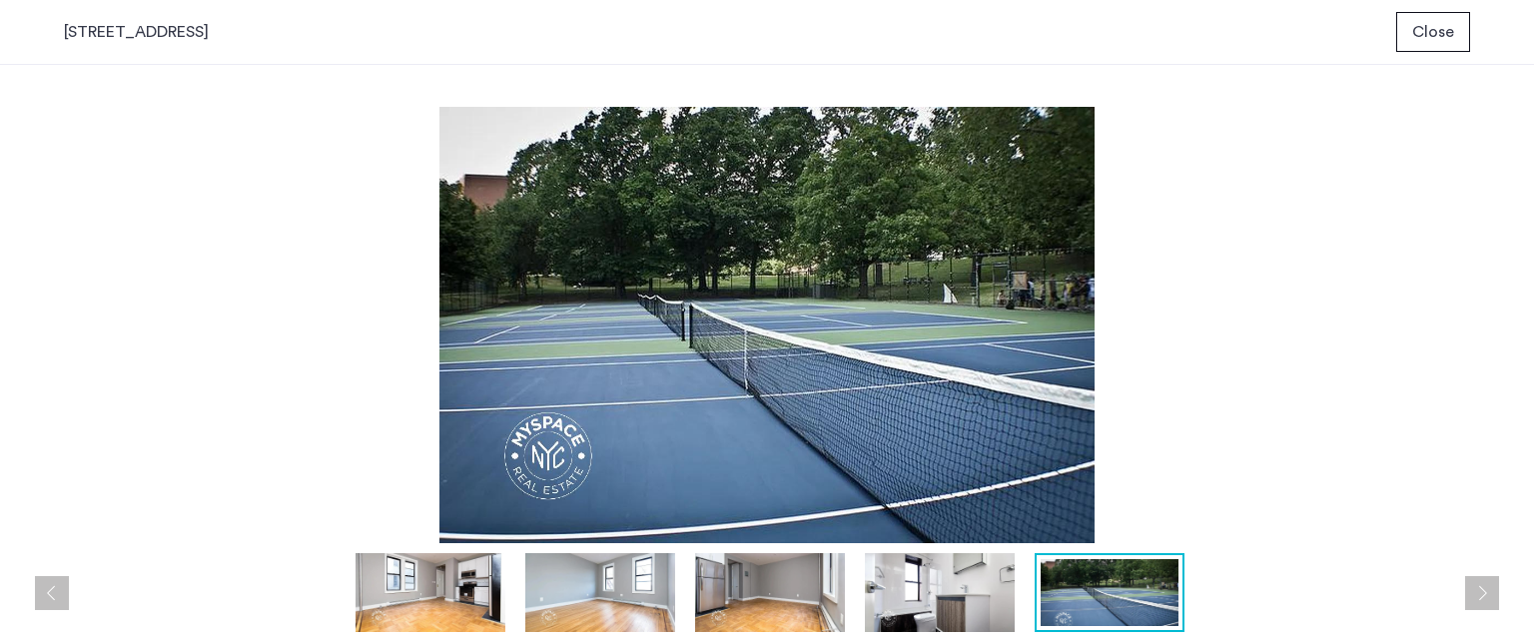
click at [1482, 600] on button "Next apartment" at bounding box center [1482, 593] width 34 height 34
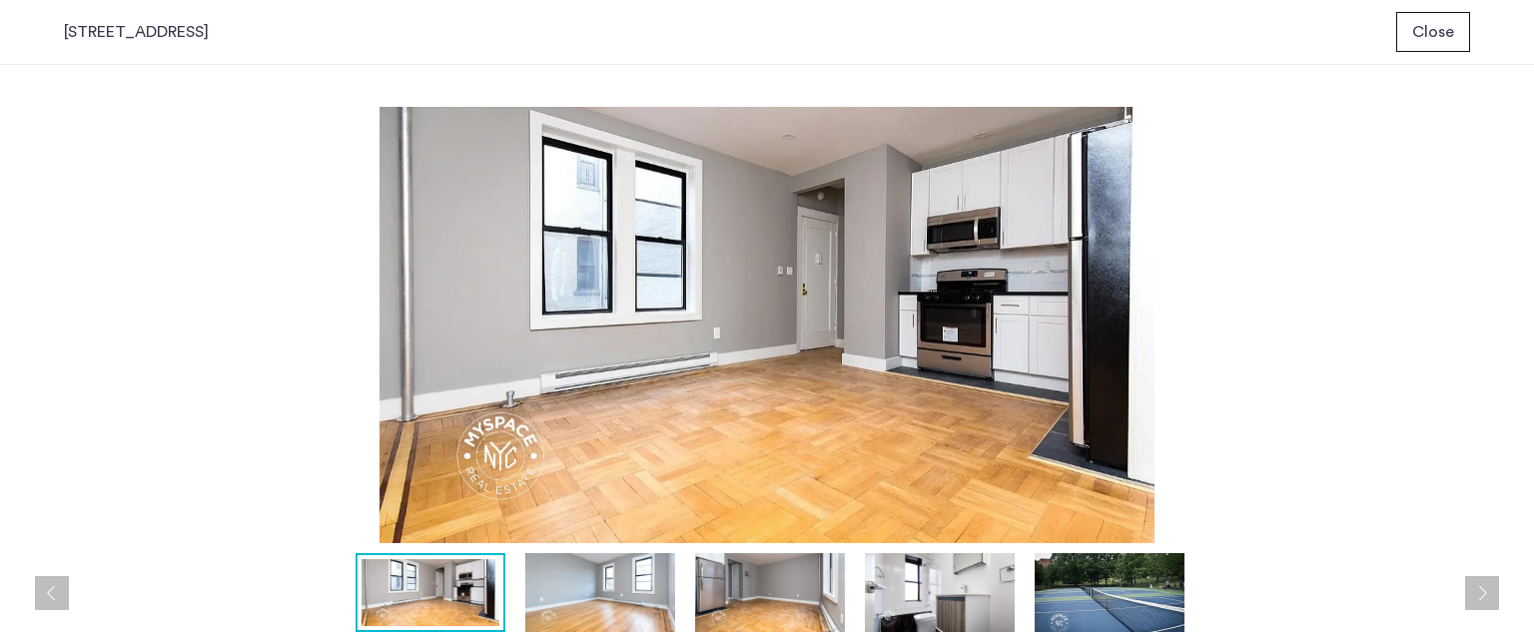
click at [1482, 600] on button "Next apartment" at bounding box center [1482, 593] width 34 height 34
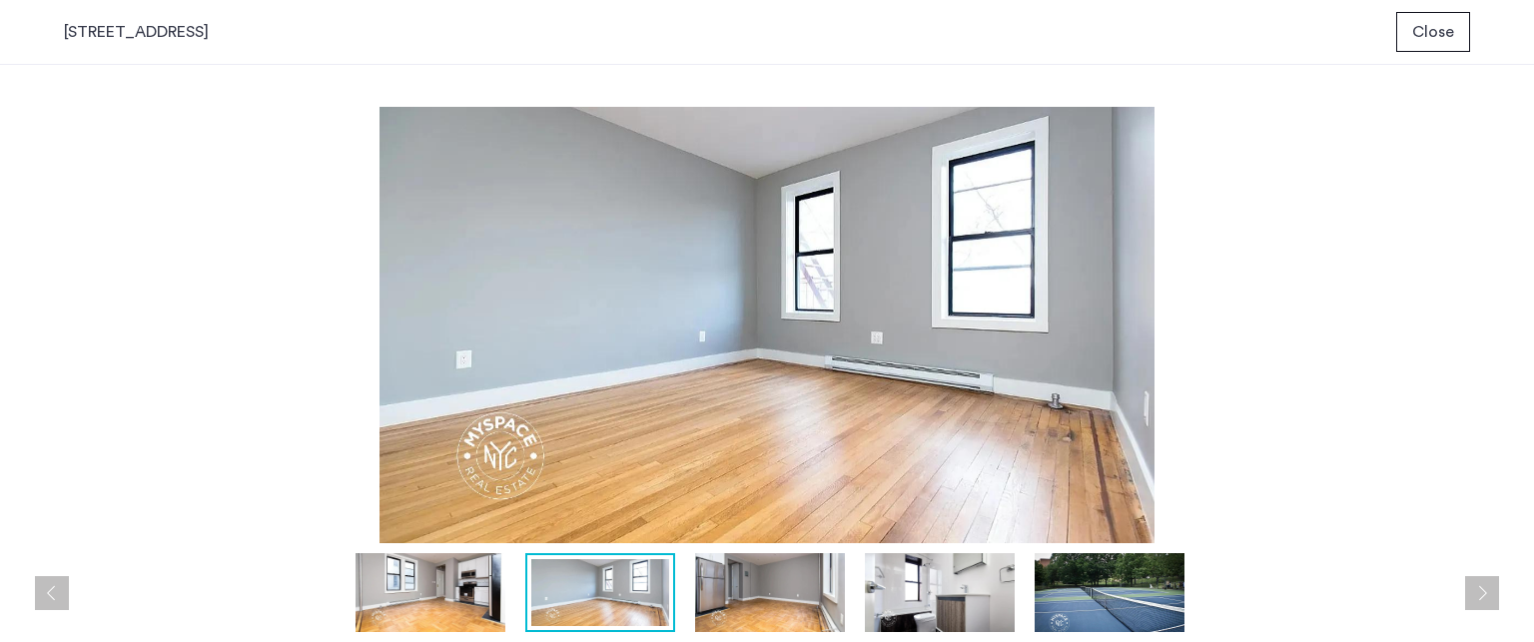
click at [1482, 600] on button "Next apartment" at bounding box center [1482, 593] width 34 height 34
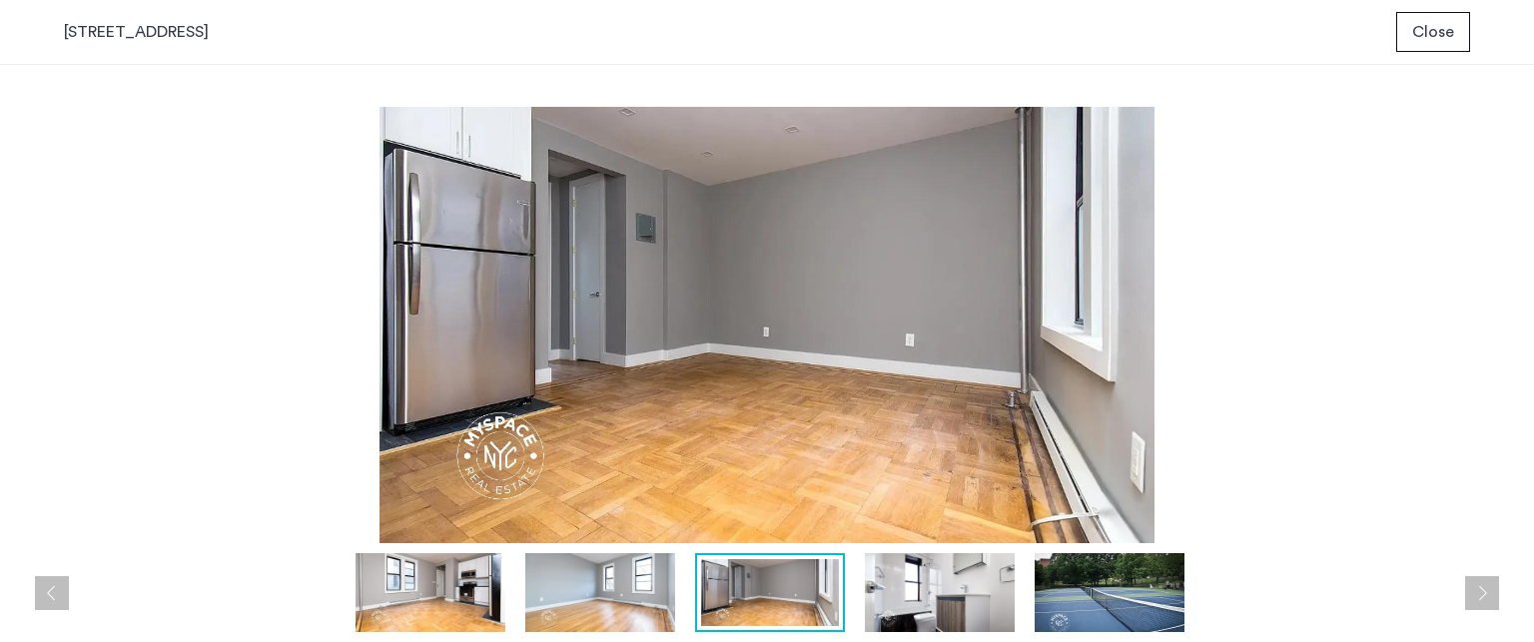
click at [1459, 26] on button "Close" at bounding box center [1433, 32] width 74 height 40
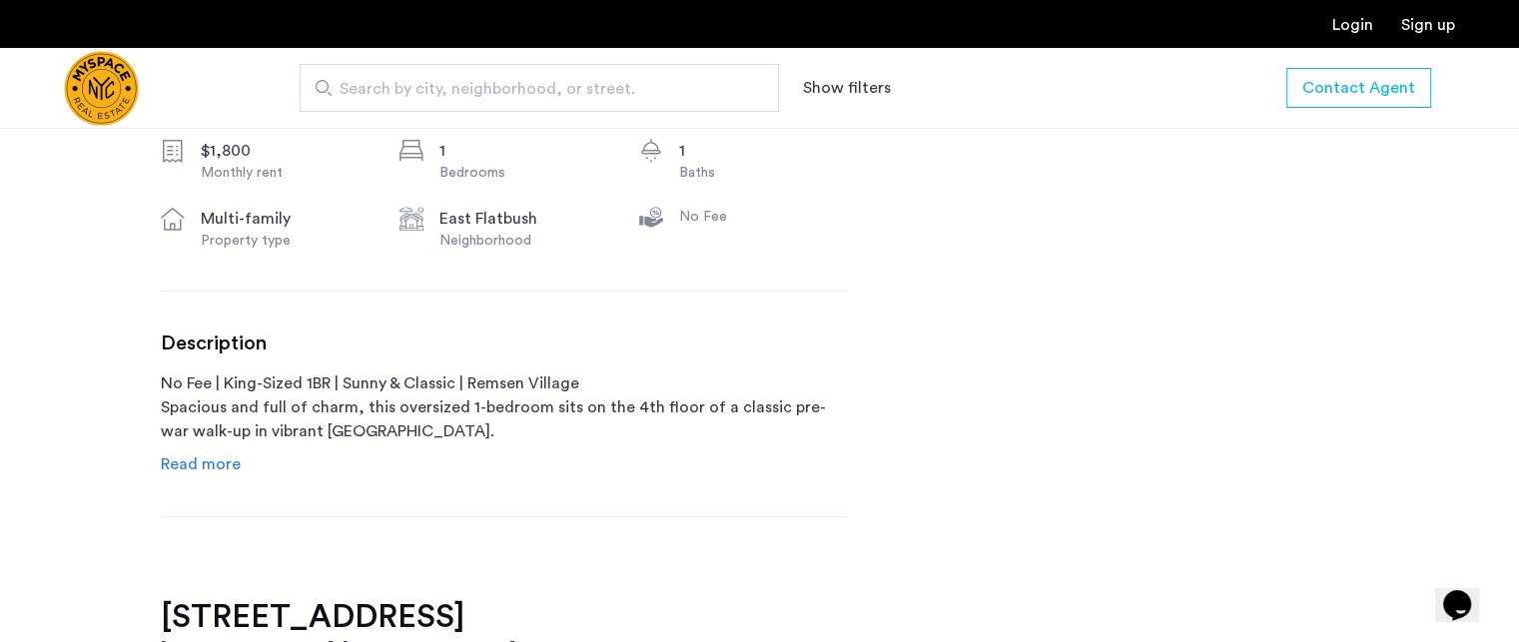
scroll to position [783, 0]
